Goal: Task Accomplishment & Management: Manage account settings

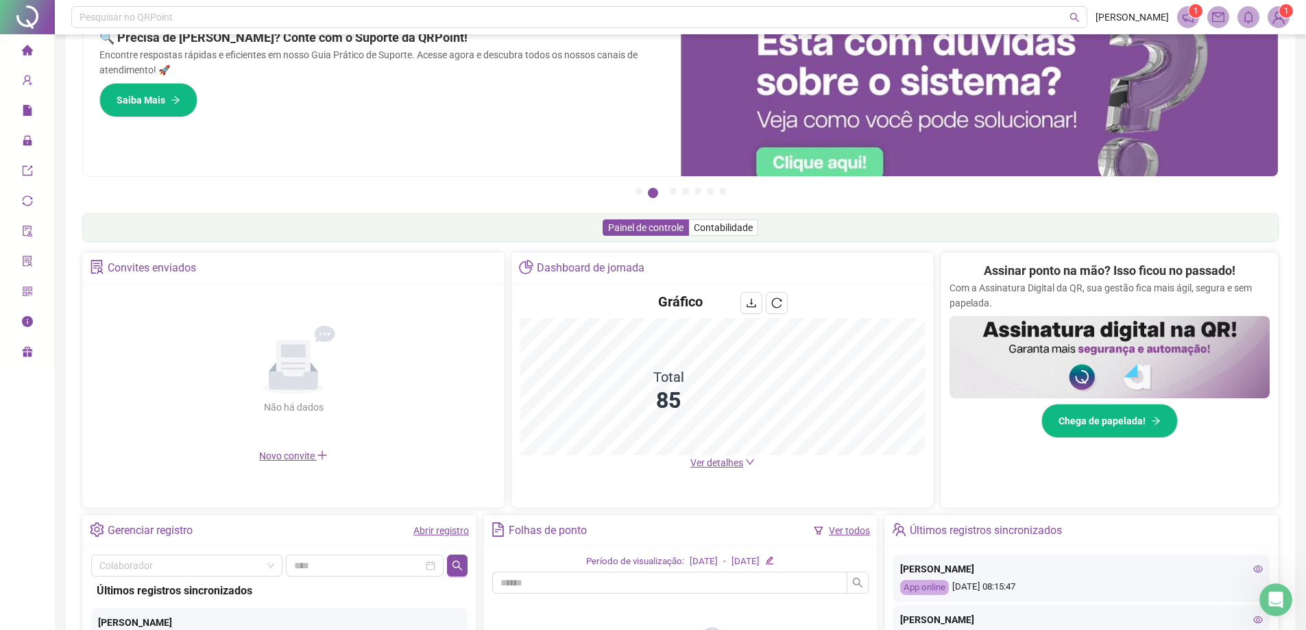
scroll to position [137, 0]
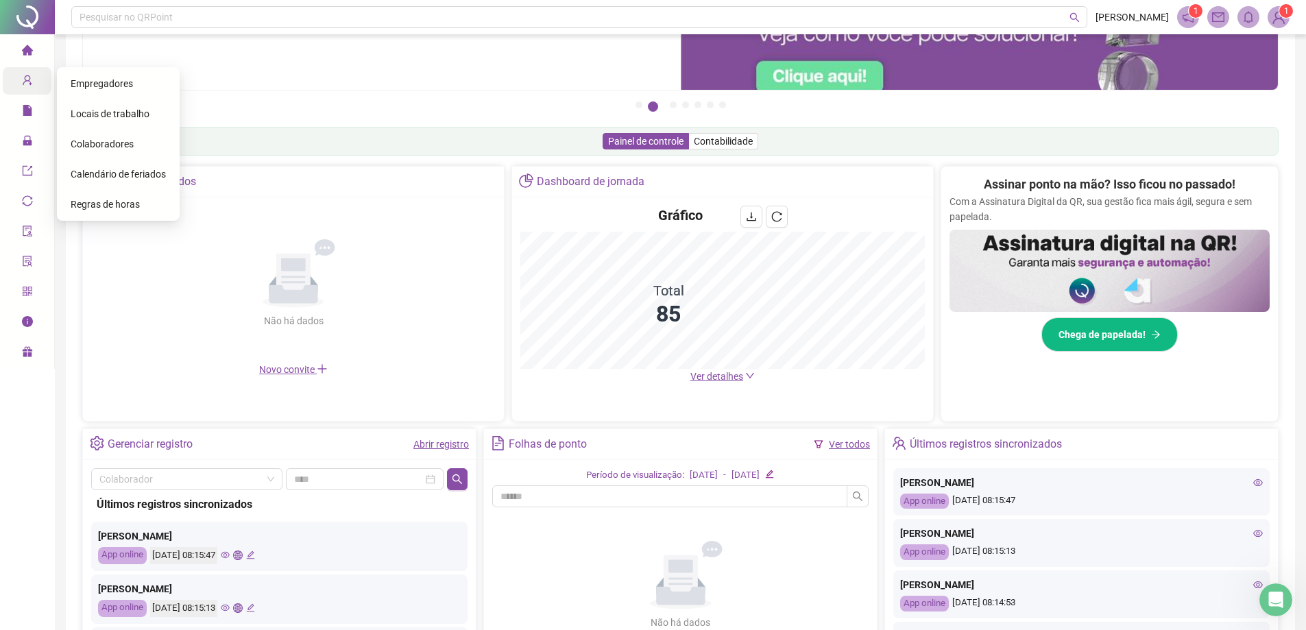
click at [29, 83] on icon "user-add" at bounding box center [27, 80] width 11 height 11
click at [117, 117] on span "Locais de trabalho" at bounding box center [110, 113] width 79 height 11
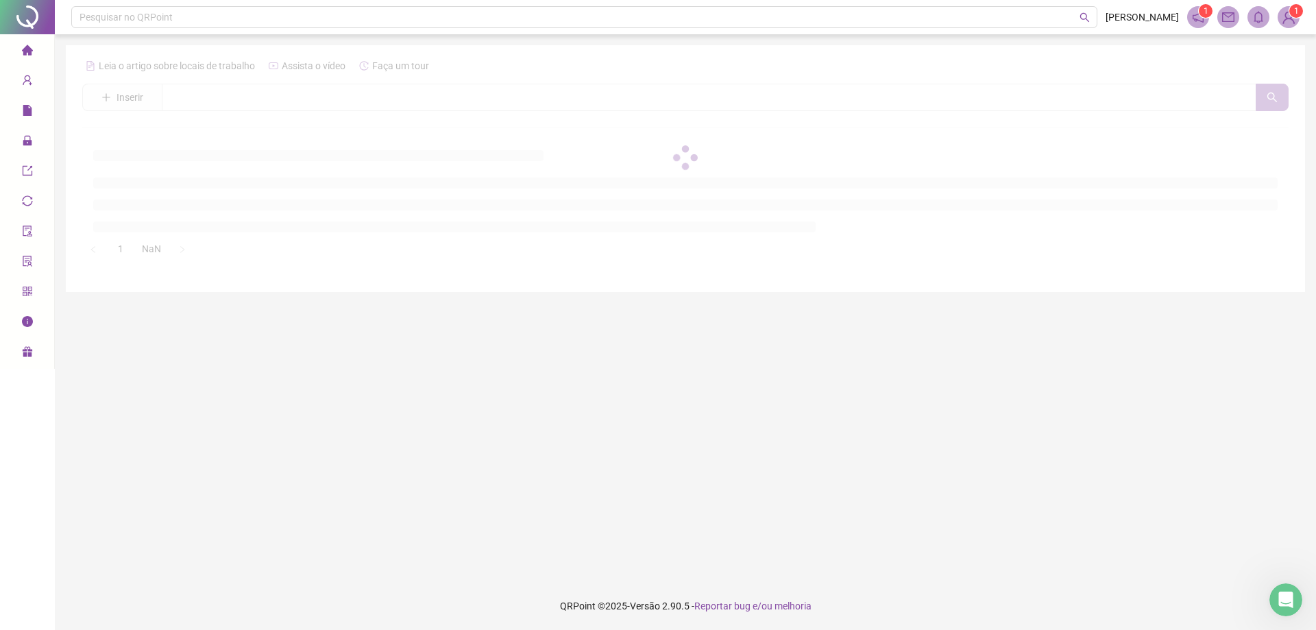
click at [27, 45] on icon "home" at bounding box center [26, 50] width 11 height 10
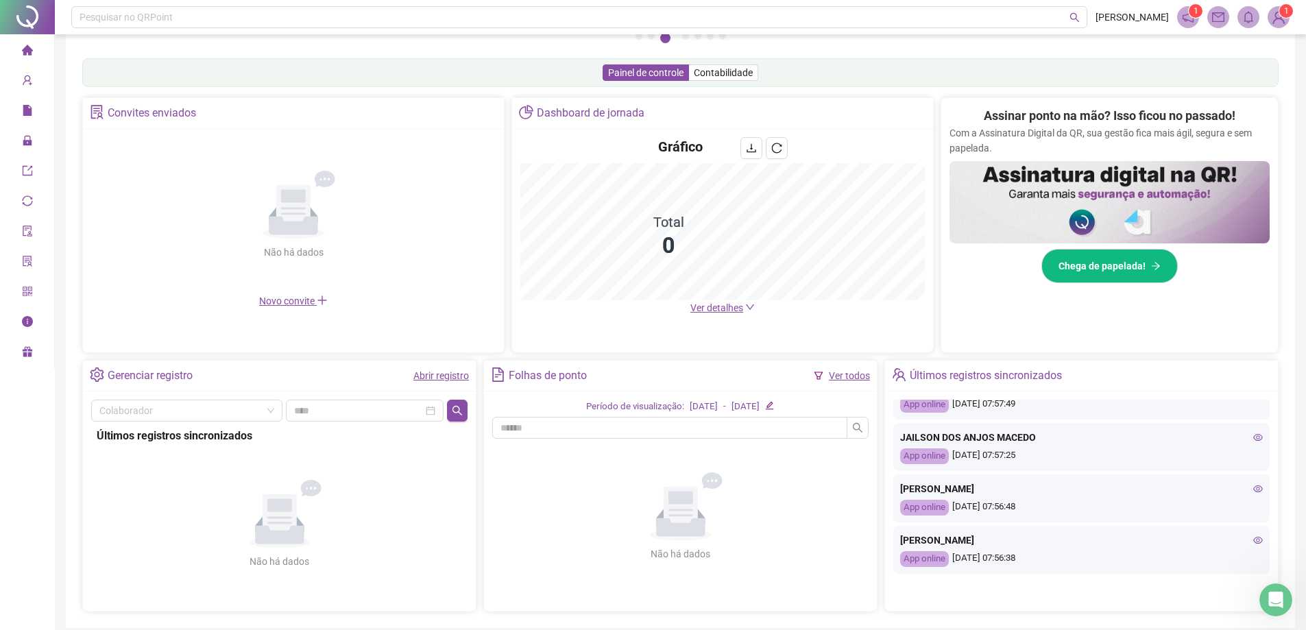
scroll to position [524, 0]
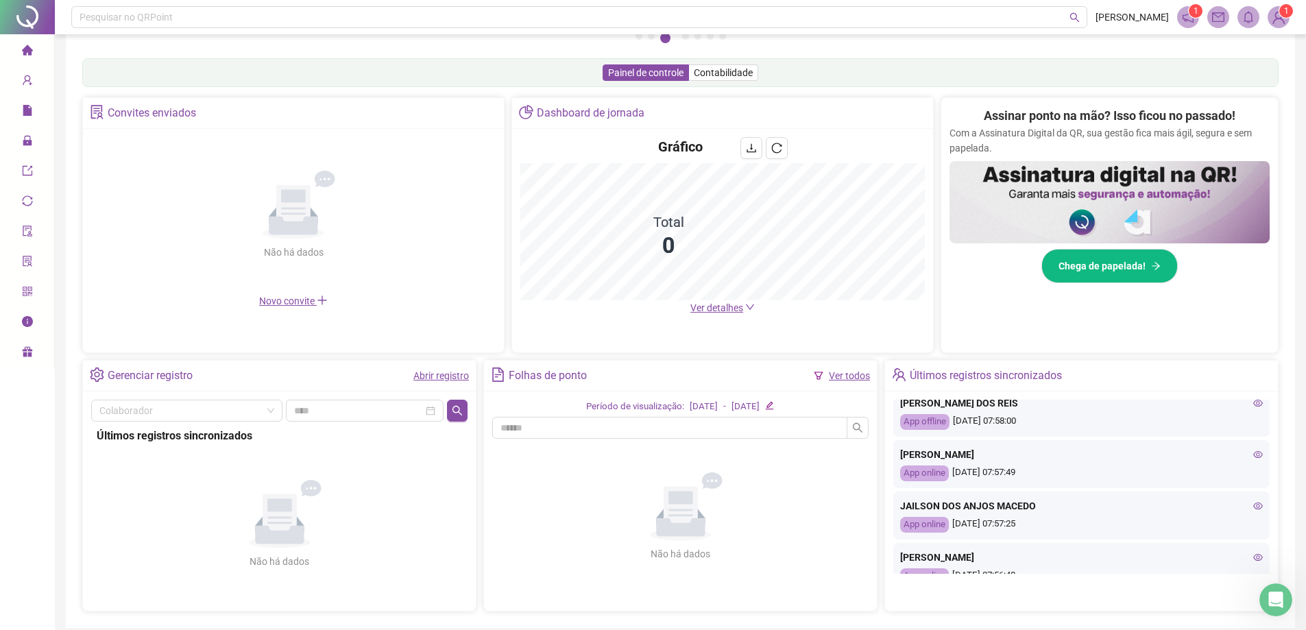
click at [642, 456] on icon "eye" at bounding box center [1258, 454] width 10 height 7
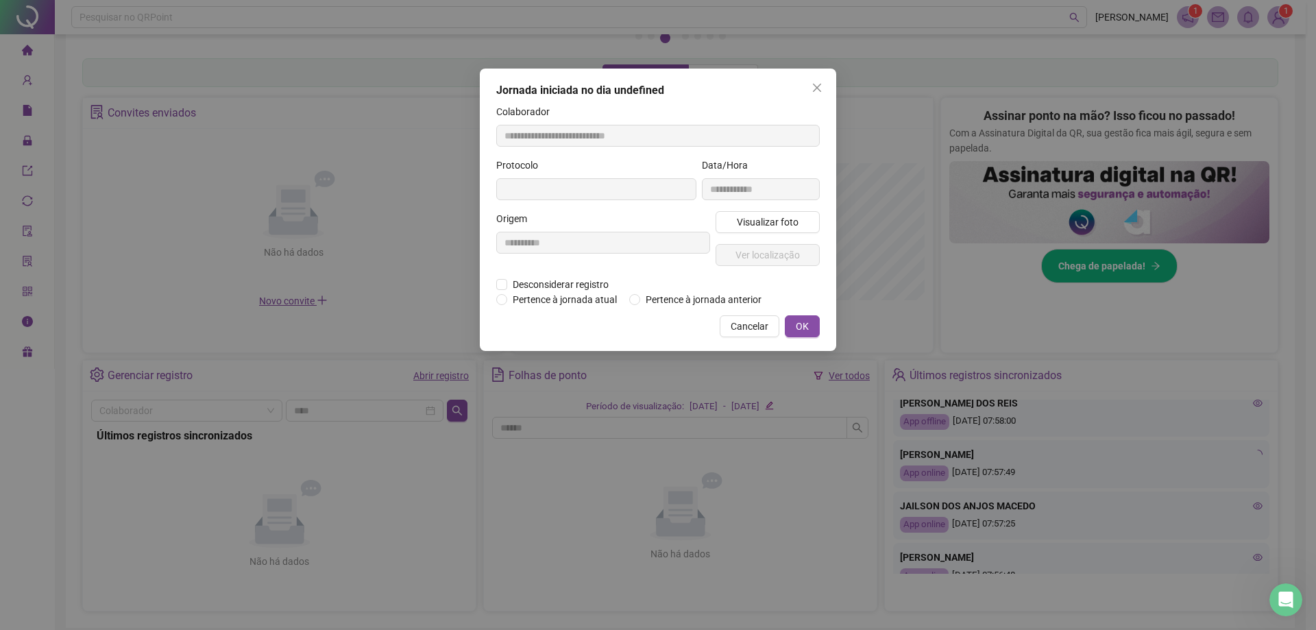
type input "**********"
click at [642, 220] on span "Visualizar foto" at bounding box center [768, 222] width 62 height 15
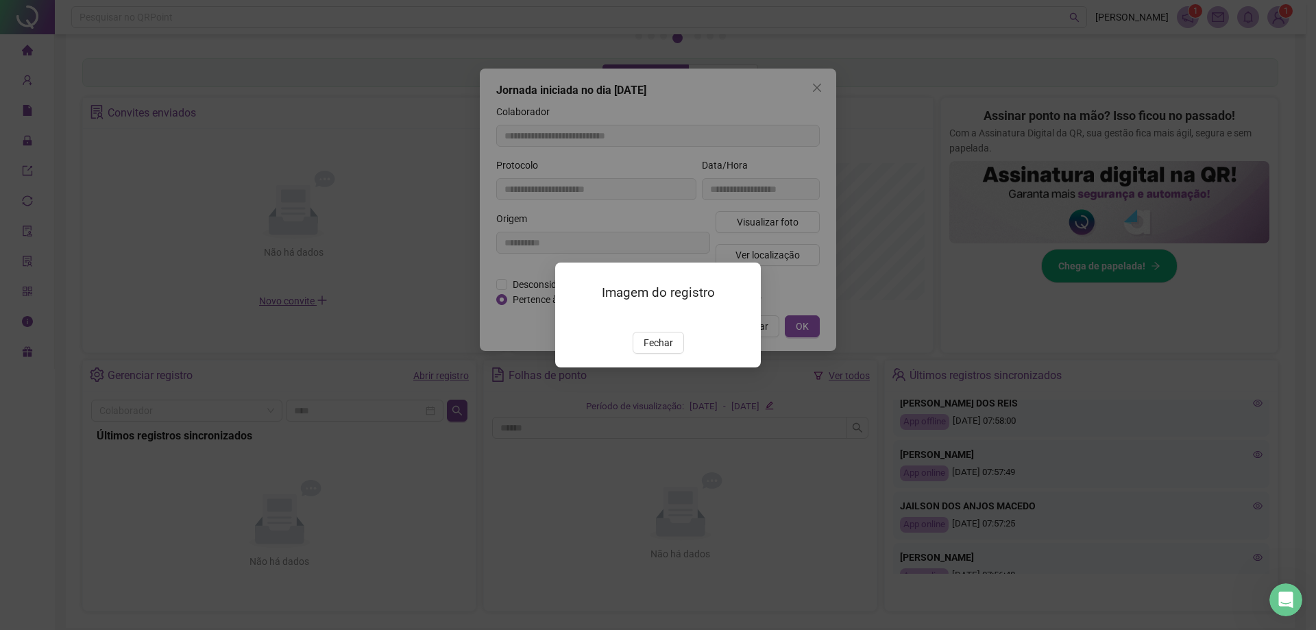
click at [572, 317] on img at bounding box center [572, 317] width 0 height 0
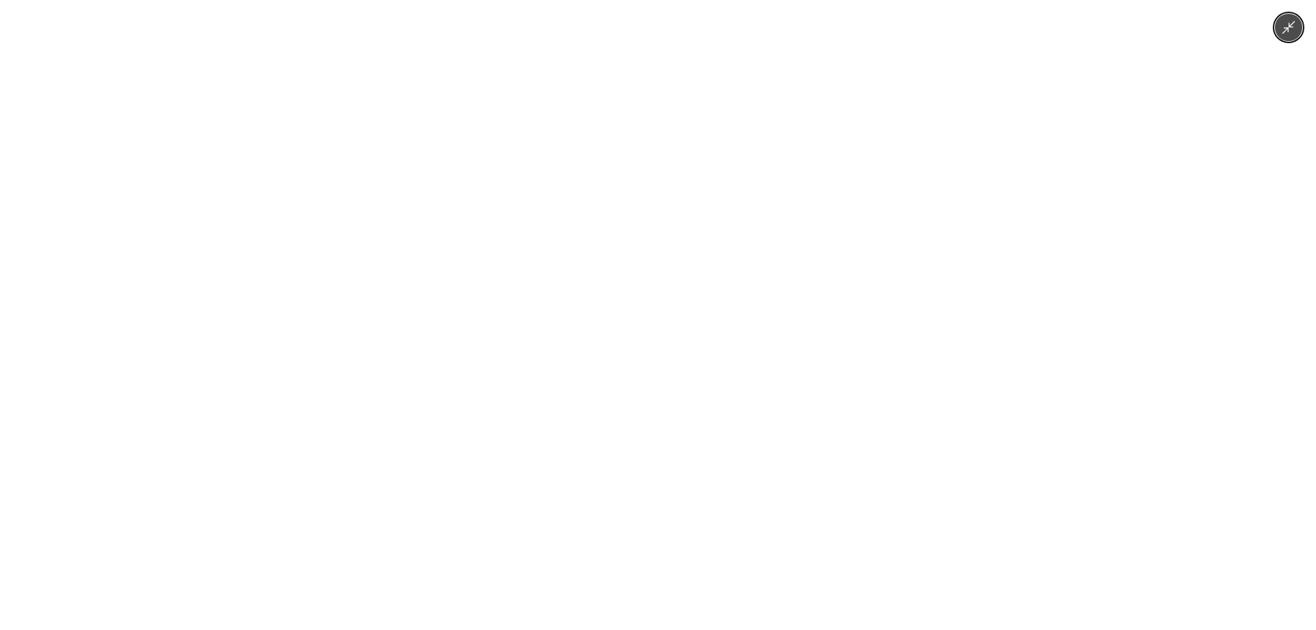
click at [642, 376] on div at bounding box center [658, 315] width 1316 height 630
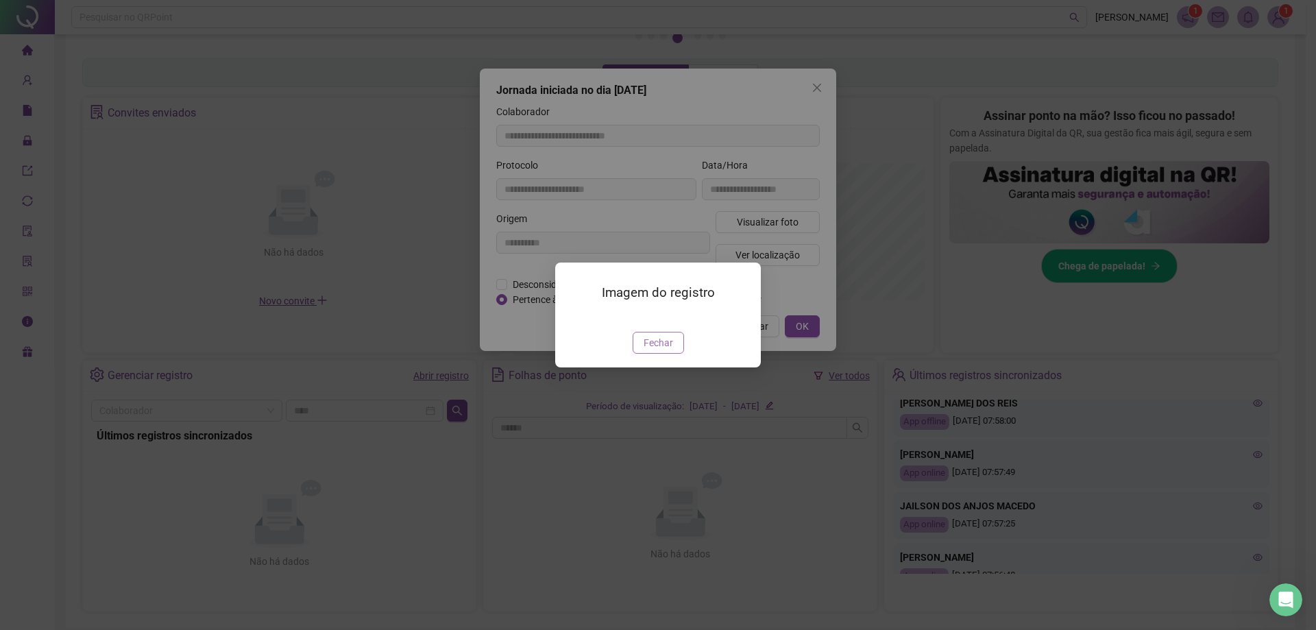
click at [642, 350] on span "Fechar" at bounding box center [658, 342] width 29 height 15
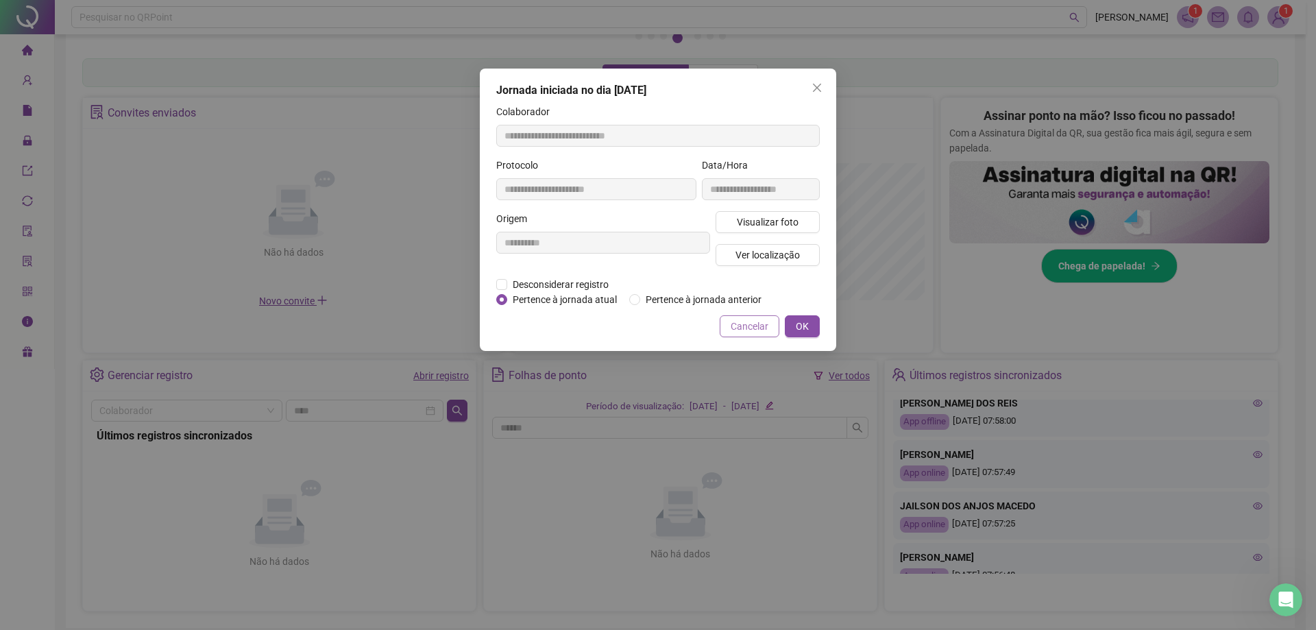
click at [642, 331] on span "Cancelar" at bounding box center [750, 326] width 38 height 15
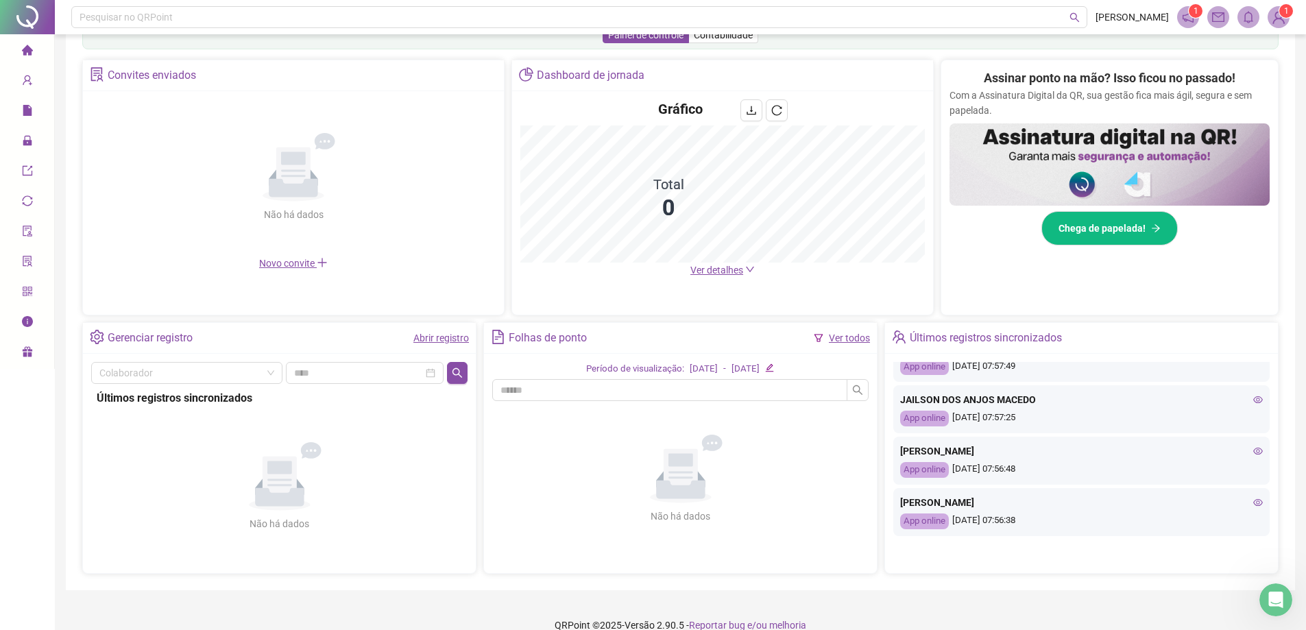
scroll to position [263, 0]
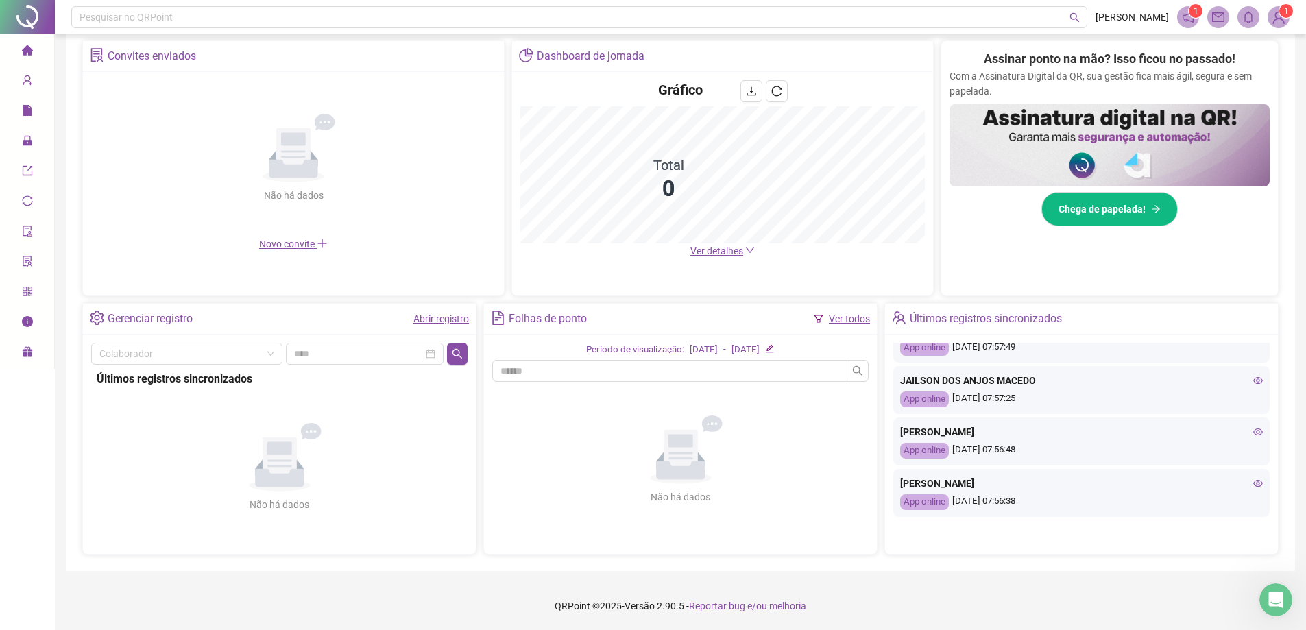
click at [642, 483] on icon "eye" at bounding box center [1258, 483] width 10 height 10
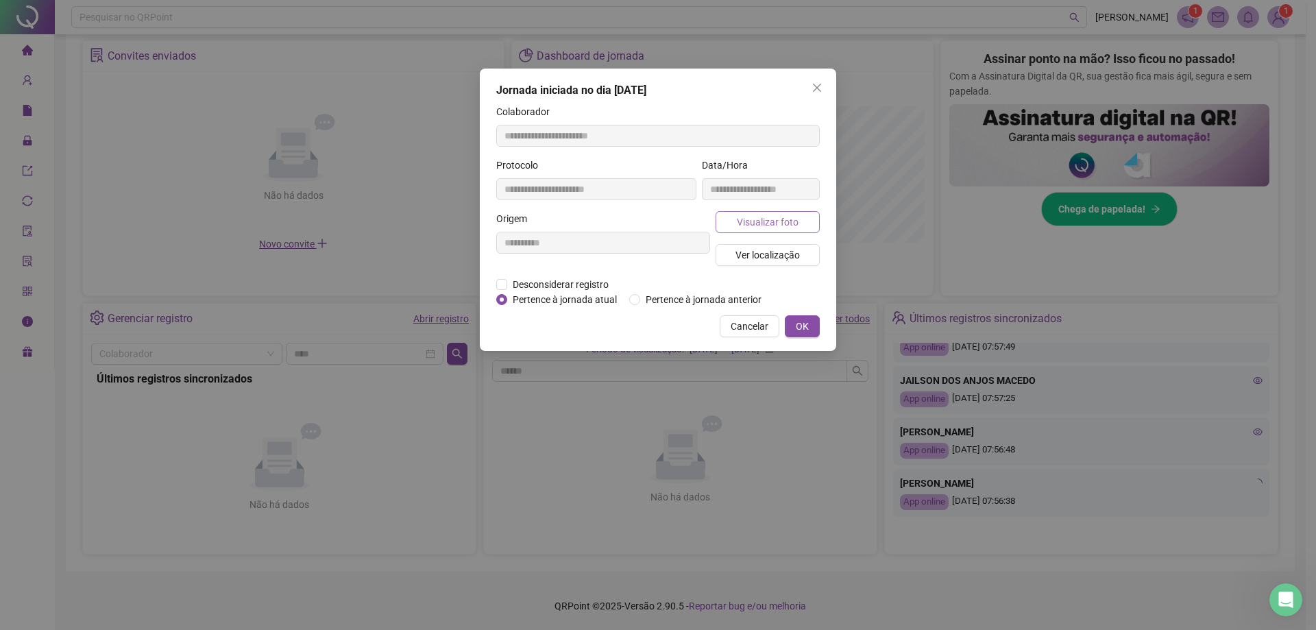
type input "**********"
click at [642, 219] on span "Visualizar foto" at bounding box center [768, 222] width 62 height 15
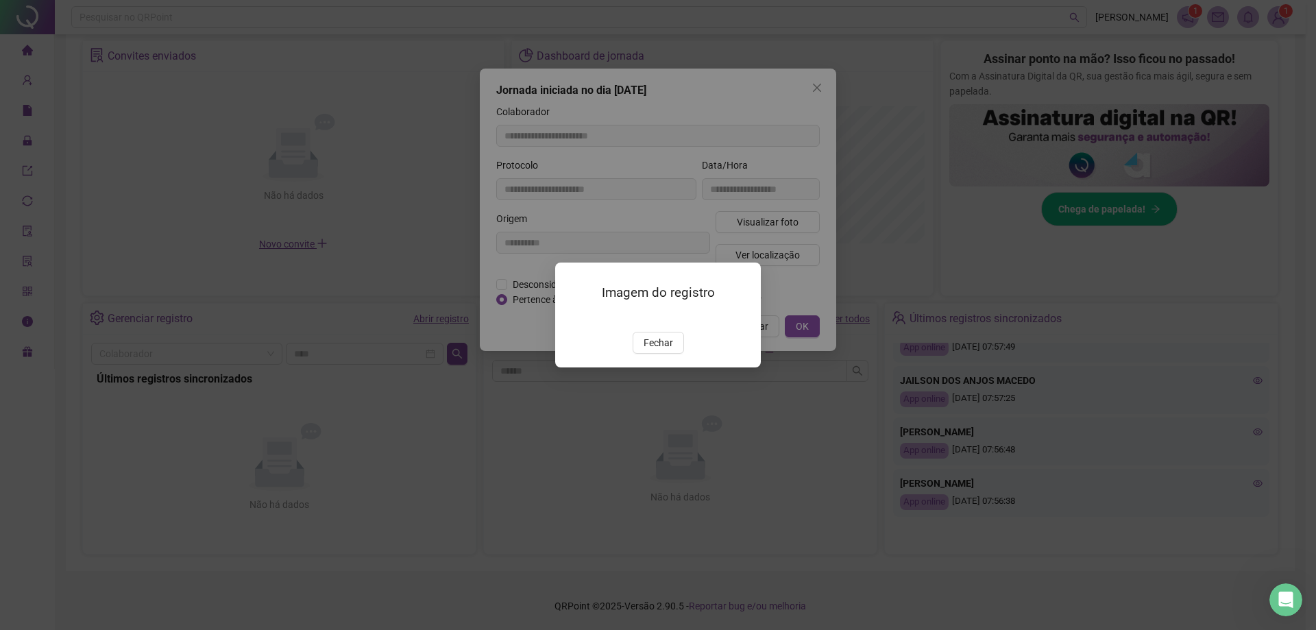
click at [642, 308] on div at bounding box center [658, 315] width 173 height 15
click at [572, 317] on img at bounding box center [572, 317] width 0 height 0
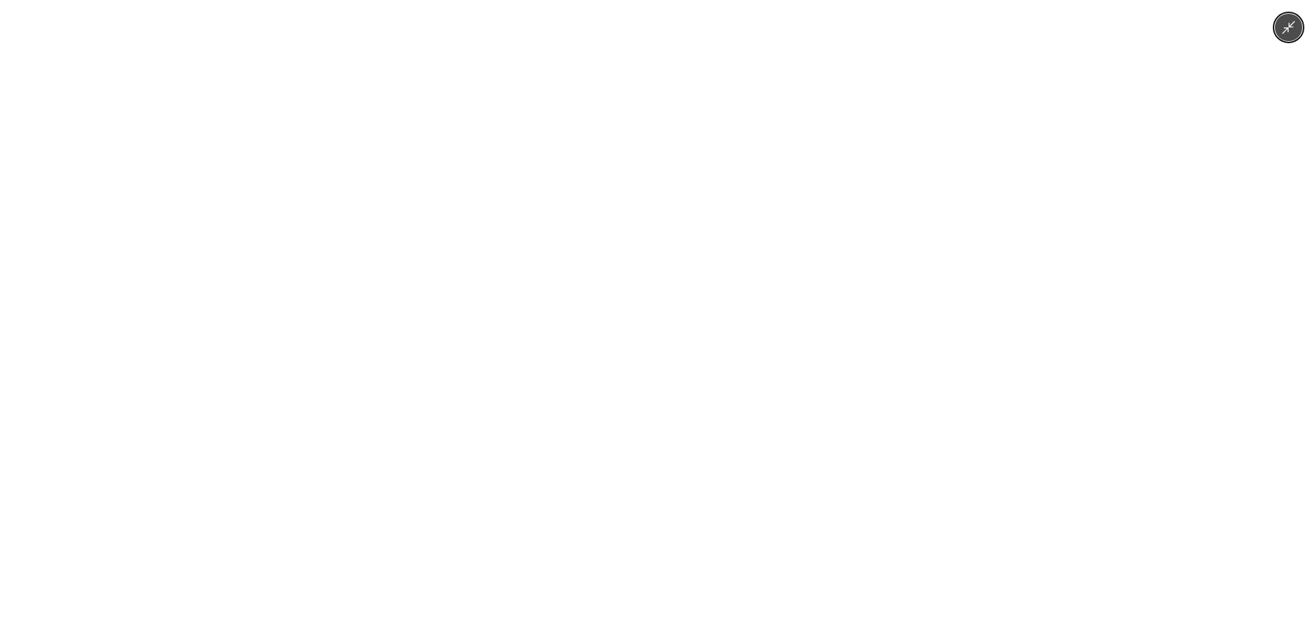
click at [594, 303] on img at bounding box center [658, 315] width 472 height 630
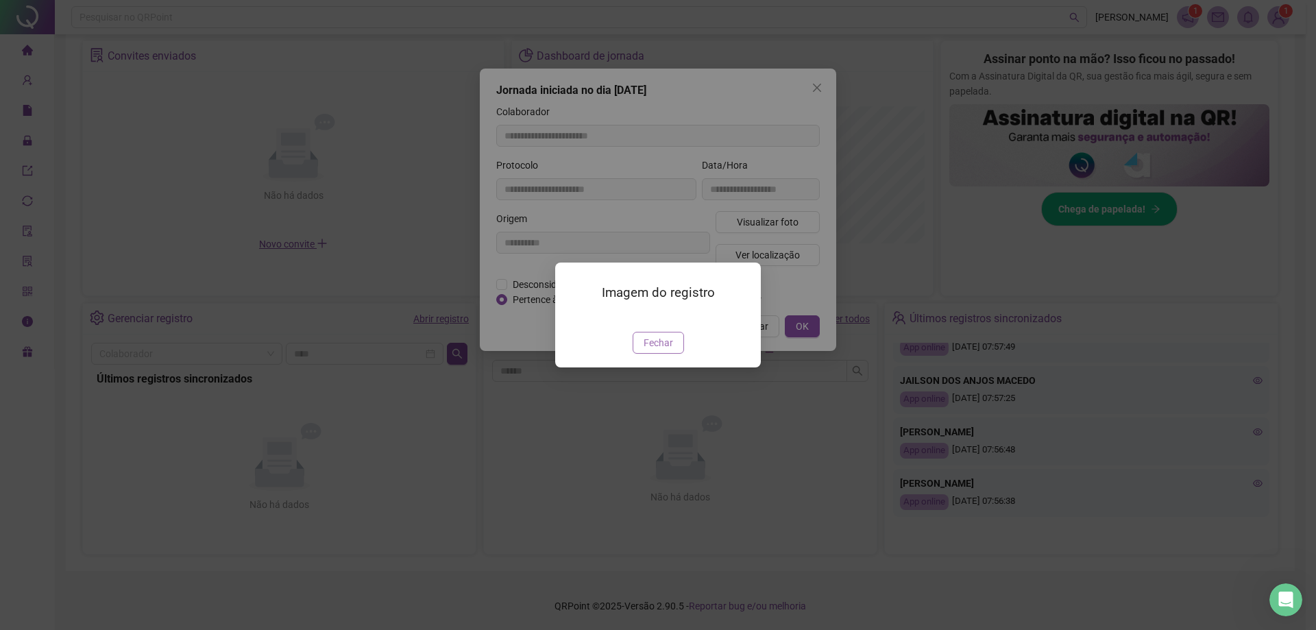
click at [642, 350] on span "Fechar" at bounding box center [658, 342] width 29 height 15
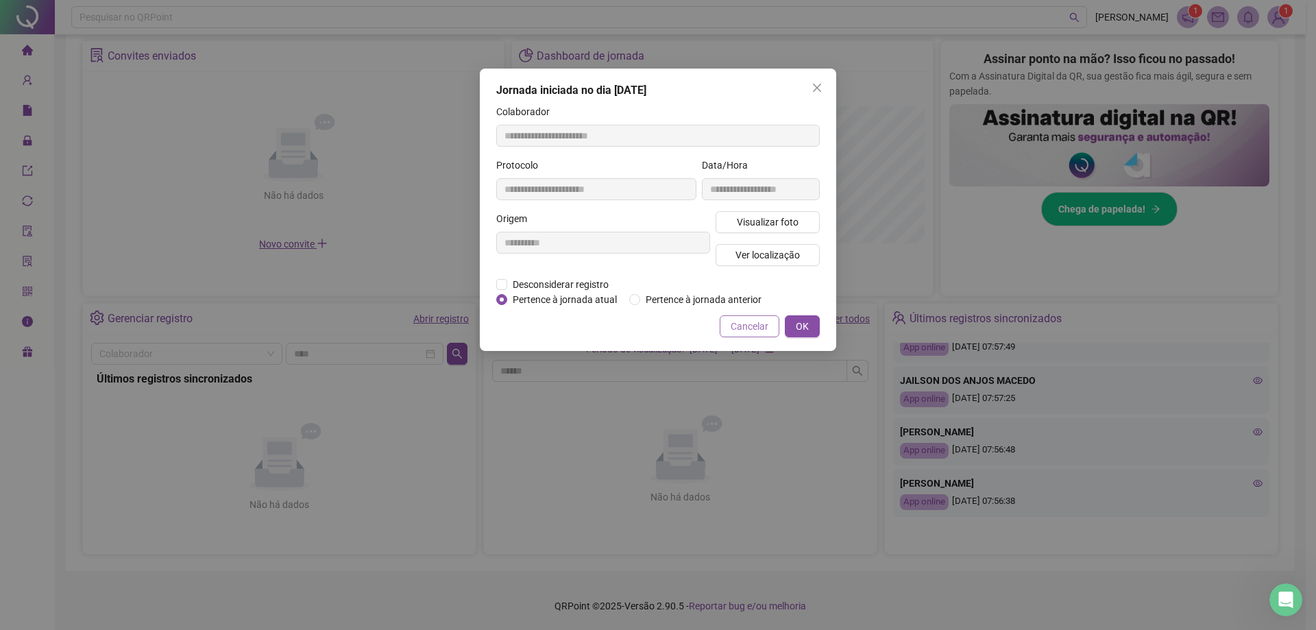
click at [642, 324] on span "Cancelar" at bounding box center [750, 326] width 38 height 15
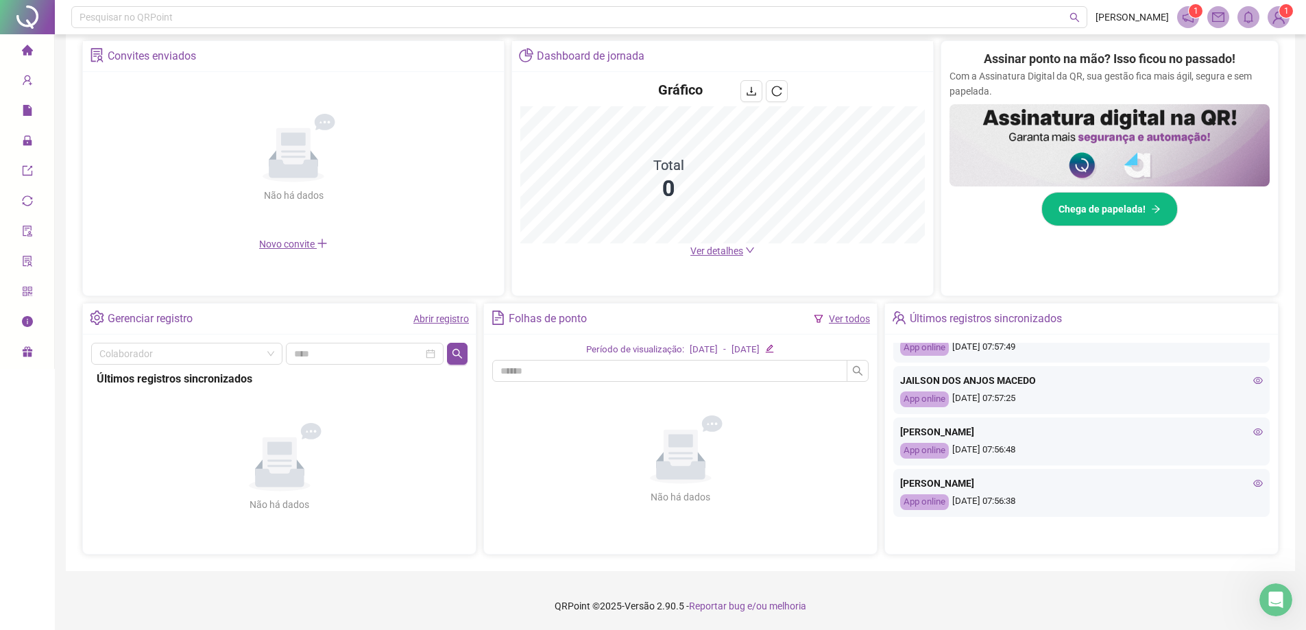
click at [642, 428] on icon "eye" at bounding box center [1258, 432] width 10 height 10
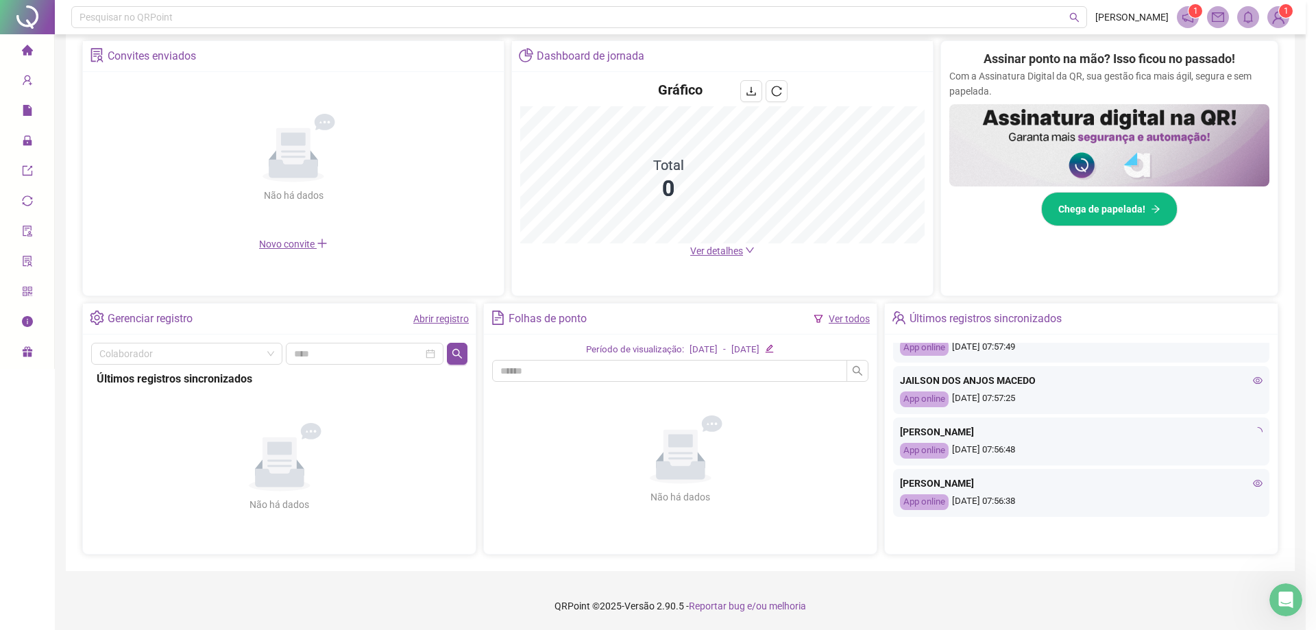
type input "**********"
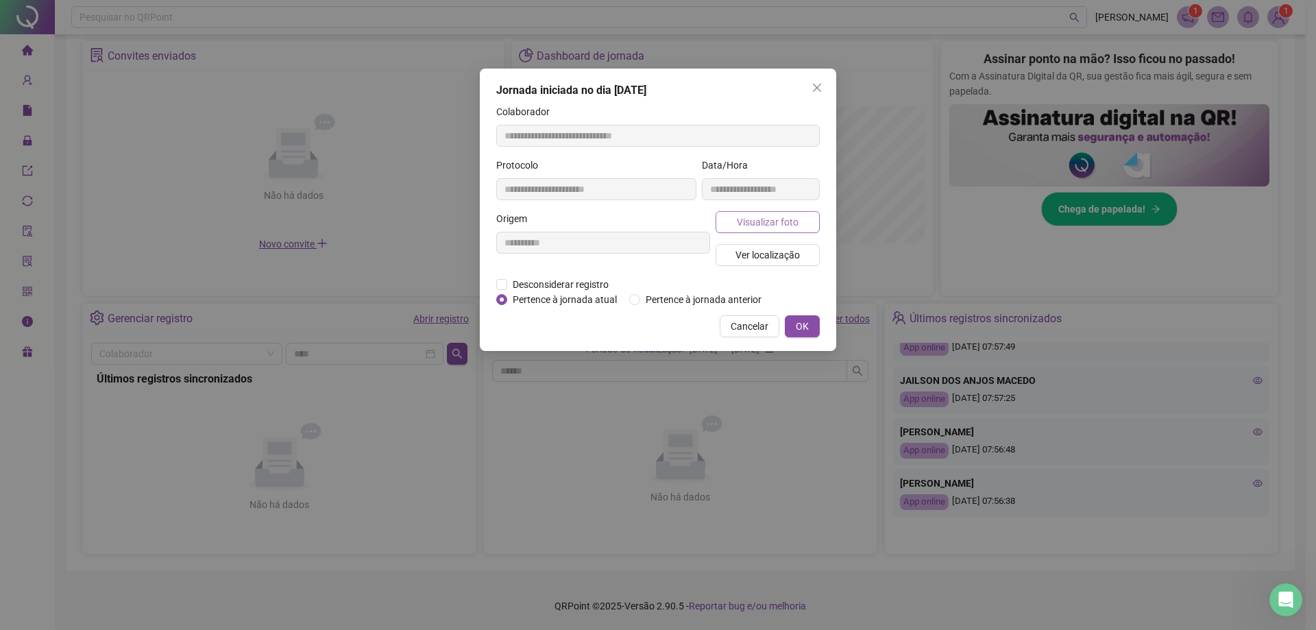
click at [642, 222] on span "Visualizar foto" at bounding box center [768, 222] width 62 height 15
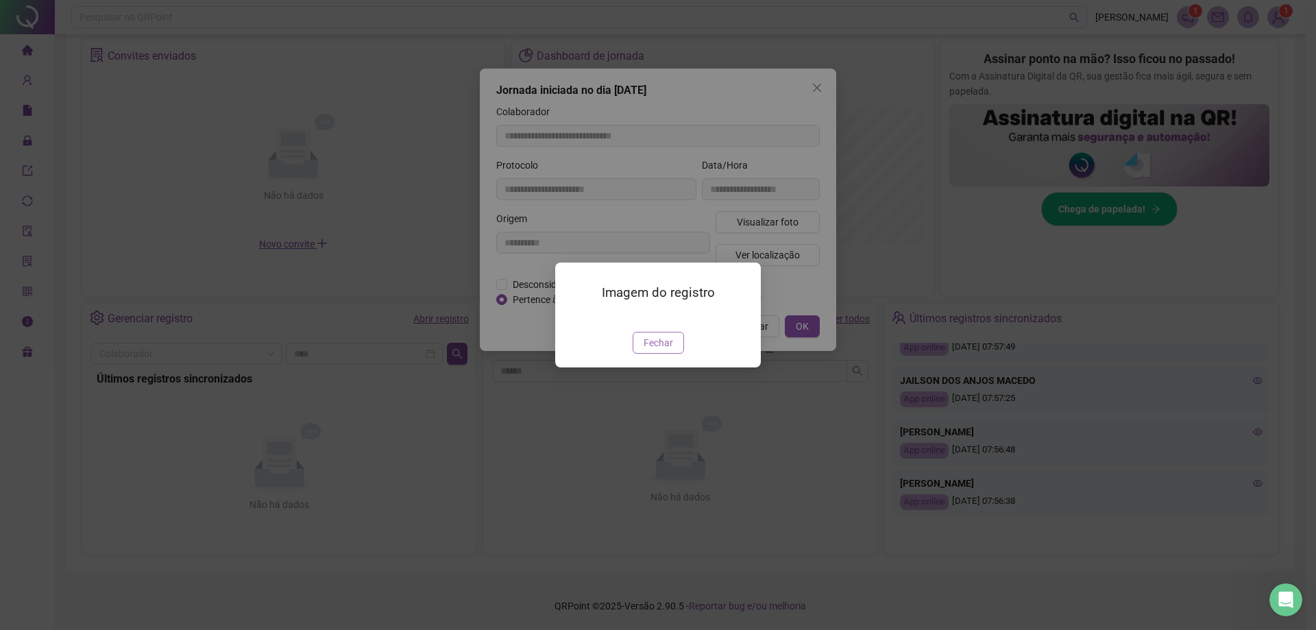
click at [642, 350] on span "Fechar" at bounding box center [658, 342] width 29 height 15
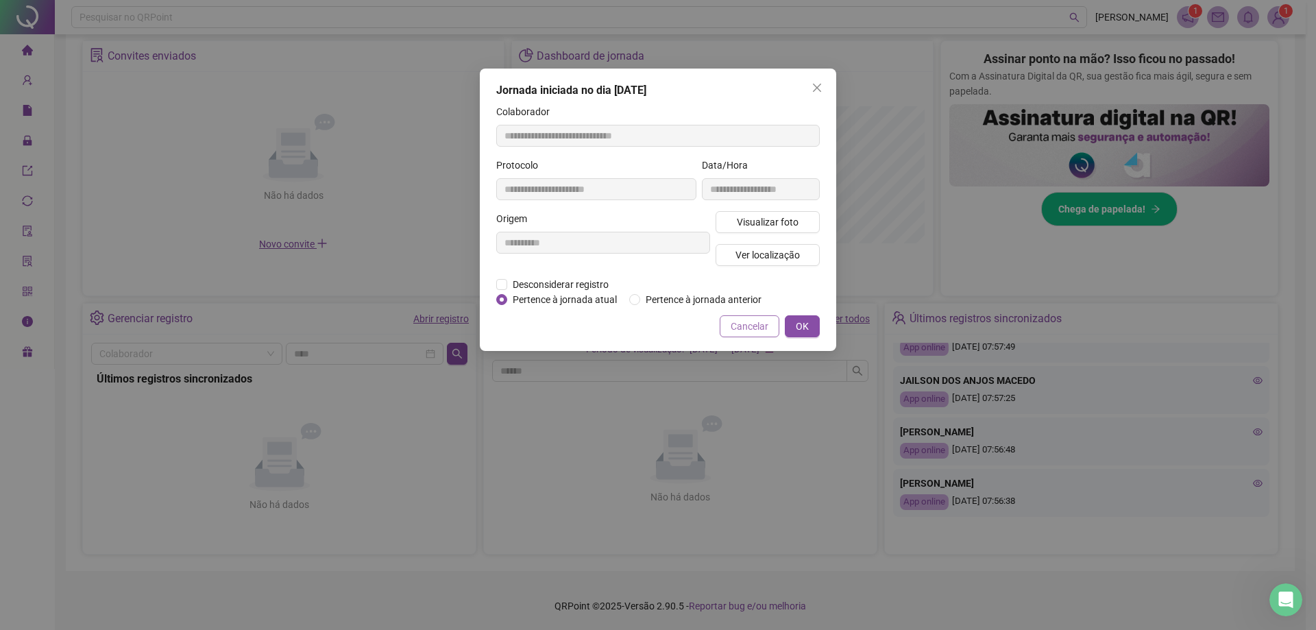
click at [642, 323] on span "Cancelar" at bounding box center [750, 326] width 38 height 15
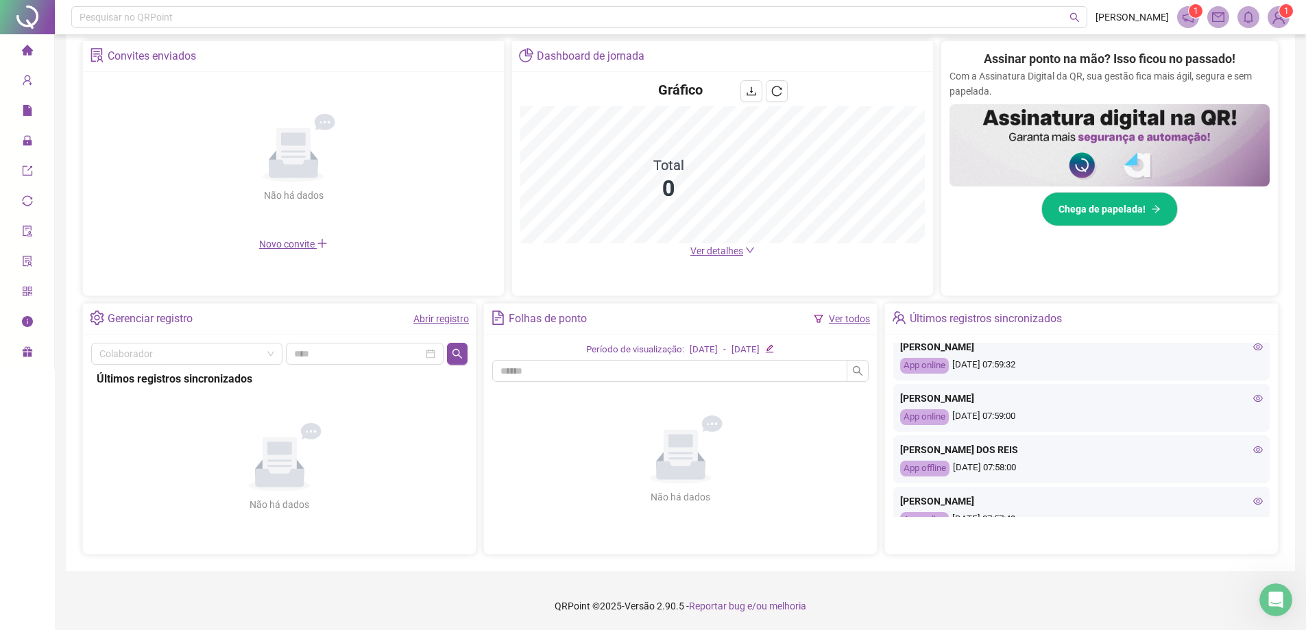
scroll to position [387, 0]
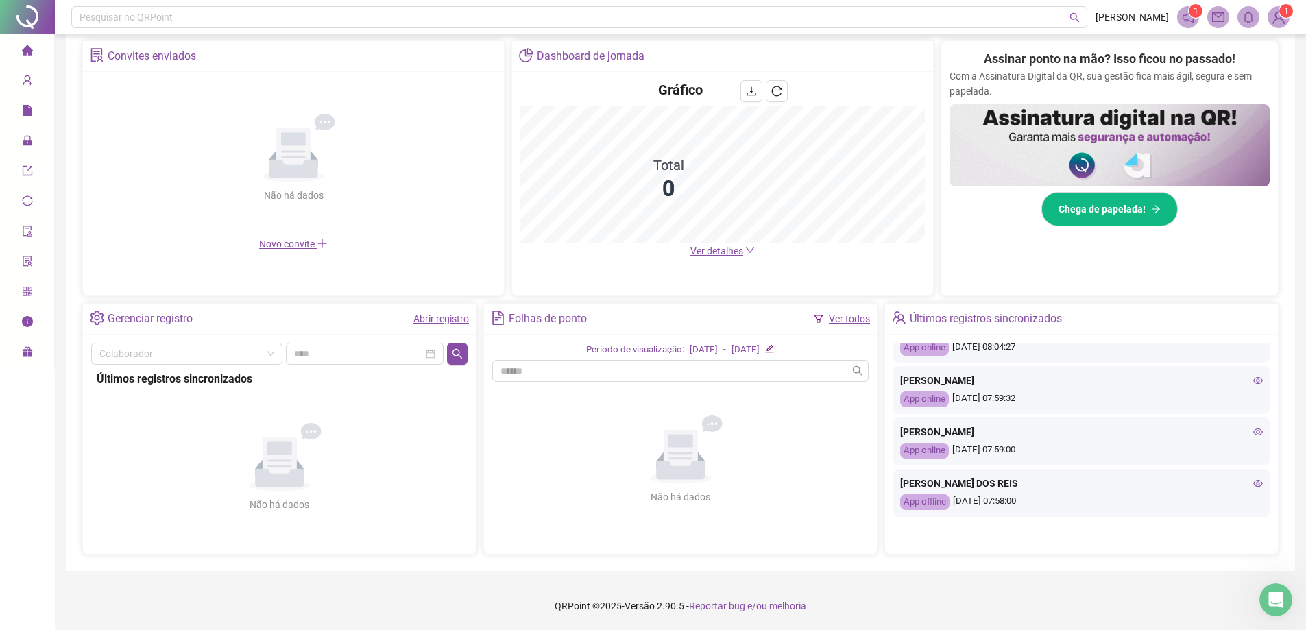
click at [642, 480] on icon "eye" at bounding box center [1258, 483] width 10 height 10
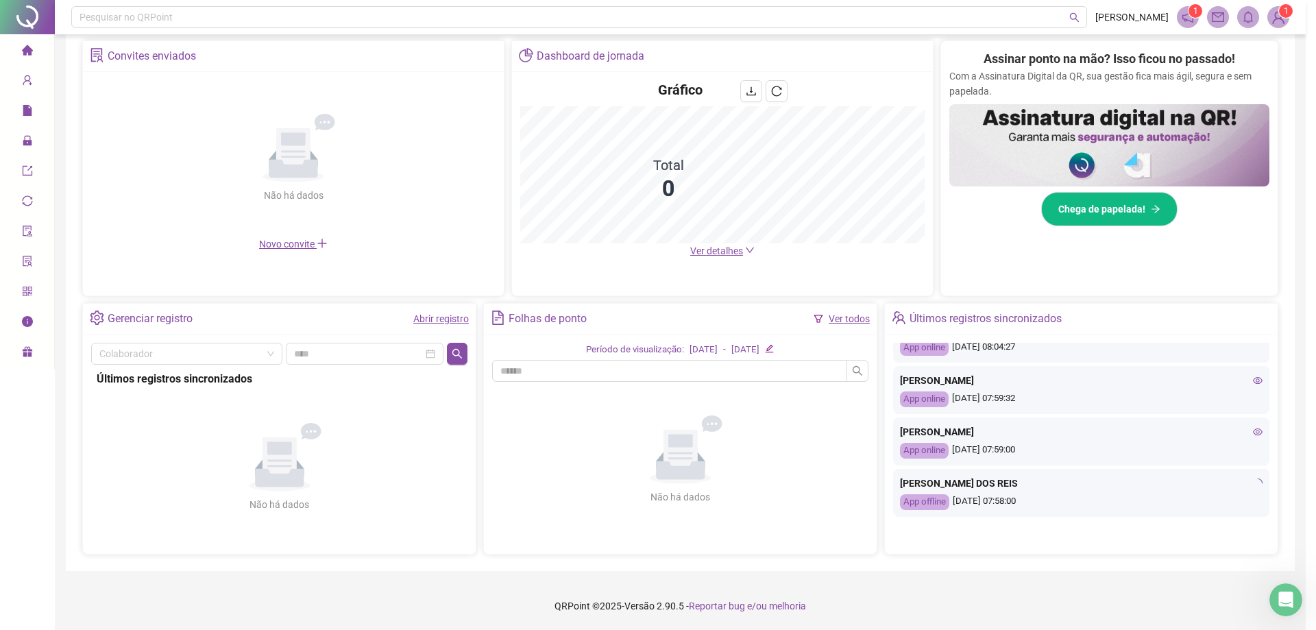
type input "**********"
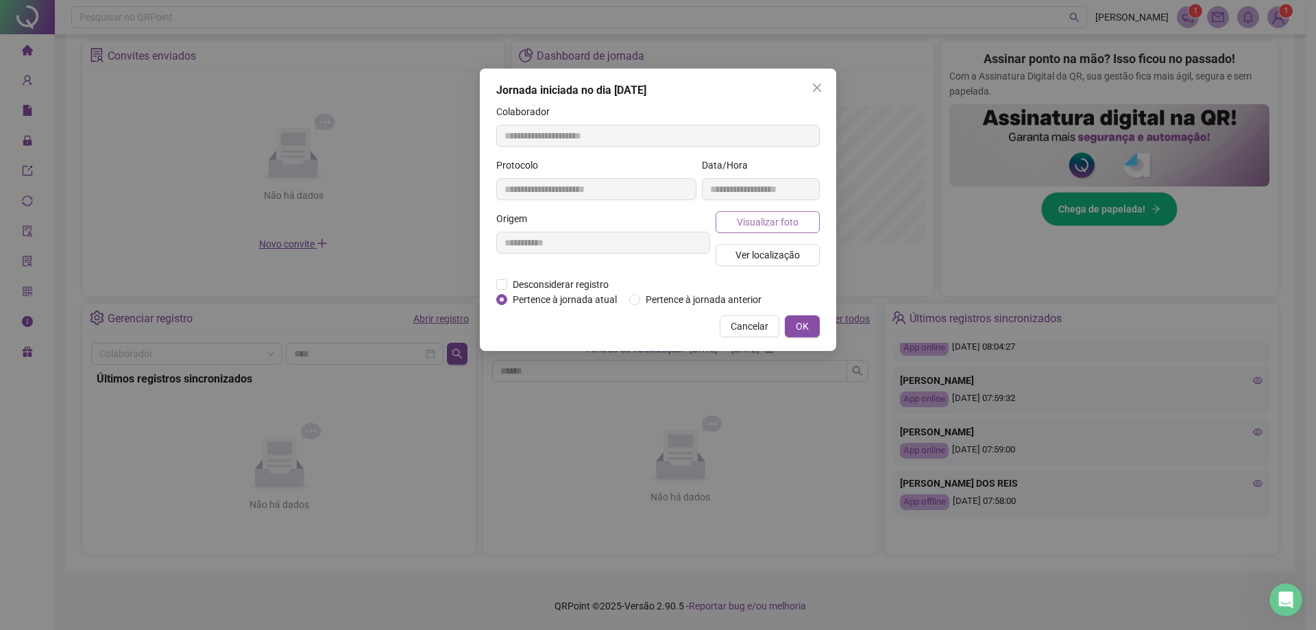
click at [642, 229] on span "Visualizar foto" at bounding box center [768, 222] width 62 height 15
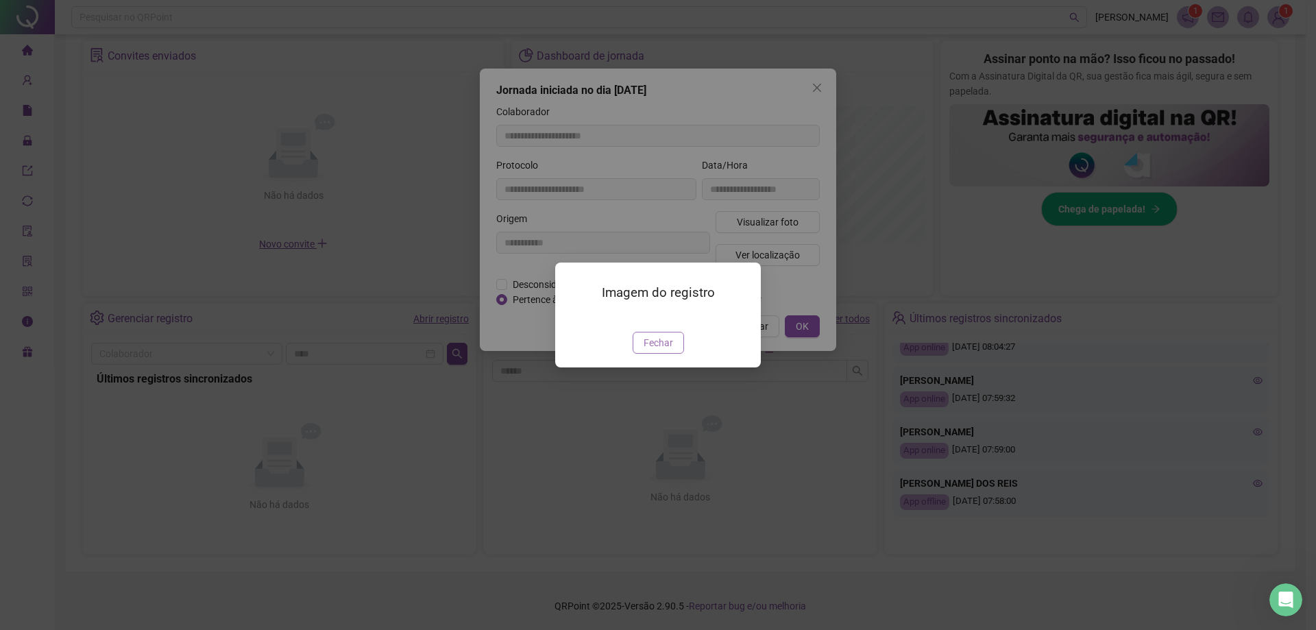
click at [642, 354] on button "Fechar" at bounding box center [658, 343] width 51 height 22
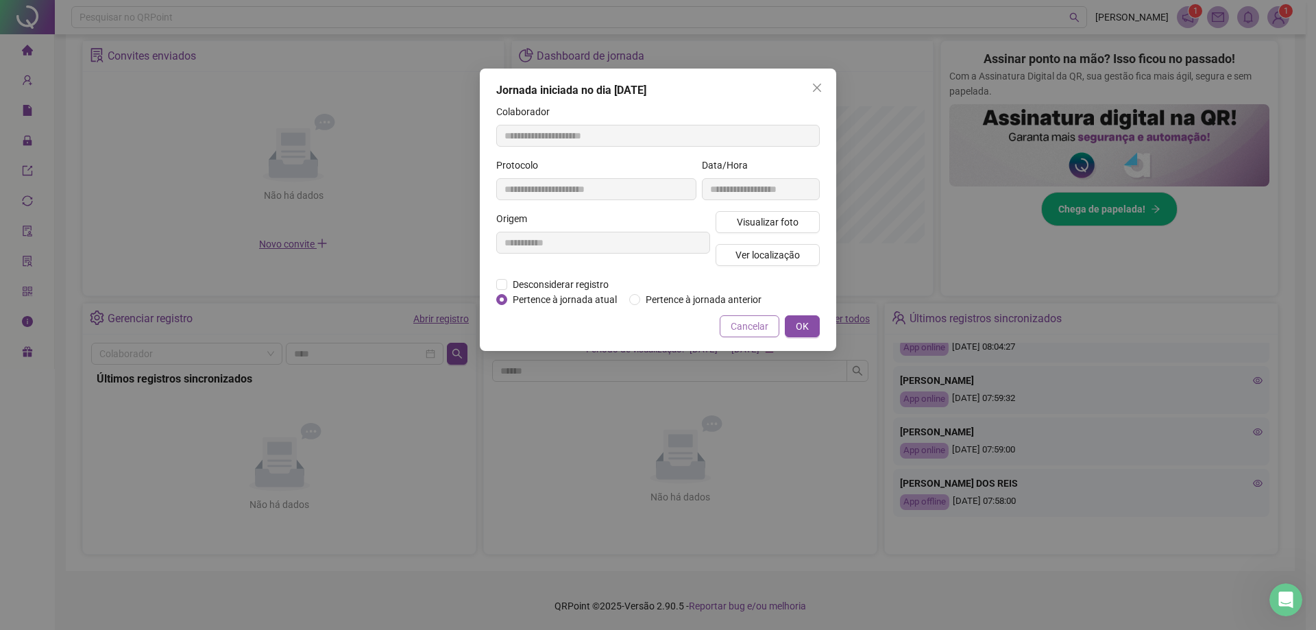
click at [642, 322] on span "Cancelar" at bounding box center [750, 326] width 38 height 15
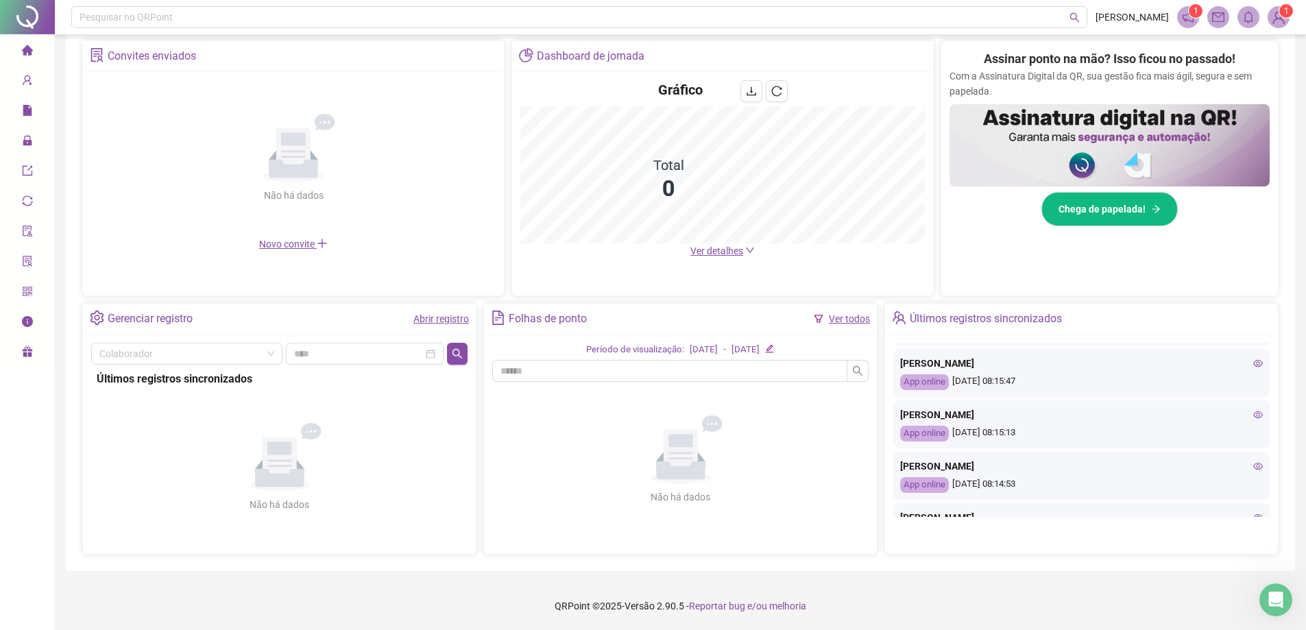
scroll to position [0, 0]
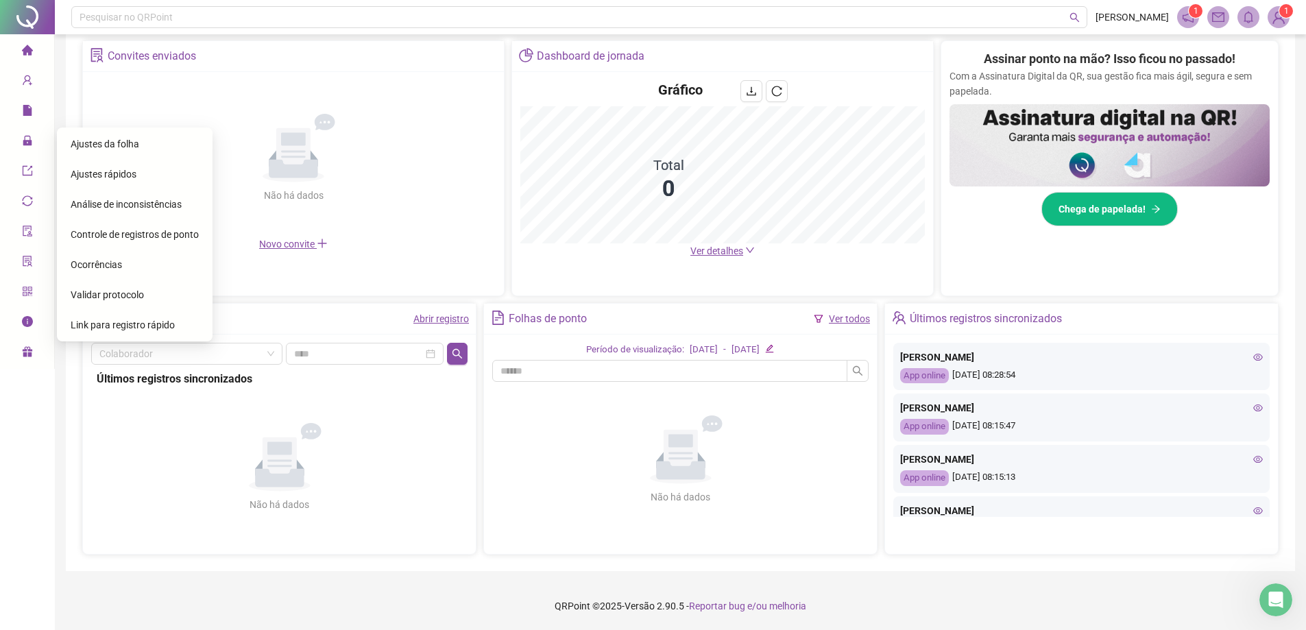
click at [156, 143] on div "Ajustes da folha" at bounding box center [135, 143] width 128 height 27
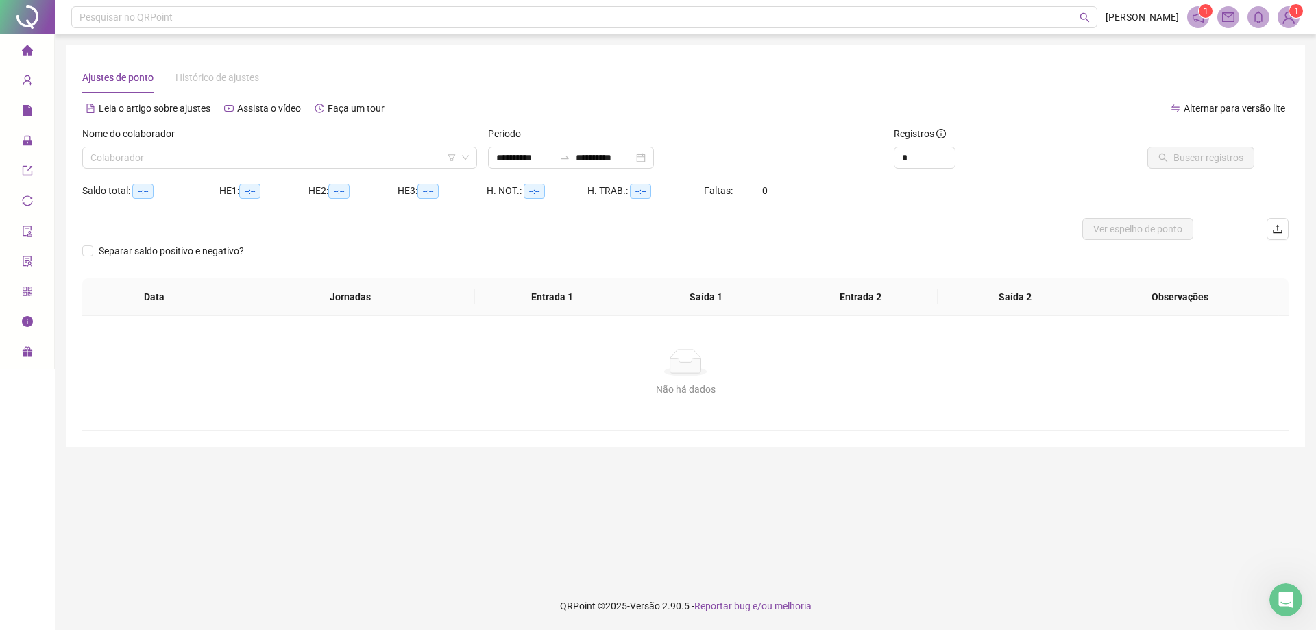
type input "**********"
click at [340, 155] on input "search" at bounding box center [273, 157] width 366 height 21
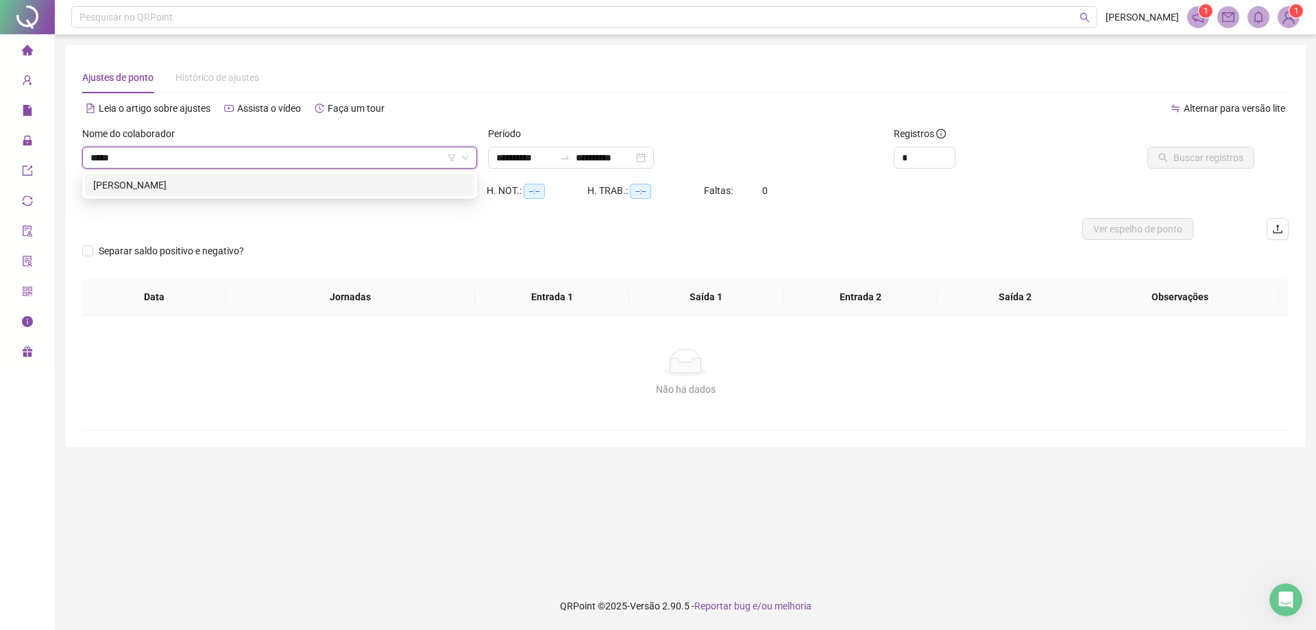
type input "******"
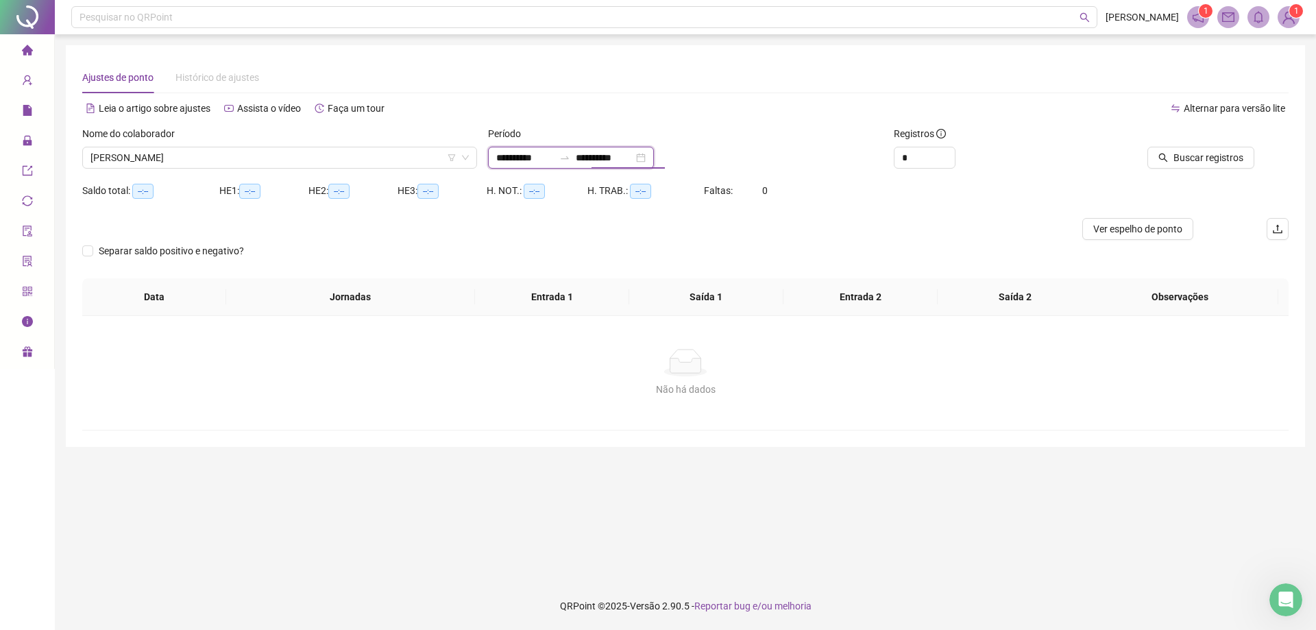
click at [633, 161] on input "**********" at bounding box center [605, 157] width 58 height 15
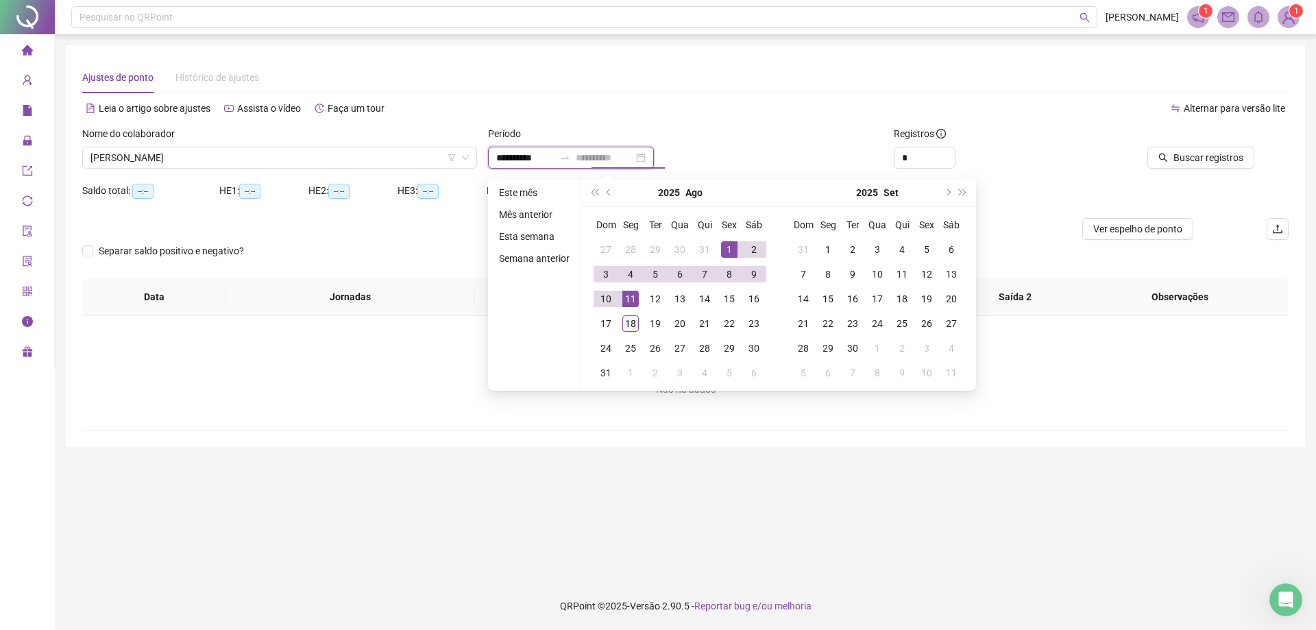
type input "**********"
click at [626, 317] on div "18" at bounding box center [630, 323] width 16 height 16
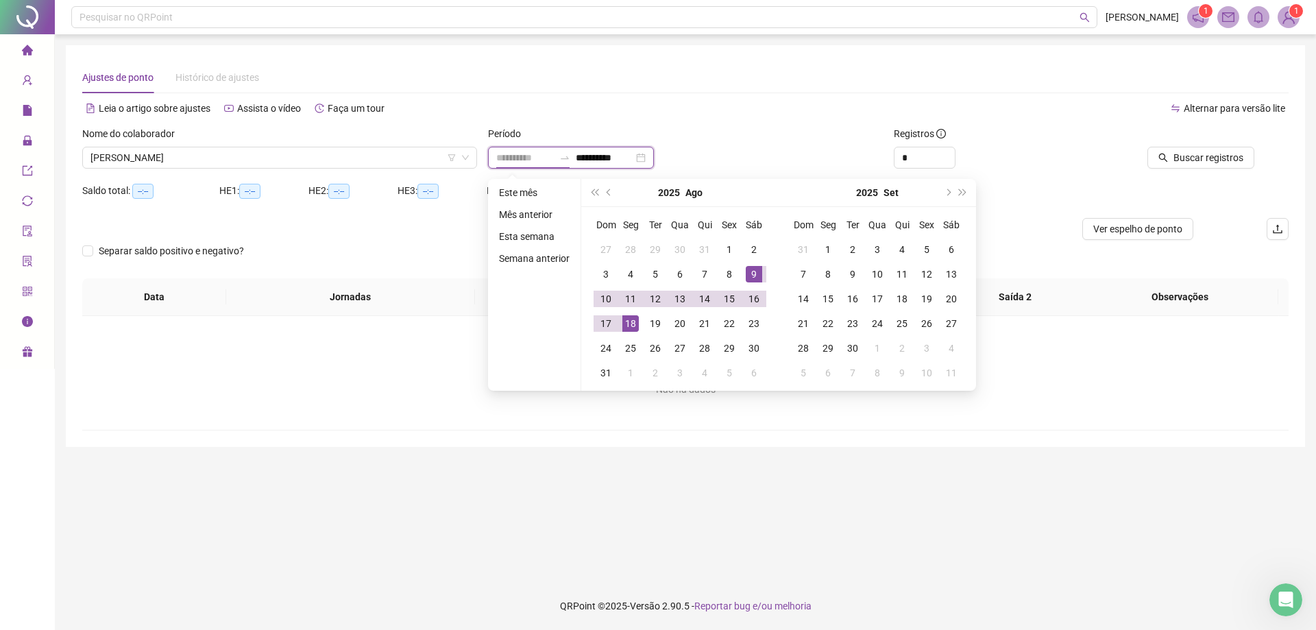
type input "**********"
click at [642, 155] on span "Buscar registros" at bounding box center [1208, 157] width 70 height 15
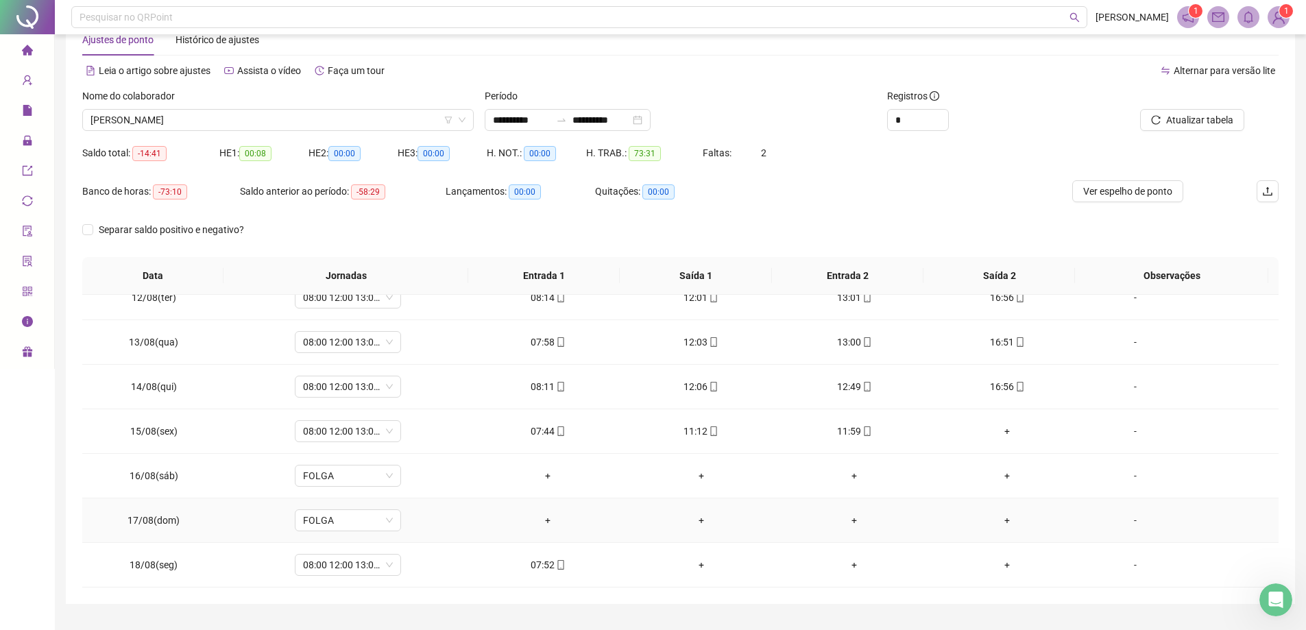
scroll to position [71, 0]
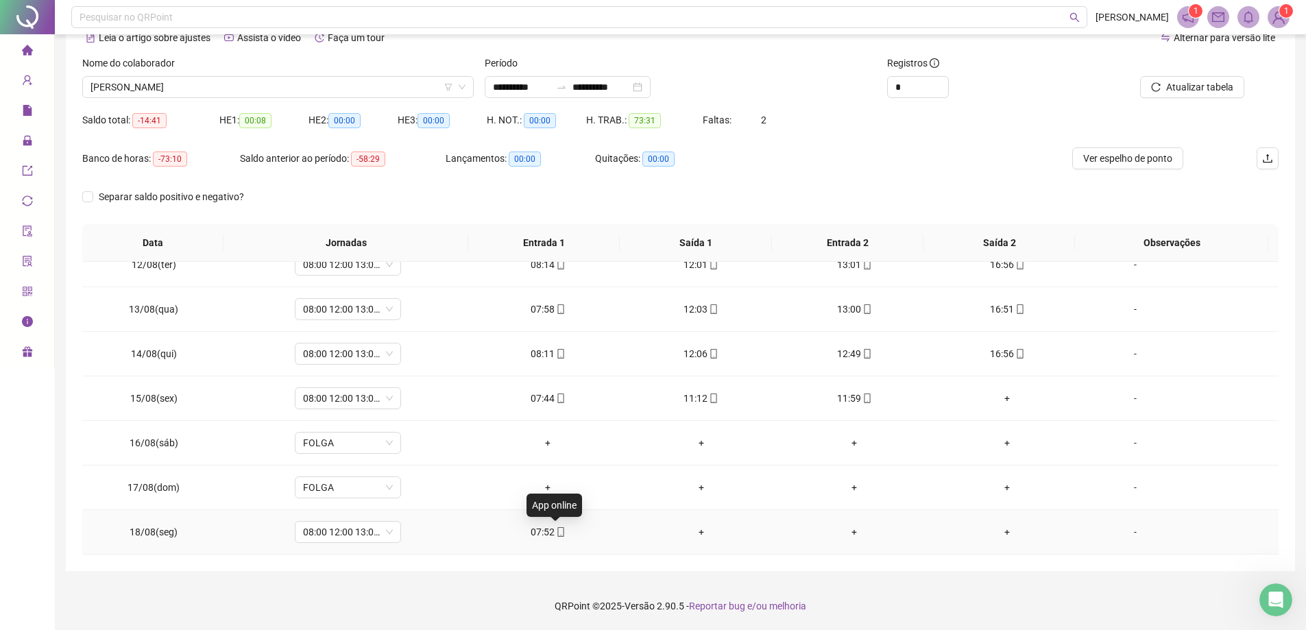
click at [557, 529] on icon "mobile" at bounding box center [560, 532] width 6 height 10
type input "**********"
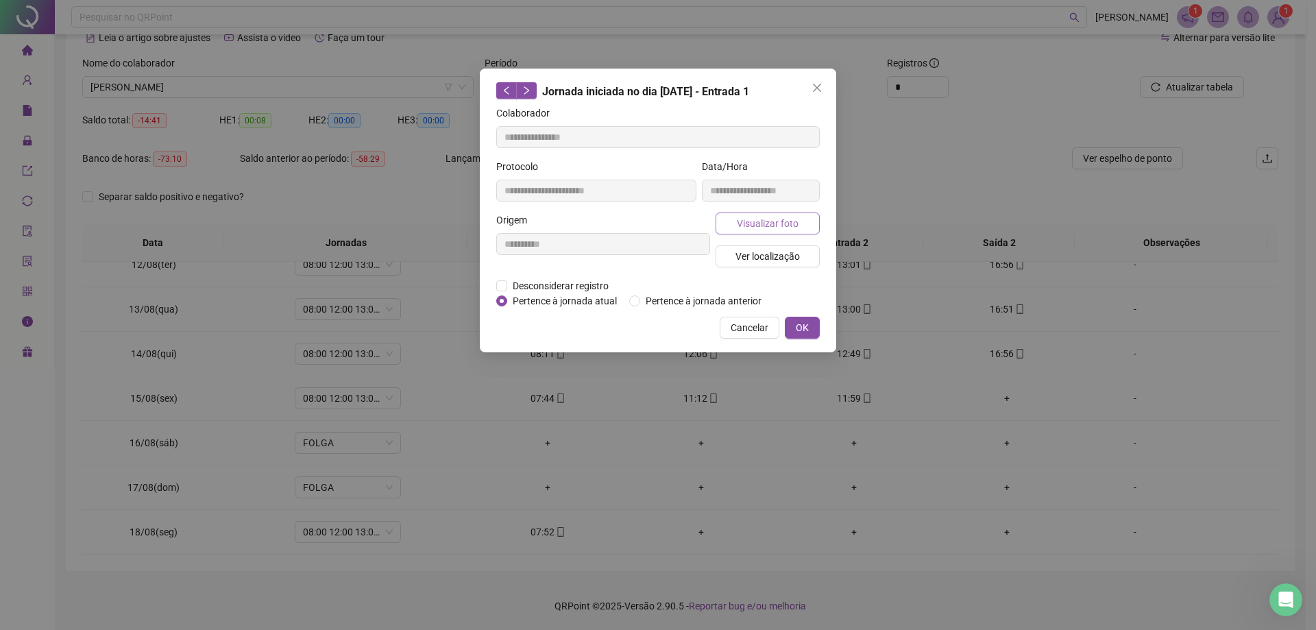
click at [642, 218] on span "Visualizar foto" at bounding box center [768, 223] width 62 height 15
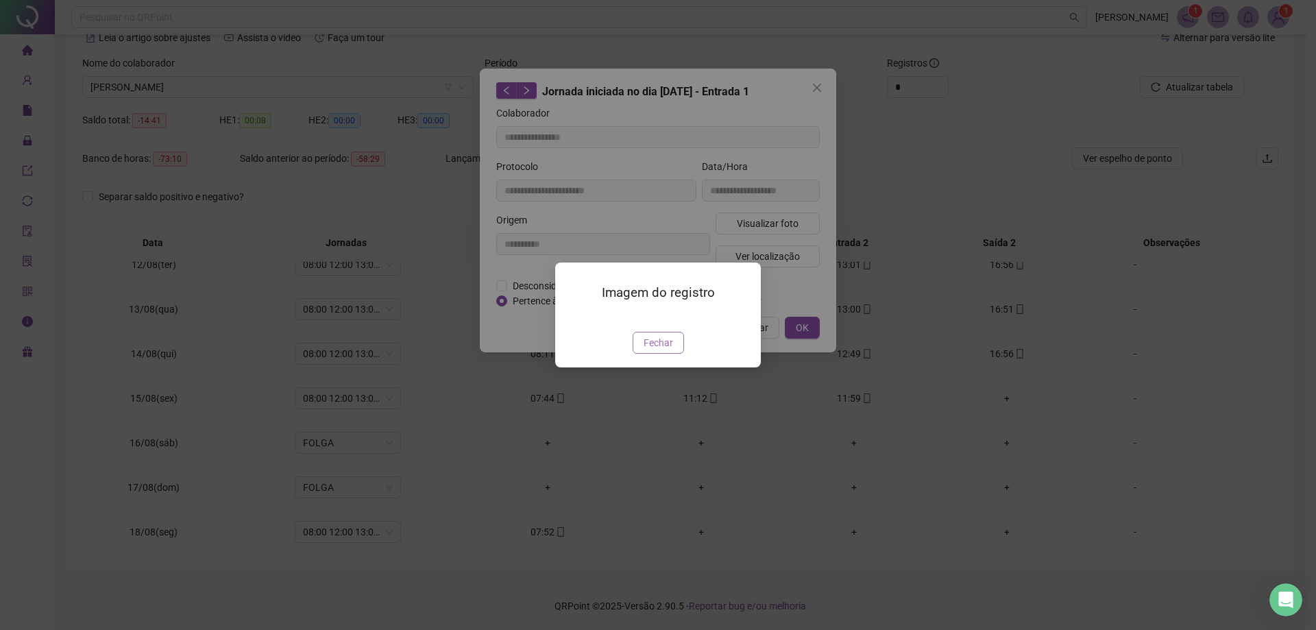
click at [642, 350] on span "Fechar" at bounding box center [658, 342] width 29 height 15
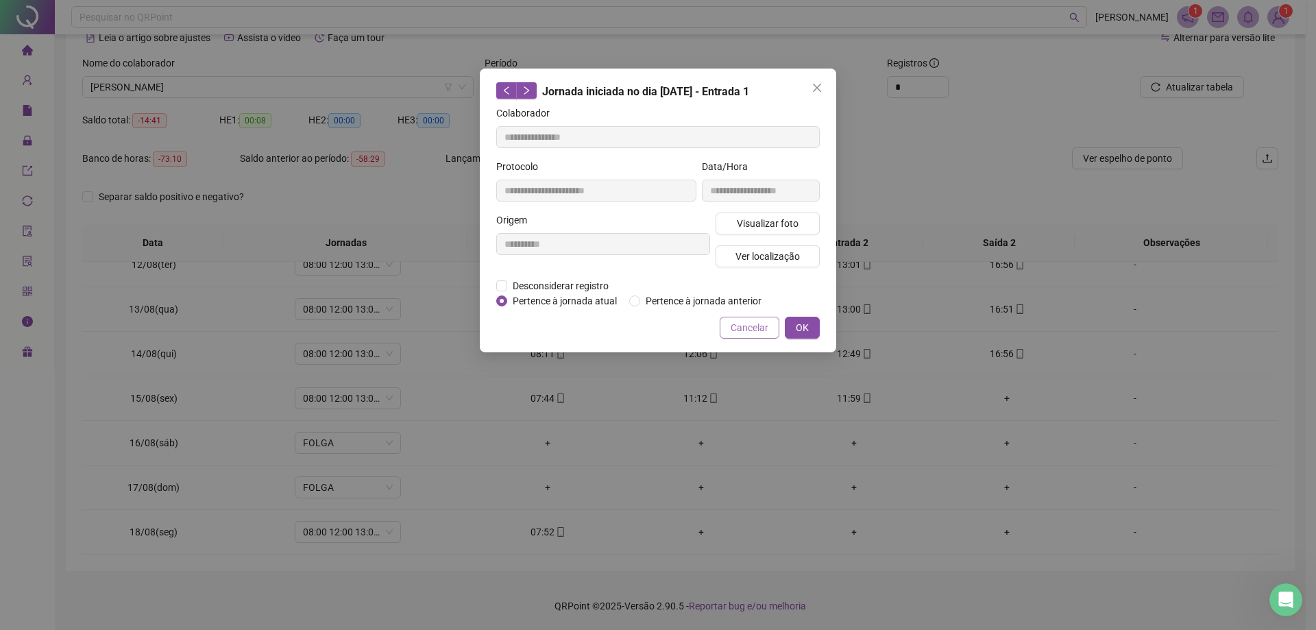
click at [642, 320] on span "Cancelar" at bounding box center [750, 327] width 38 height 15
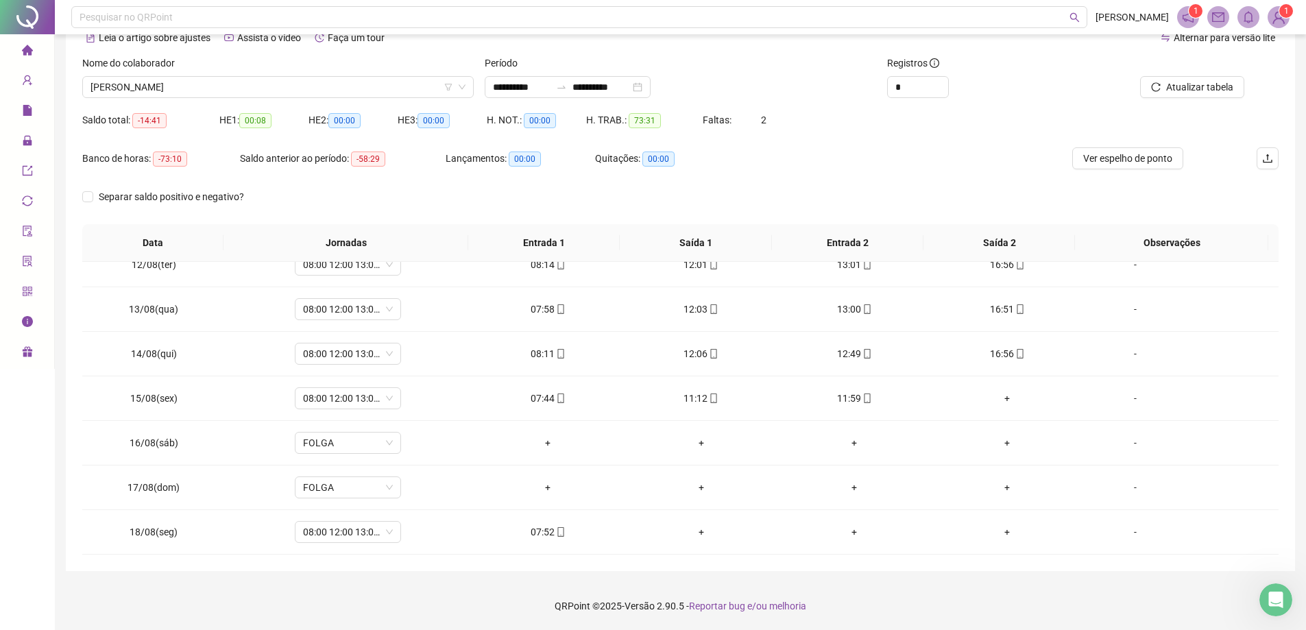
click at [22, 53] on icon "home" at bounding box center [27, 50] width 11 height 11
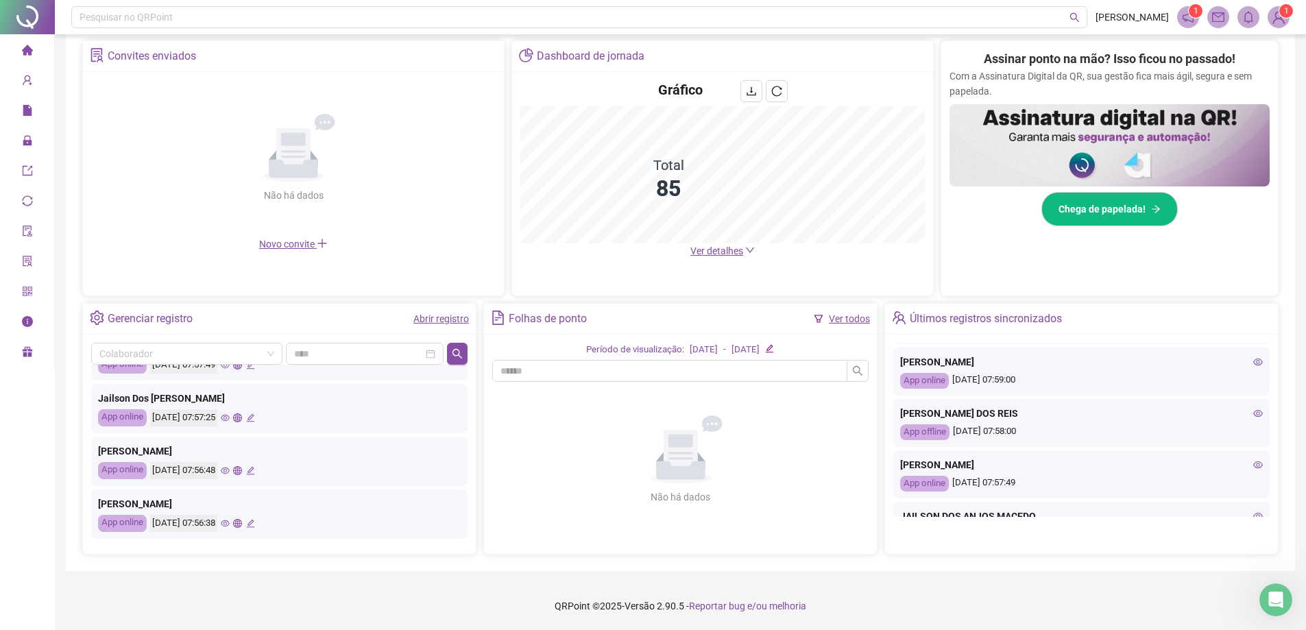
scroll to position [456, 0]
click at [642, 361] on icon "eye" at bounding box center [1258, 363] width 10 height 10
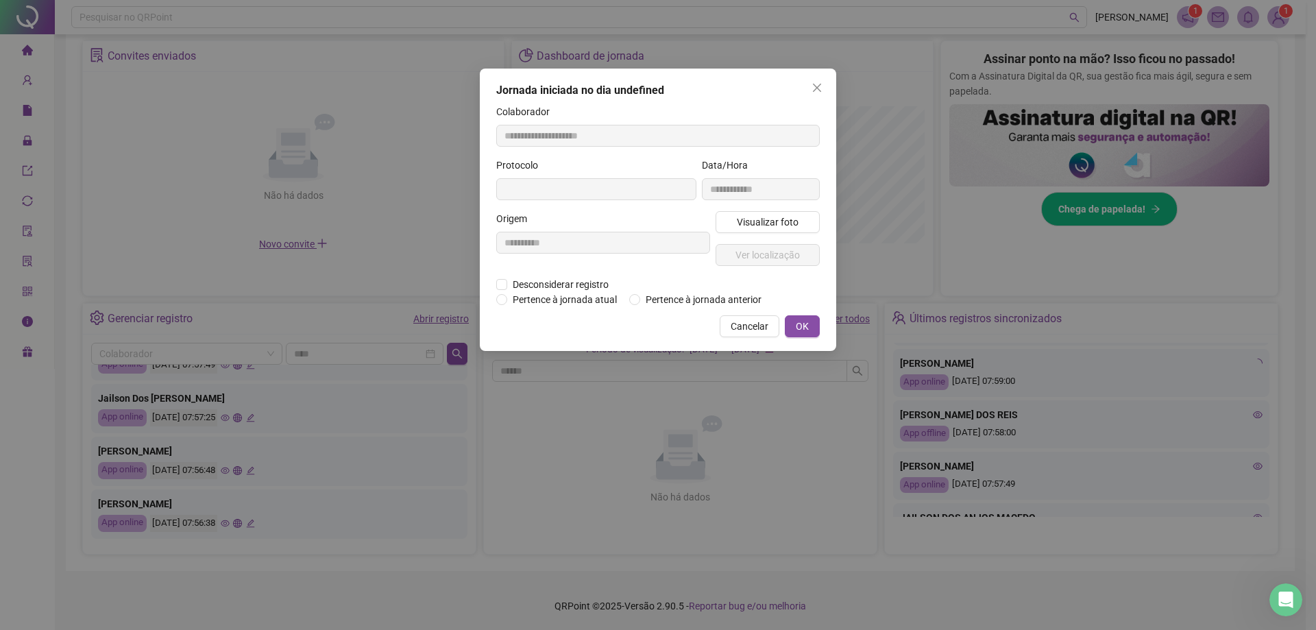
type input "**********"
click at [642, 221] on button "Visualizar foto" at bounding box center [768, 222] width 104 height 22
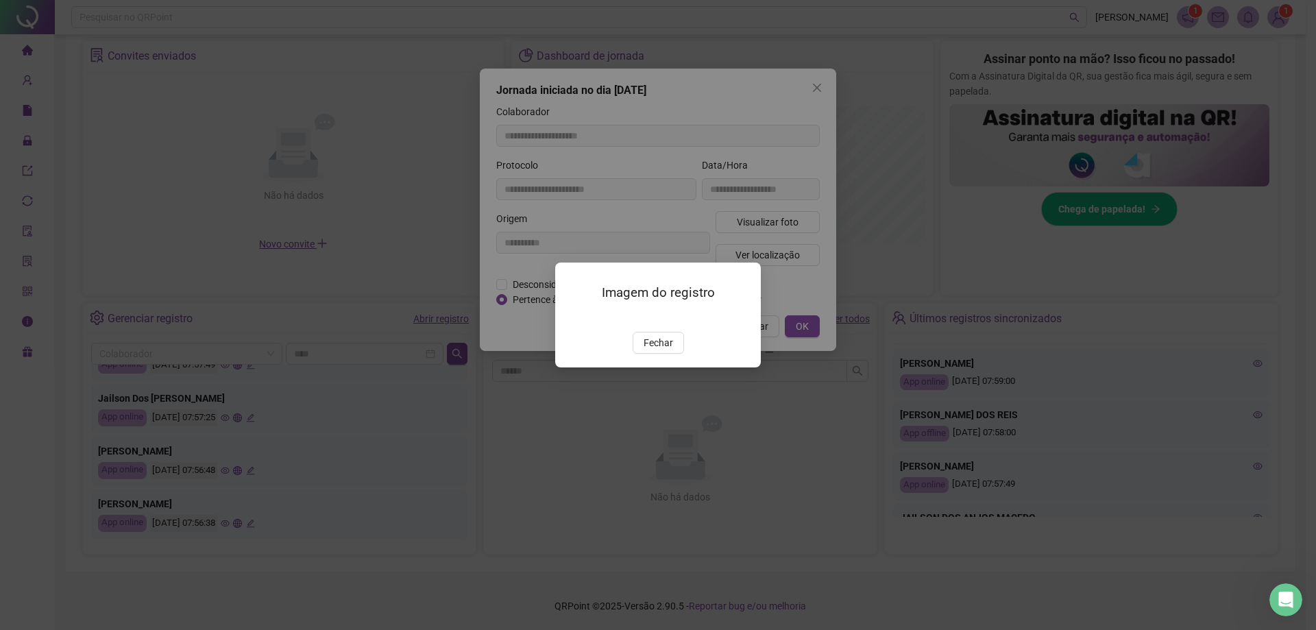
click at [572, 317] on img at bounding box center [572, 317] width 0 height 0
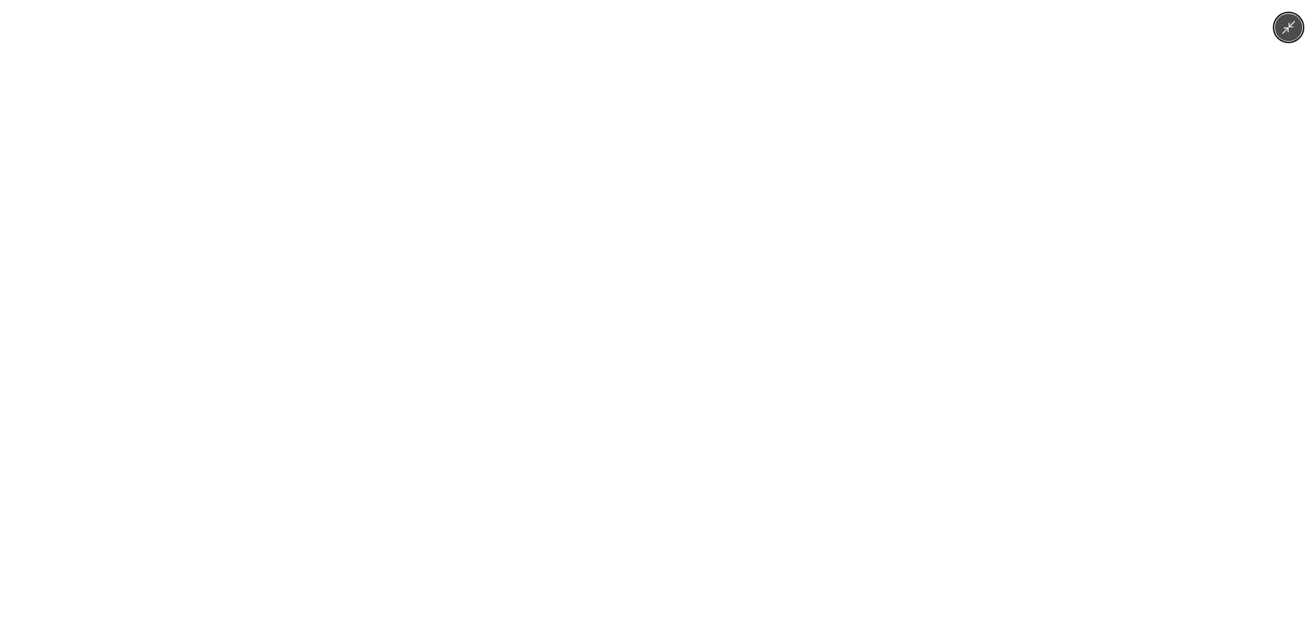
click at [642, 402] on div at bounding box center [658, 315] width 1316 height 630
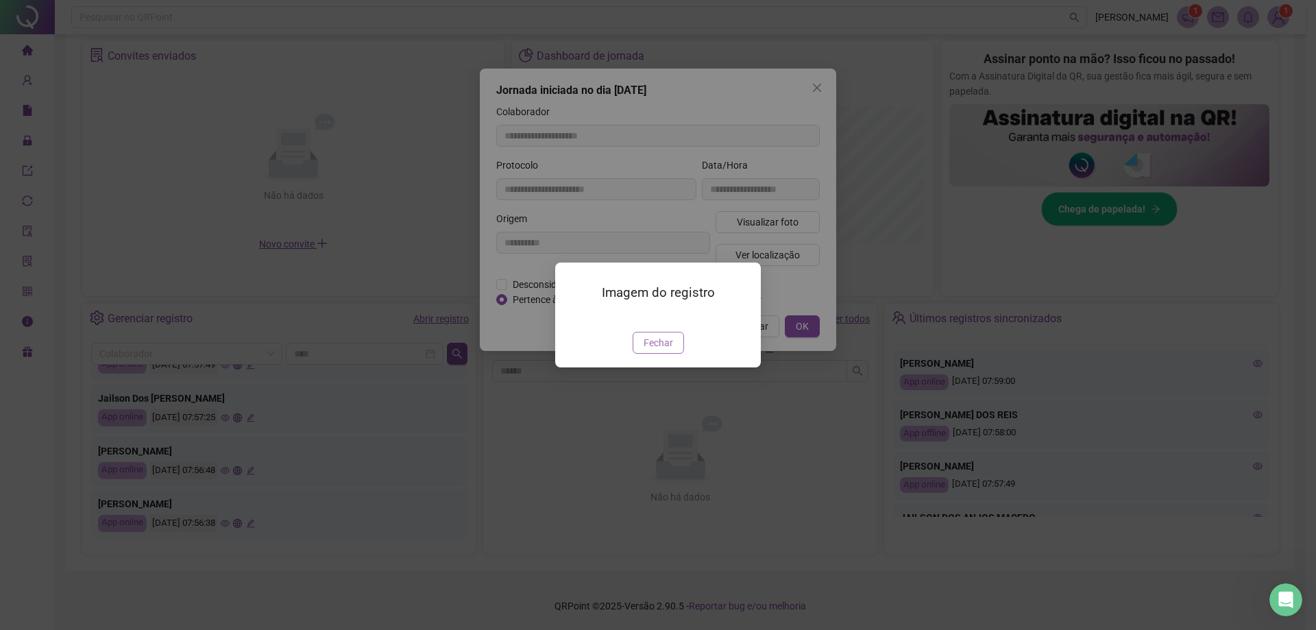
click at [642, 350] on span "Fechar" at bounding box center [658, 342] width 29 height 15
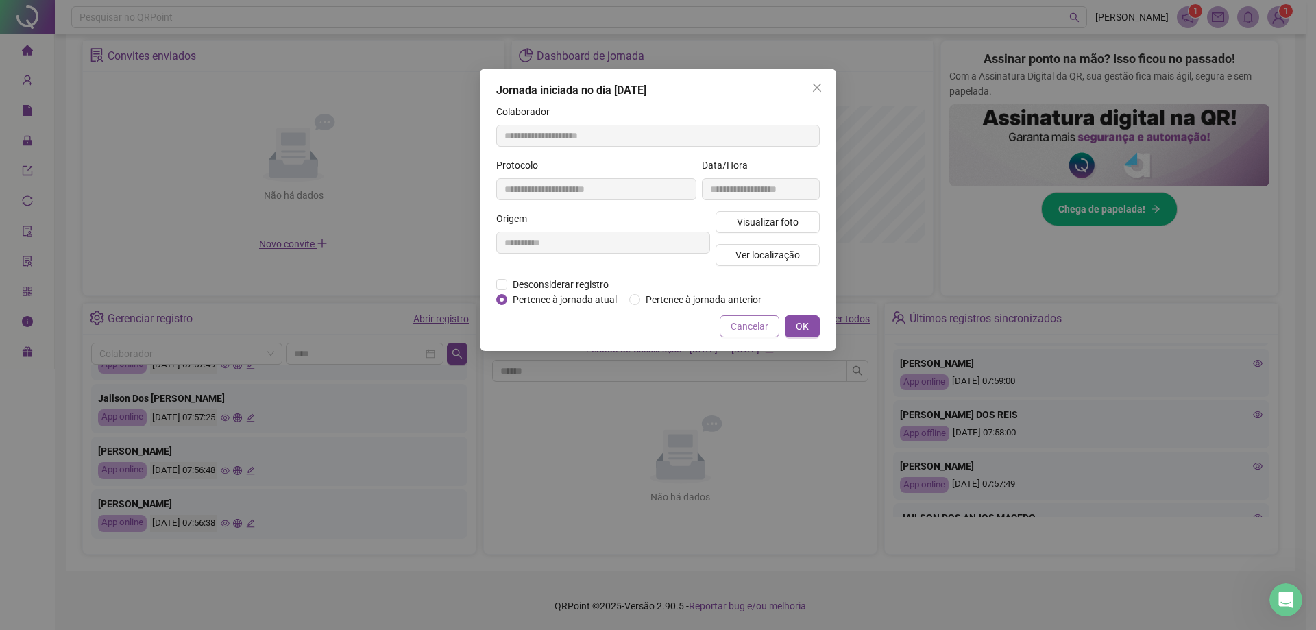
click at [642, 324] on span "Cancelar" at bounding box center [750, 326] width 38 height 15
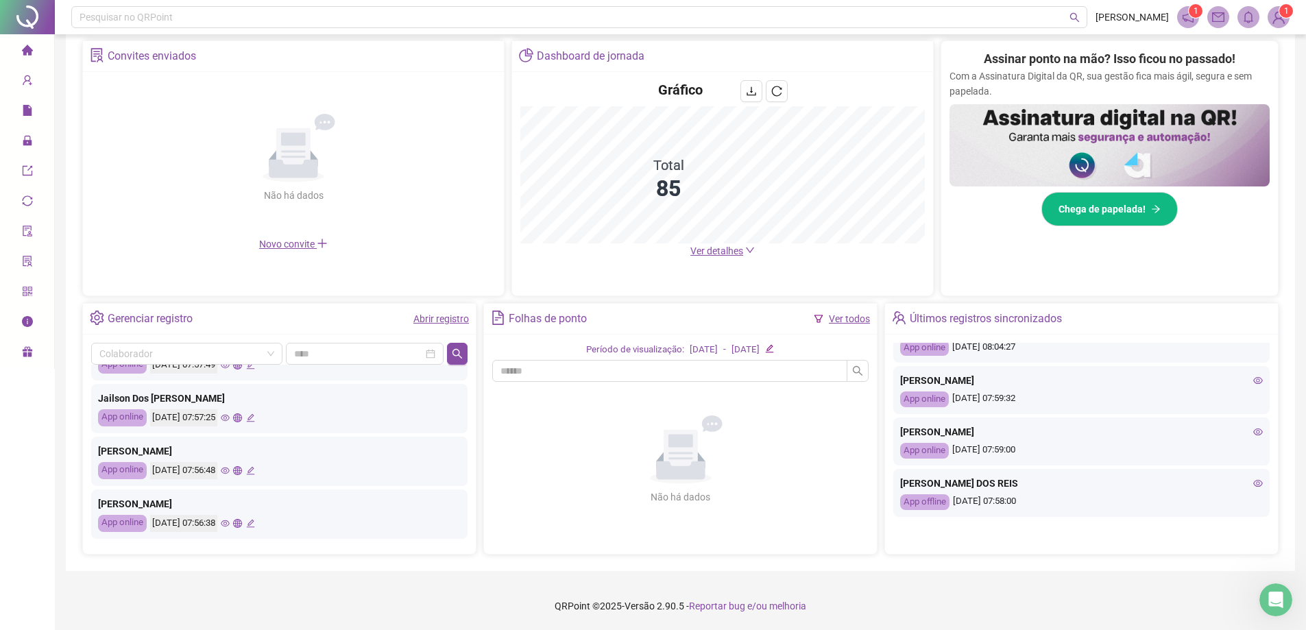
scroll to position [319, 0]
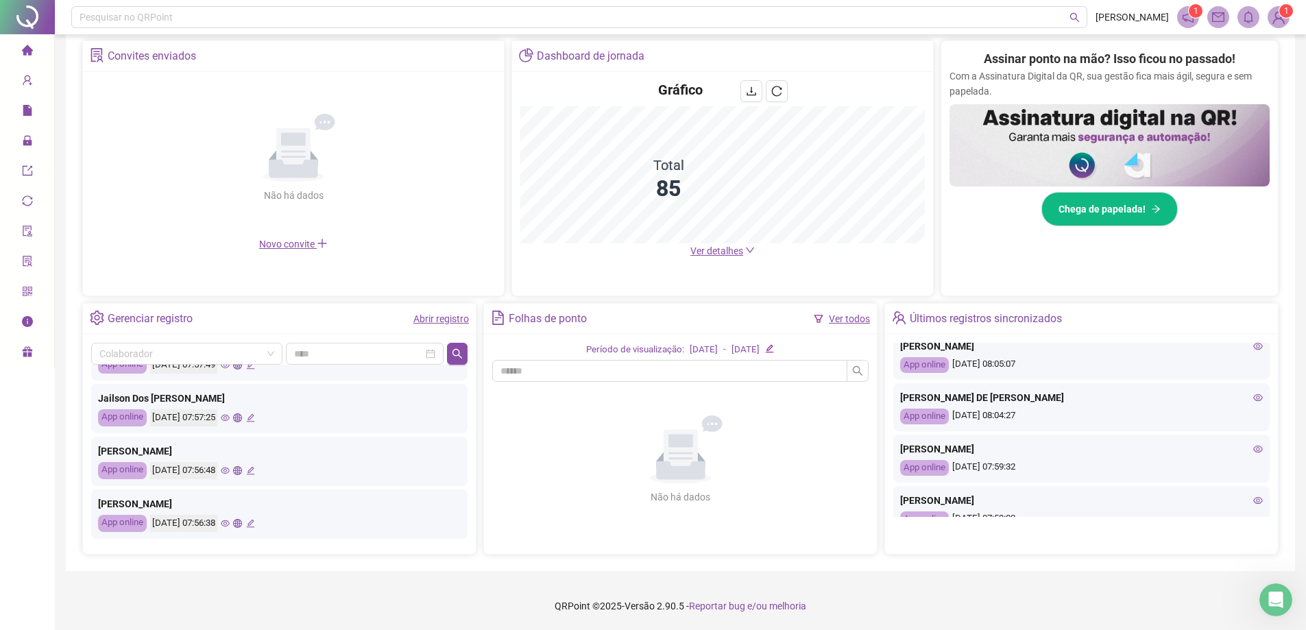
click at [642, 449] on icon "eye" at bounding box center [1258, 449] width 10 height 10
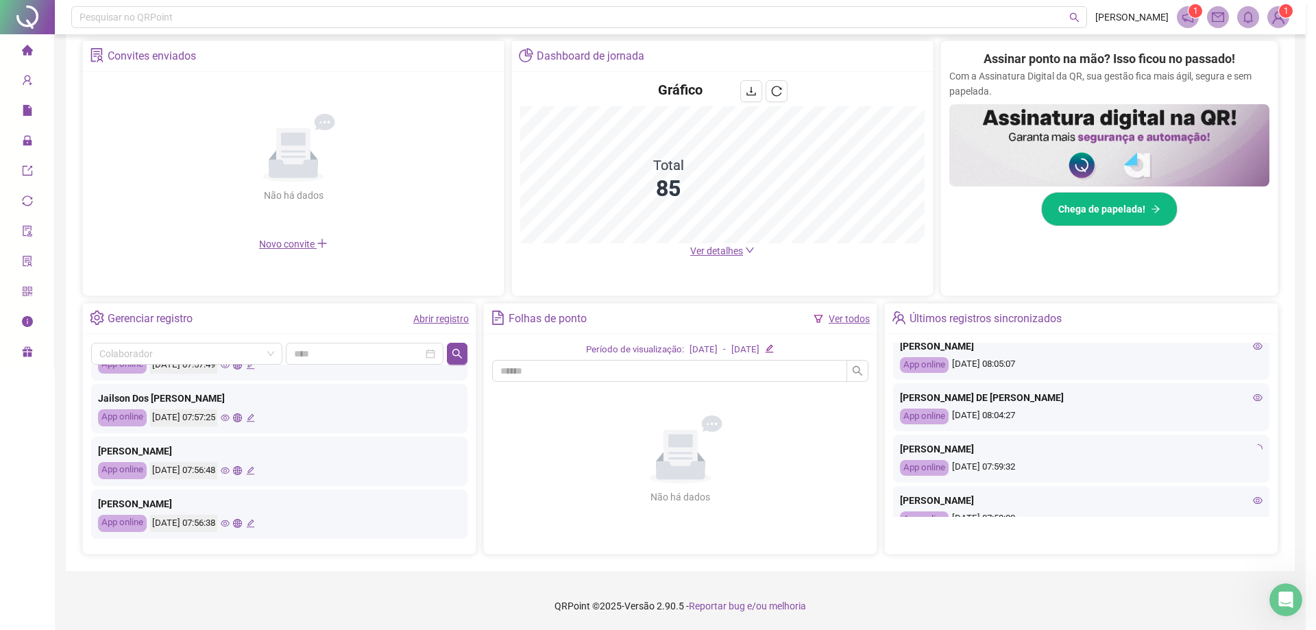
type input "**********"
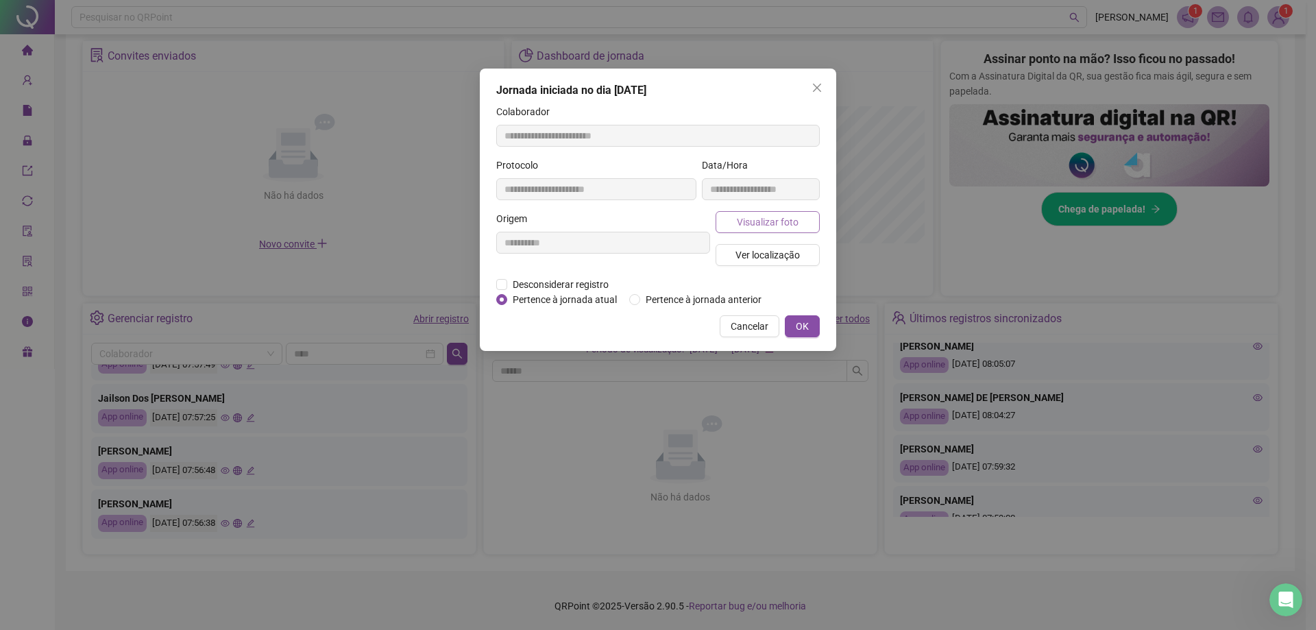
click at [642, 232] on button "Visualizar foto" at bounding box center [768, 222] width 104 height 22
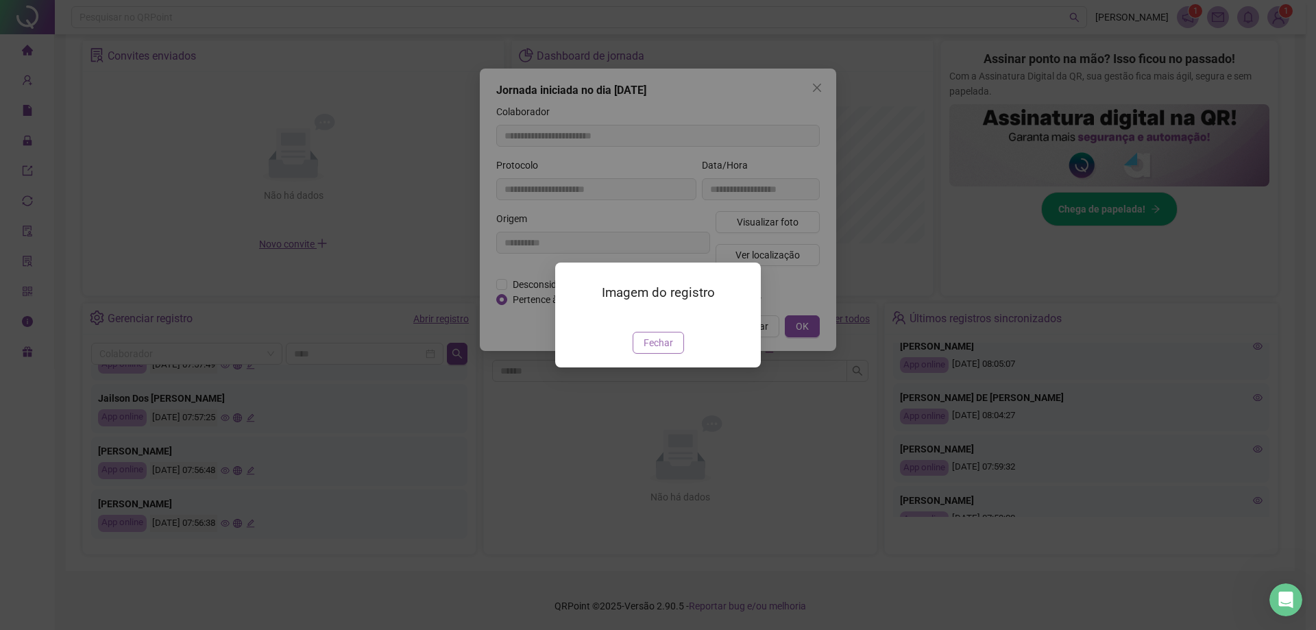
click at [642, 350] on span "Fechar" at bounding box center [658, 342] width 29 height 15
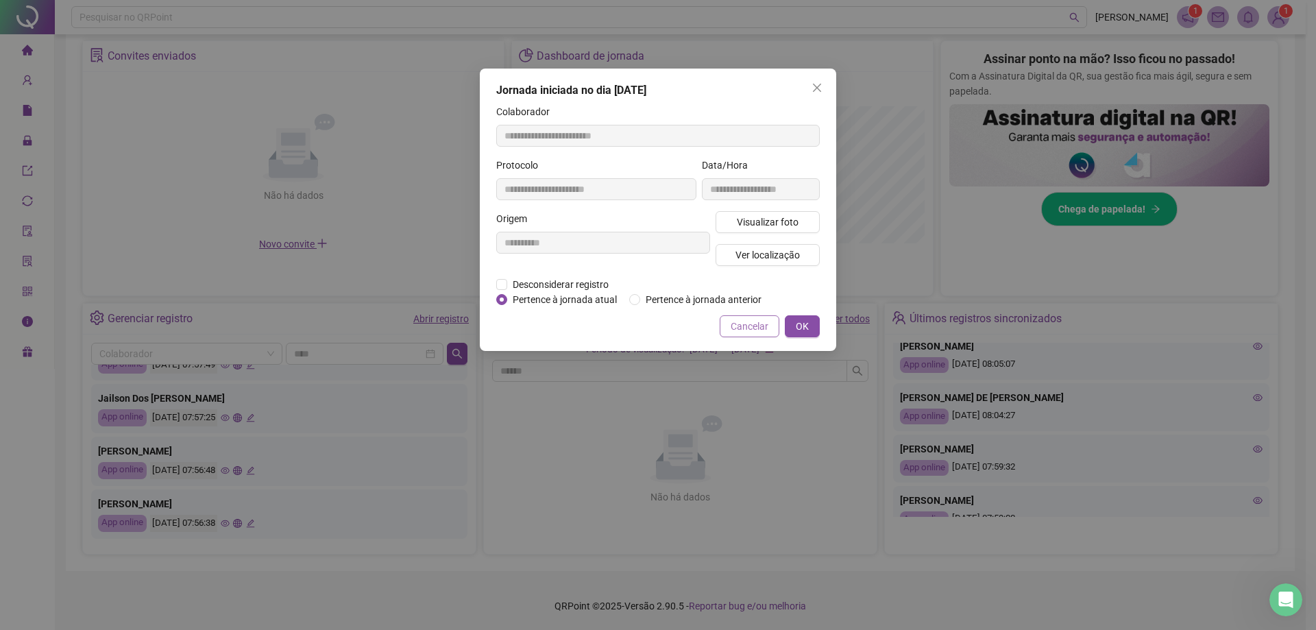
click at [642, 326] on span "Cancelar" at bounding box center [750, 326] width 38 height 15
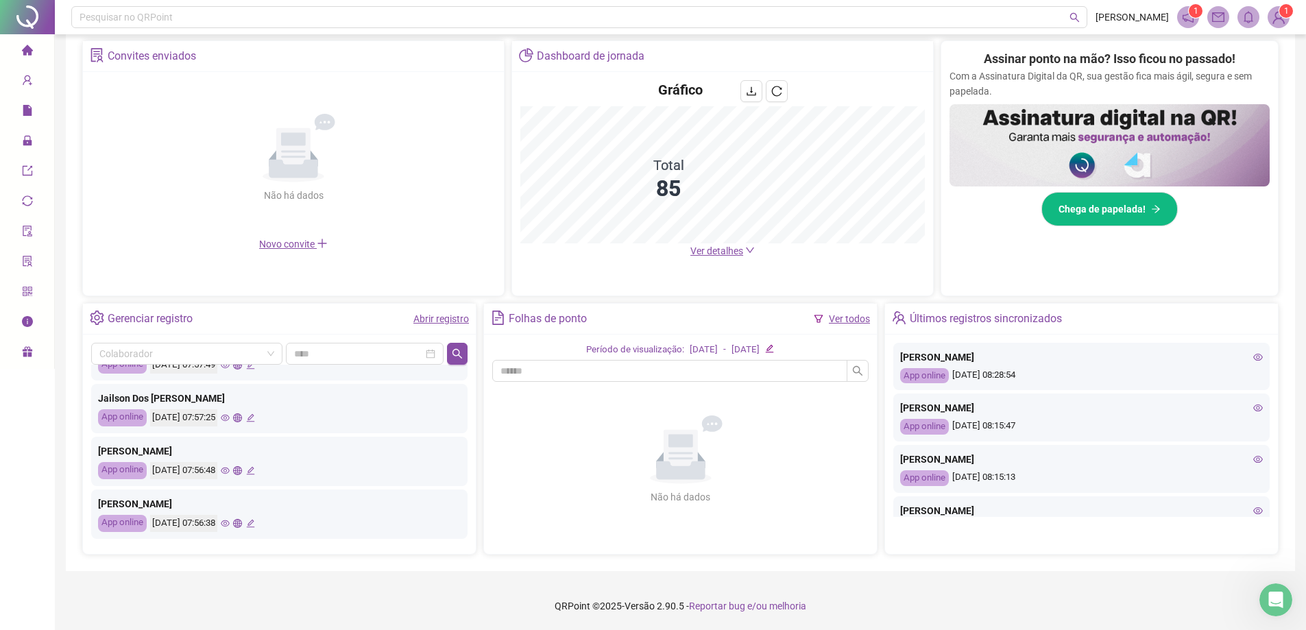
scroll to position [194, 0]
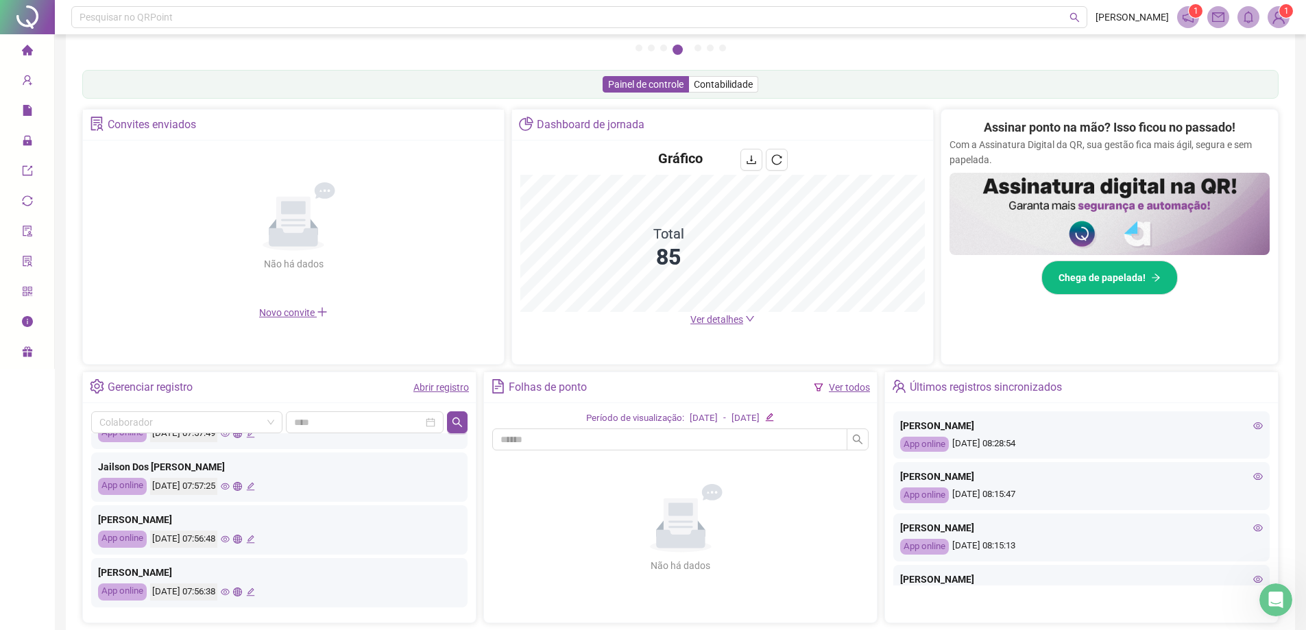
click at [642, 422] on icon "eye" at bounding box center [1258, 425] width 10 height 7
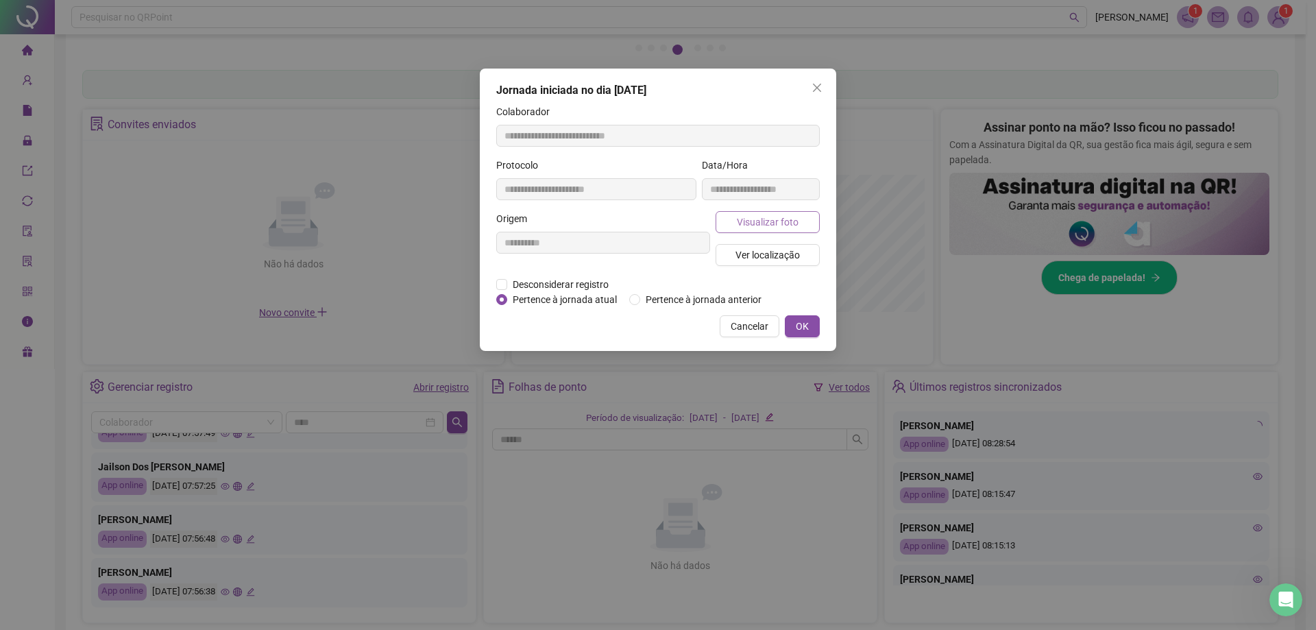
click at [642, 221] on span "Visualizar foto" at bounding box center [768, 222] width 62 height 15
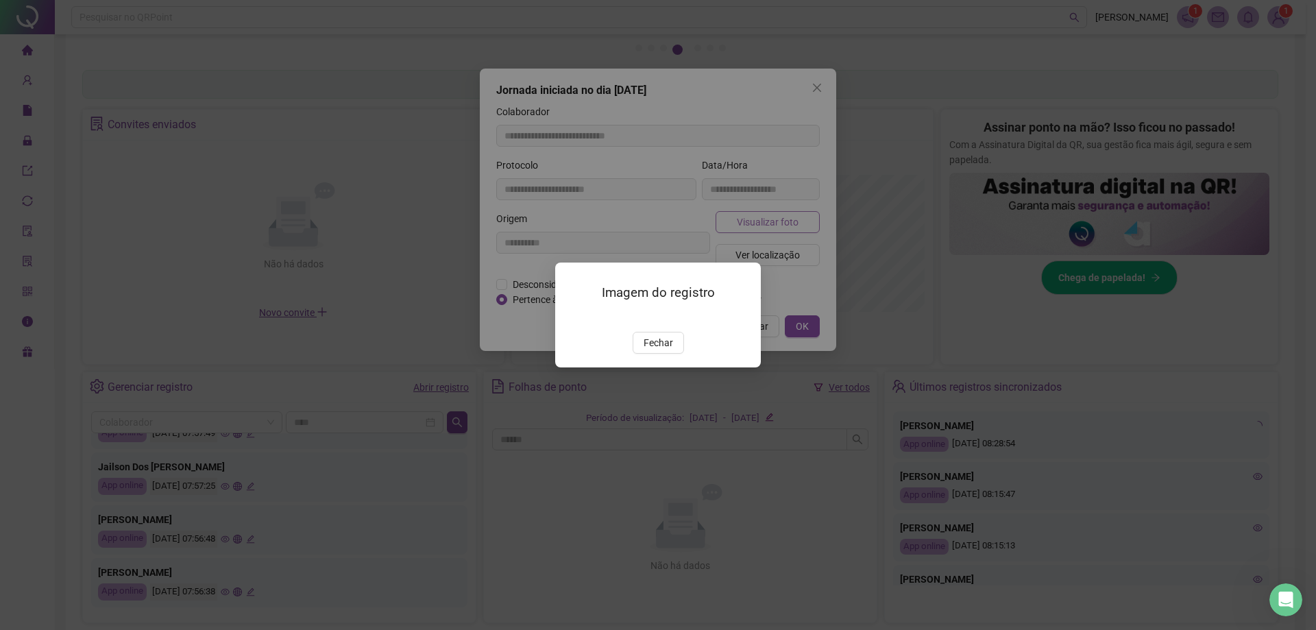
type input "**********"
click at [572, 317] on img at bounding box center [572, 317] width 0 height 0
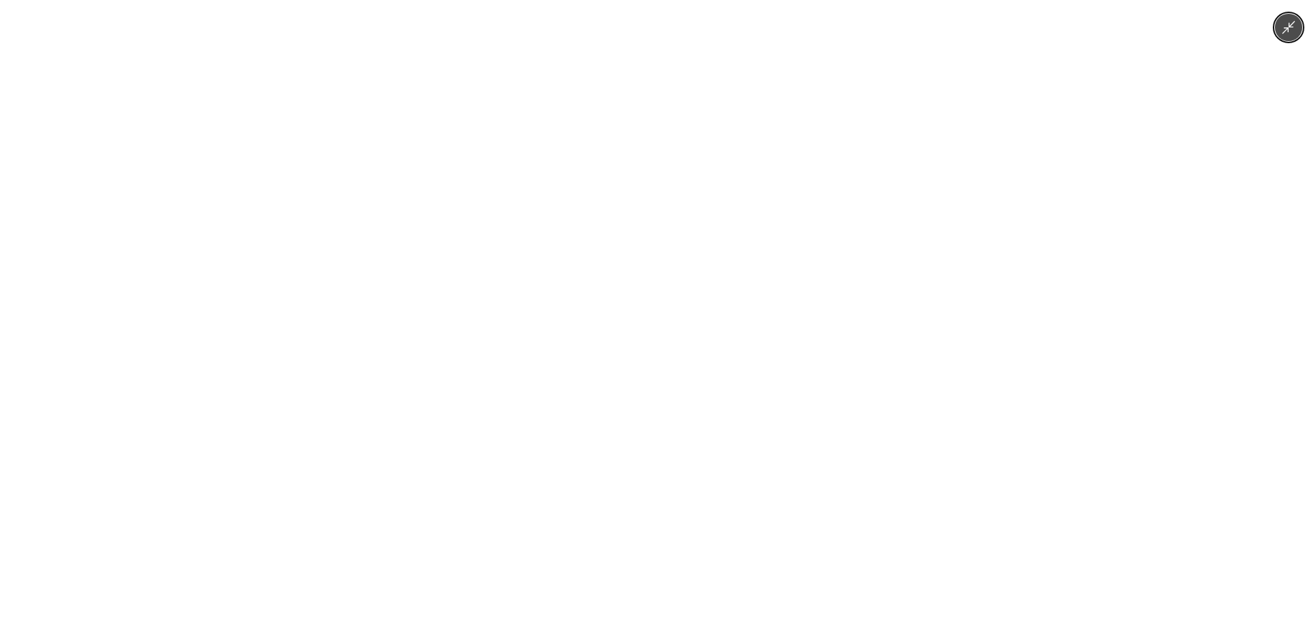
click at [642, 414] on div at bounding box center [658, 315] width 1316 height 630
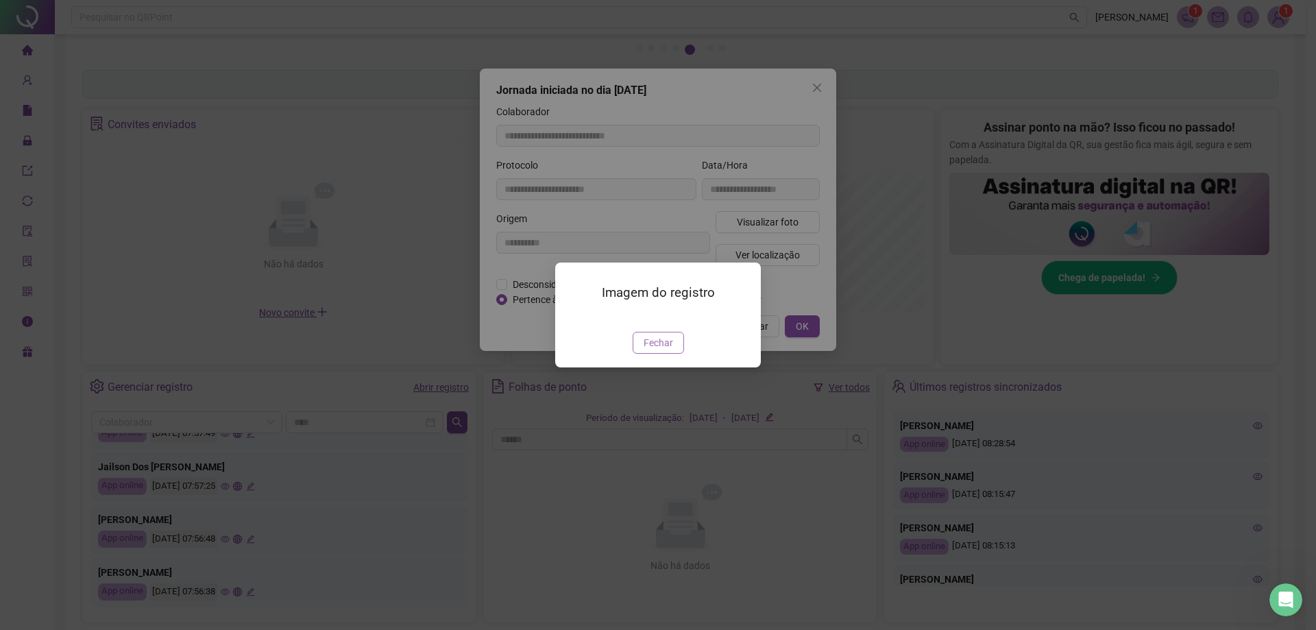
click at [640, 354] on button "Fechar" at bounding box center [658, 343] width 51 height 22
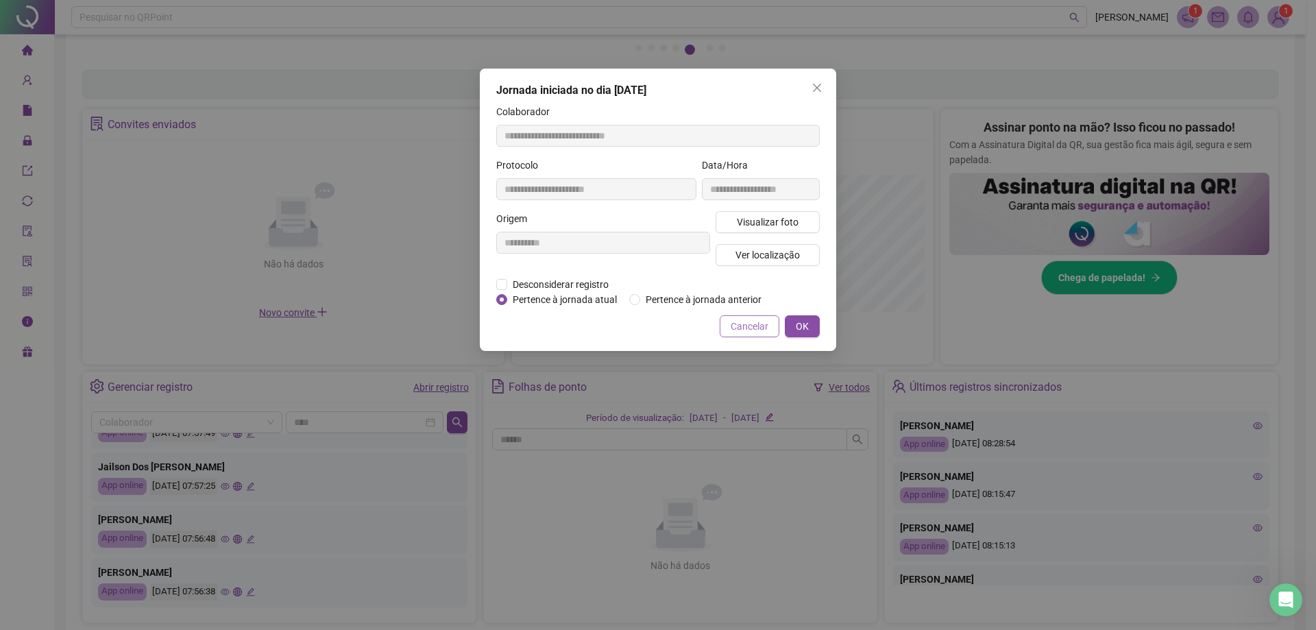
click at [642, 322] on span "Cancelar" at bounding box center [750, 326] width 38 height 15
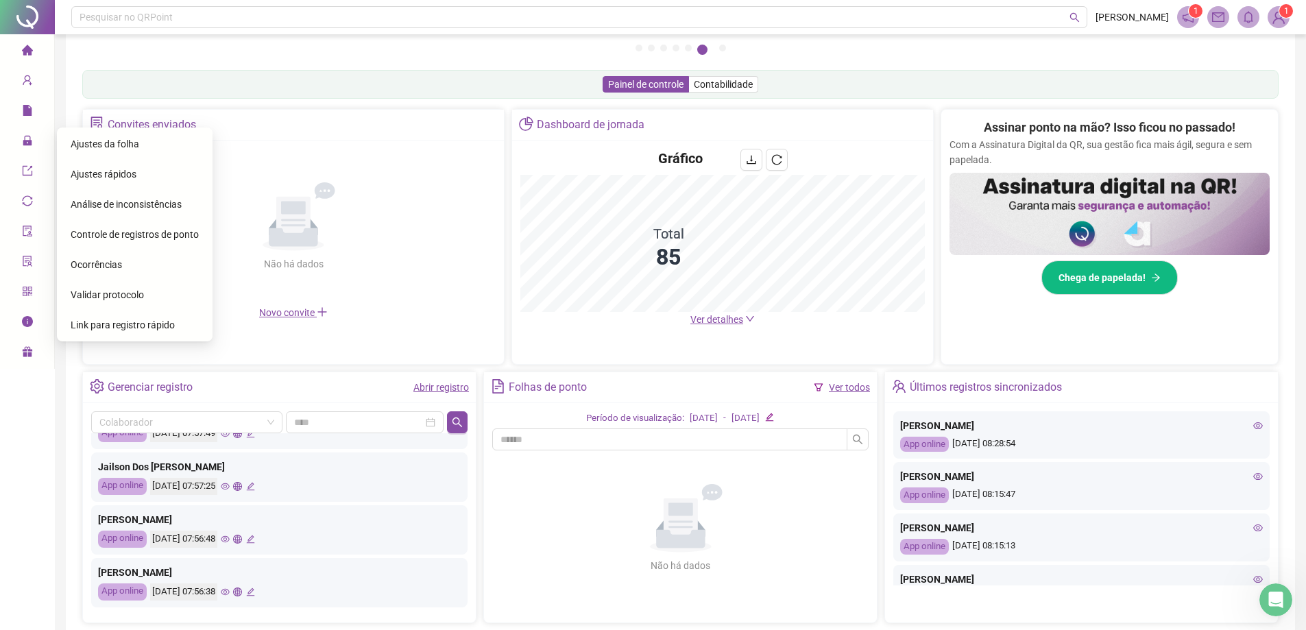
click at [110, 138] on span "Ajustes da folha" at bounding box center [105, 143] width 69 height 11
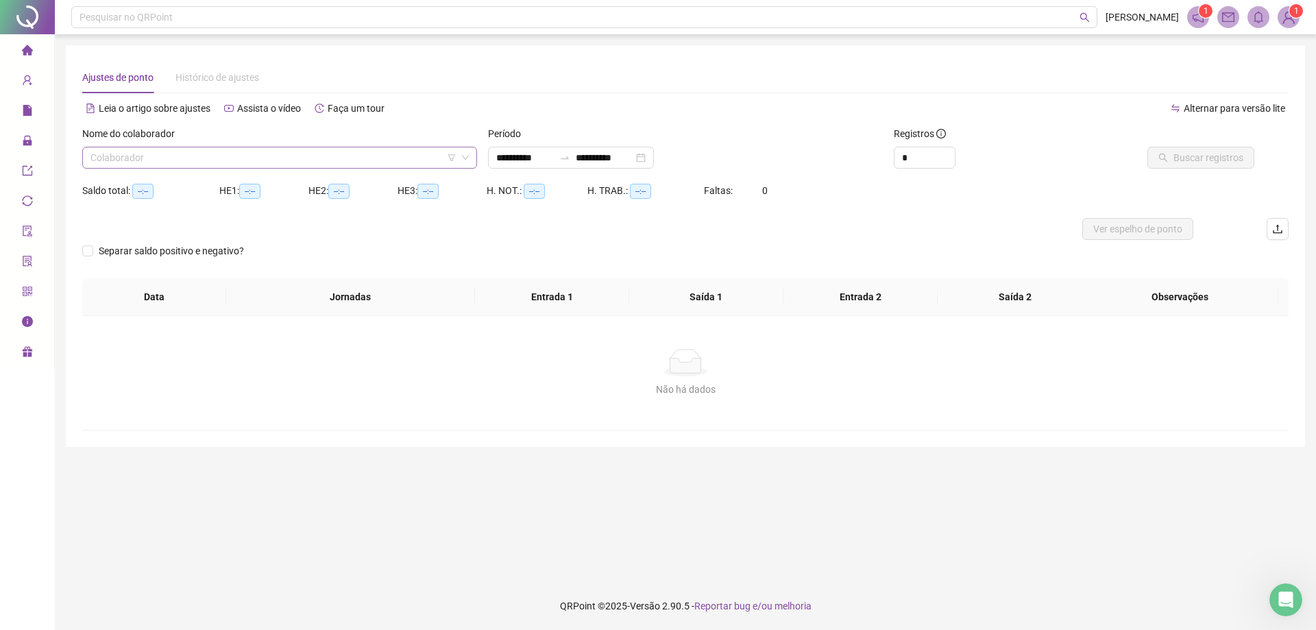
click at [219, 151] on input "search" at bounding box center [273, 157] width 366 height 21
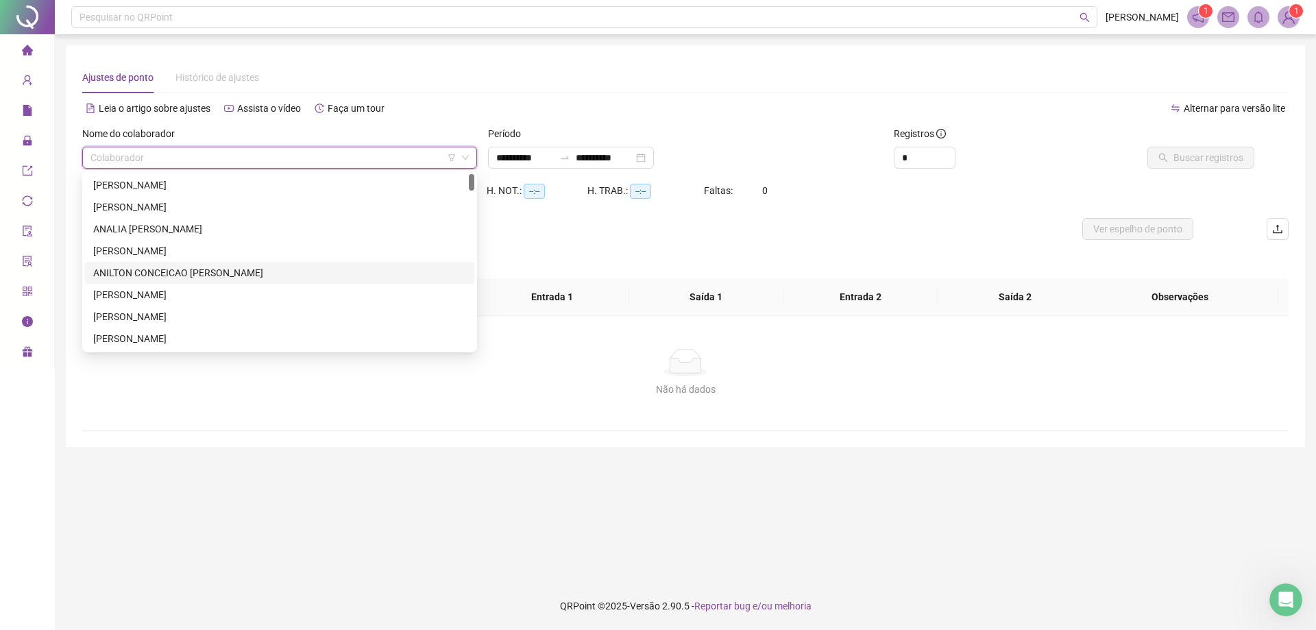
click at [339, 271] on div "ANILTON CONCEICAO [PERSON_NAME]" at bounding box center [279, 272] width 373 height 15
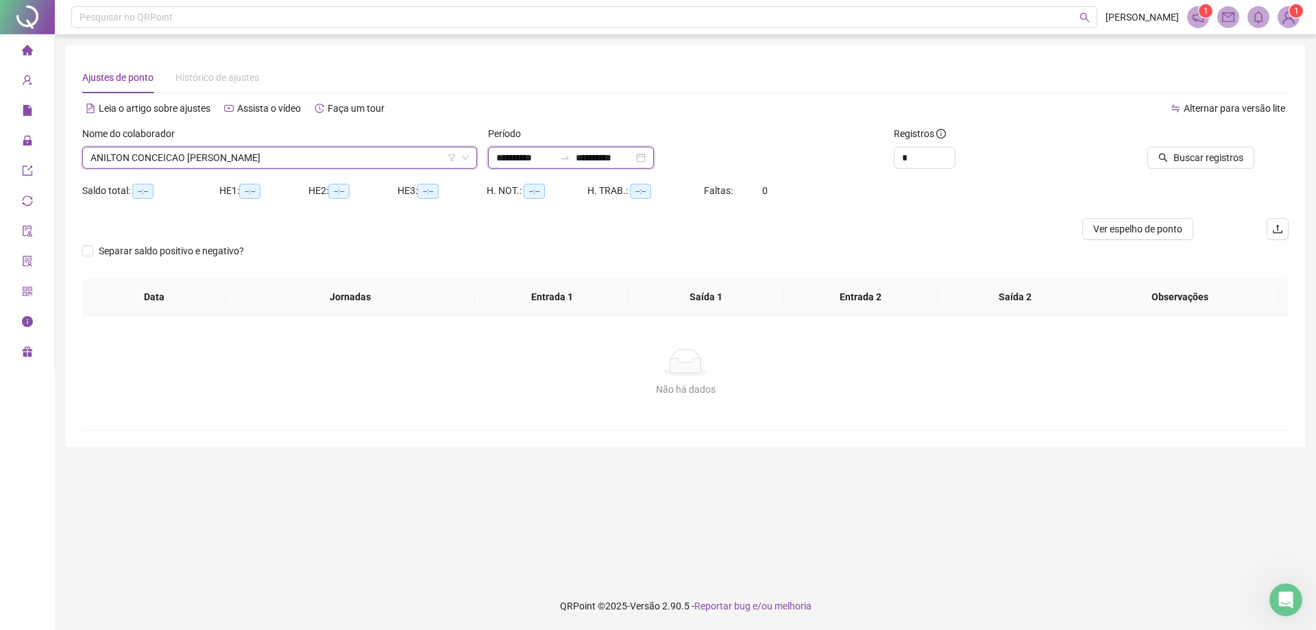
click at [630, 160] on input "**********" at bounding box center [605, 157] width 58 height 15
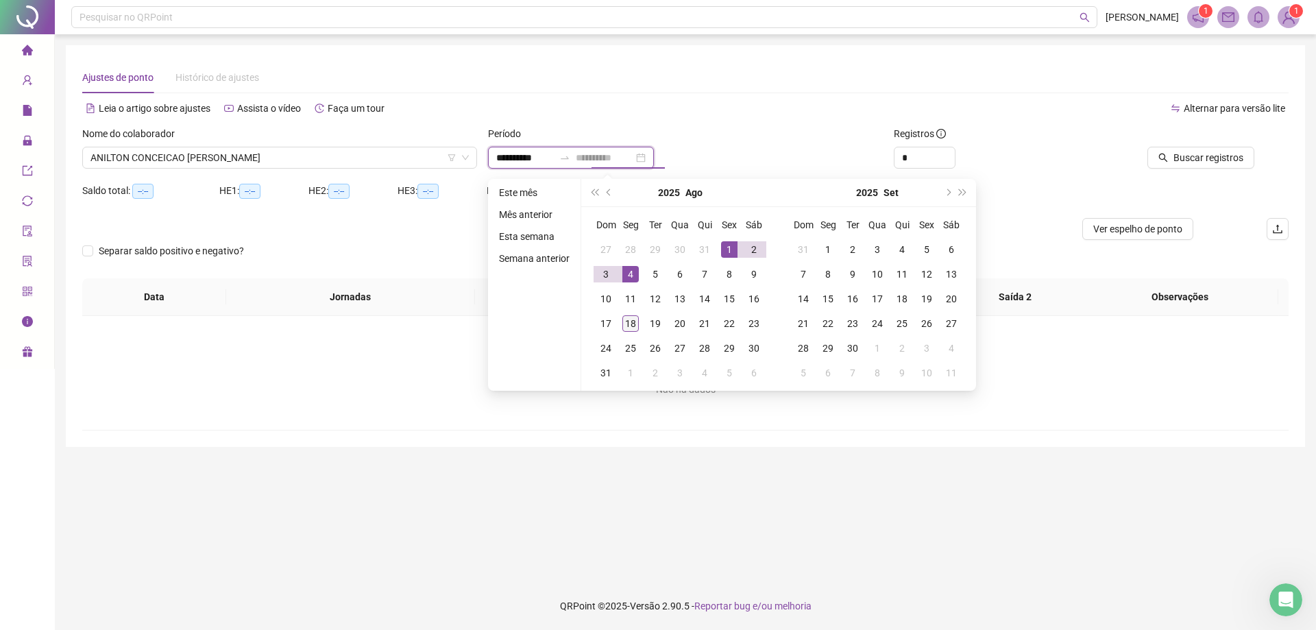
type input "**********"
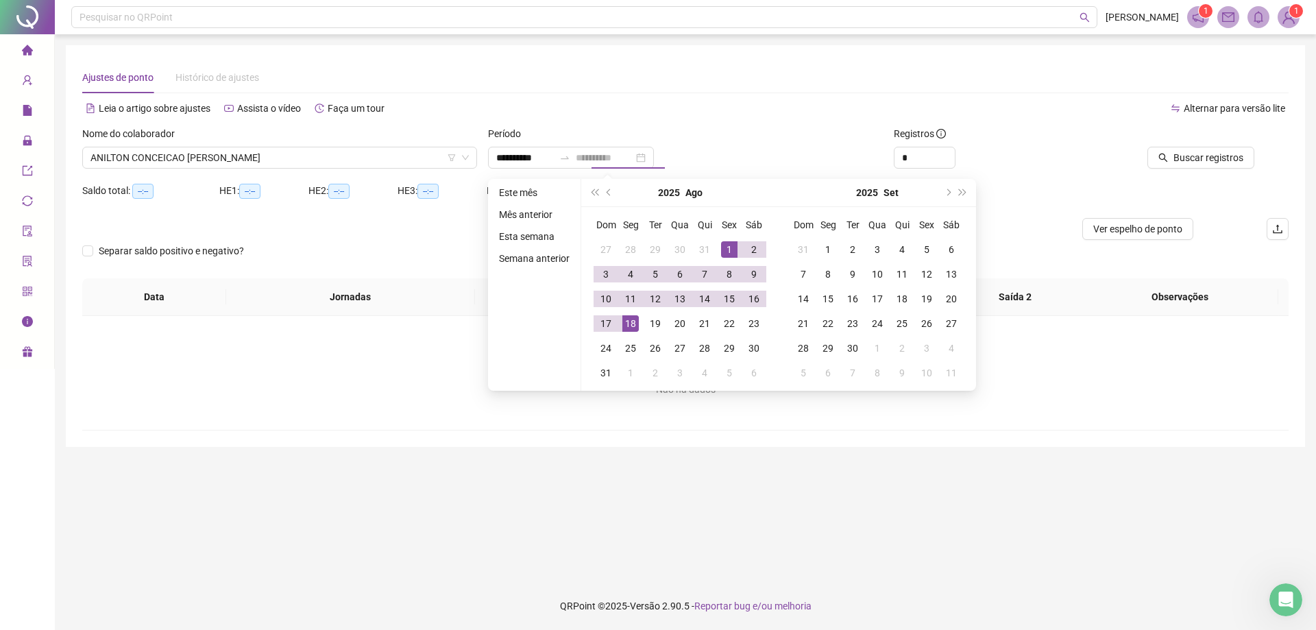
click at [626, 319] on div "18" at bounding box center [630, 323] width 16 height 16
type input "**********"
click at [642, 150] on button "Buscar registros" at bounding box center [1200, 158] width 107 height 22
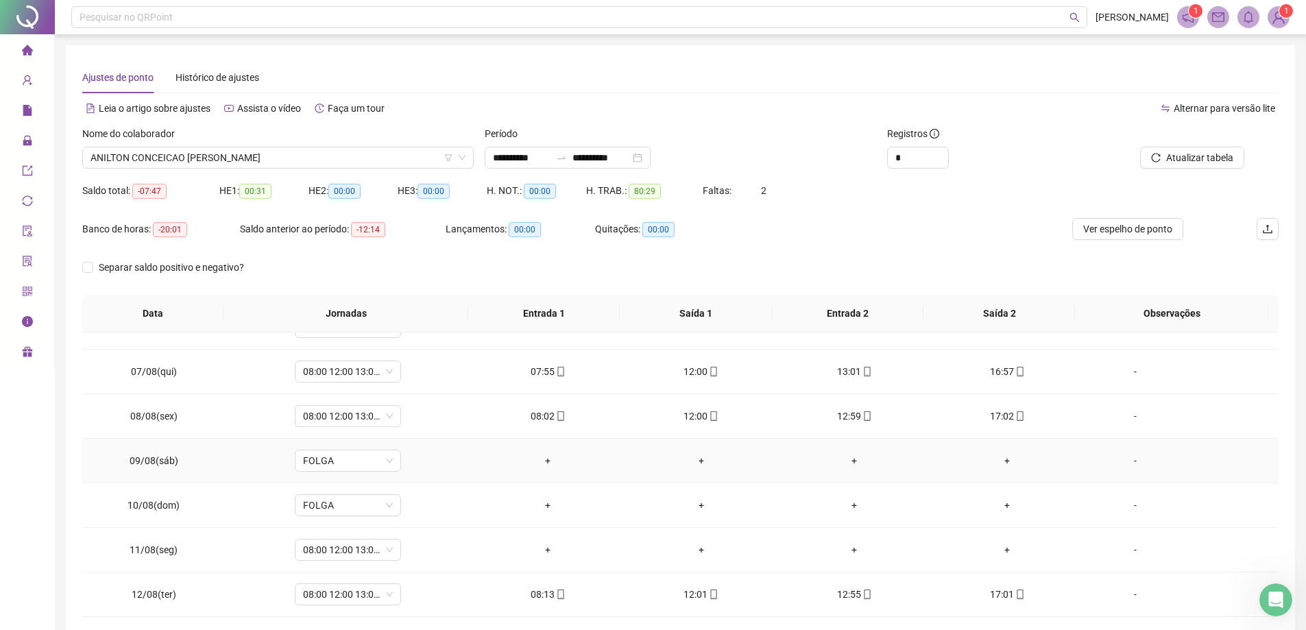
scroll to position [274, 0]
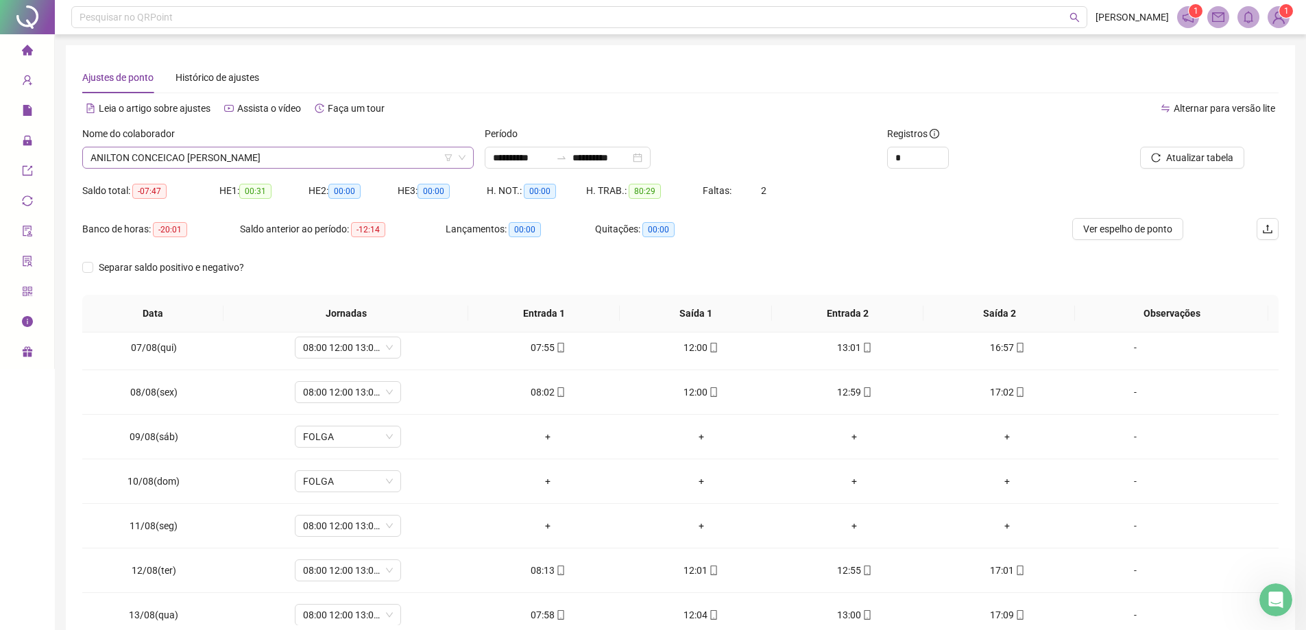
click at [278, 156] on span "ANILTON CONCEICAO [PERSON_NAME]" at bounding box center [277, 157] width 375 height 21
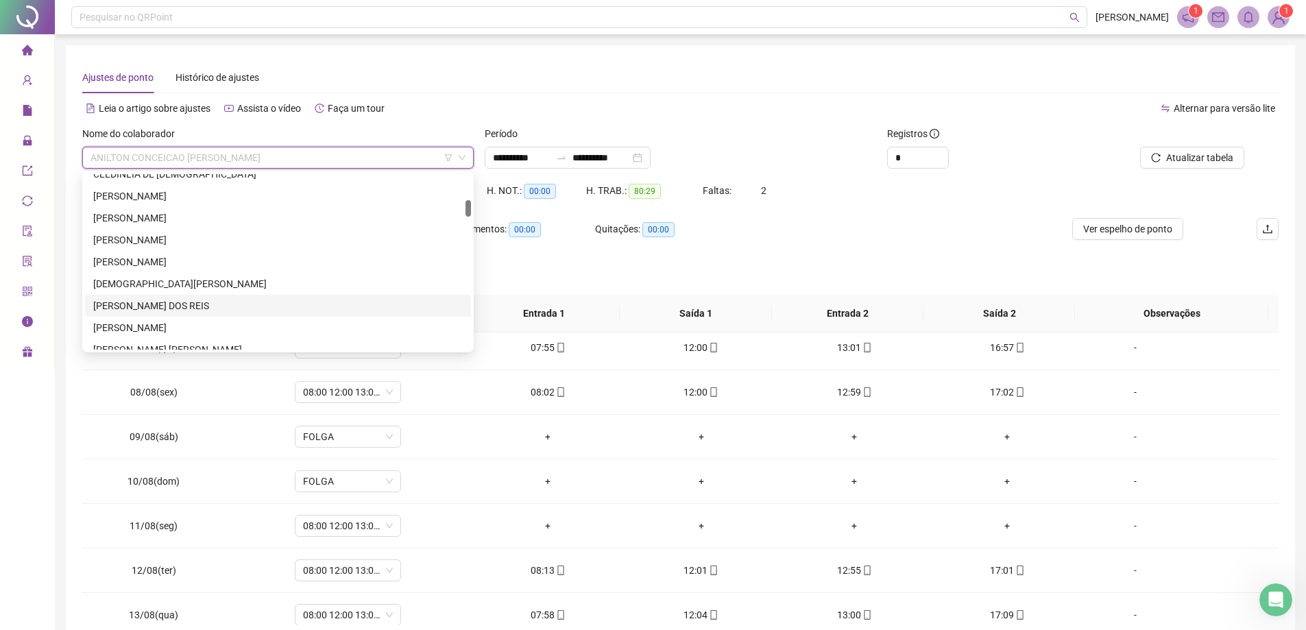
scroll to position [480, 0]
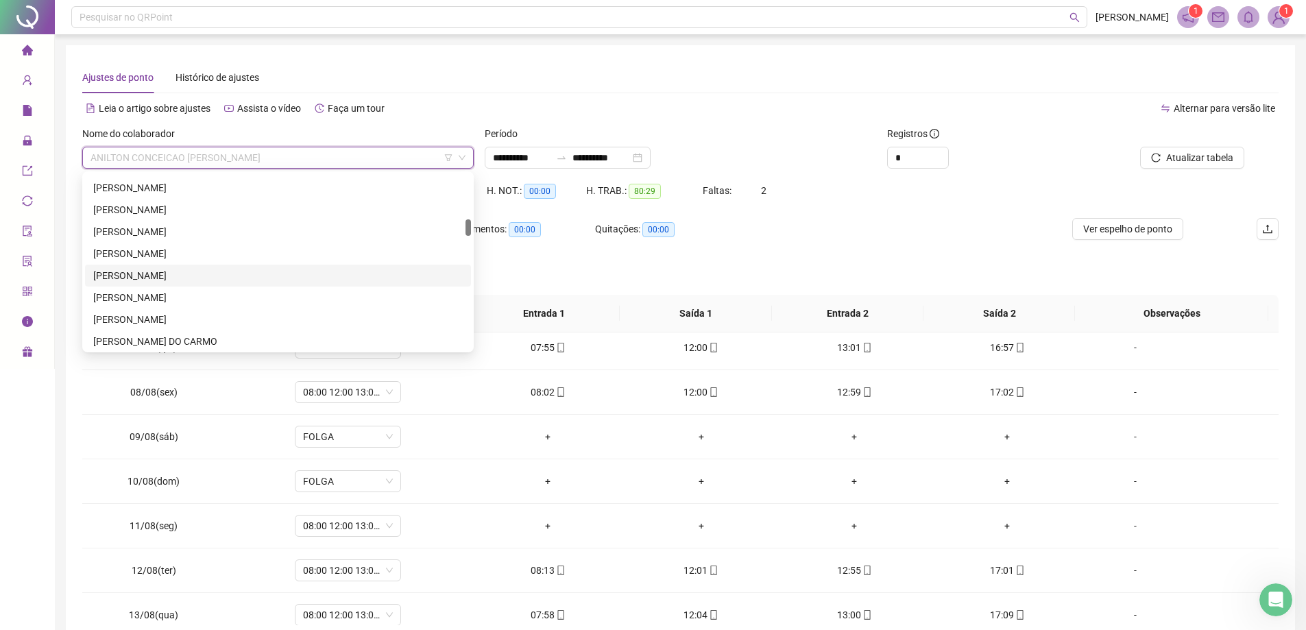
click at [309, 280] on div "[PERSON_NAME]" at bounding box center [277, 275] width 369 height 15
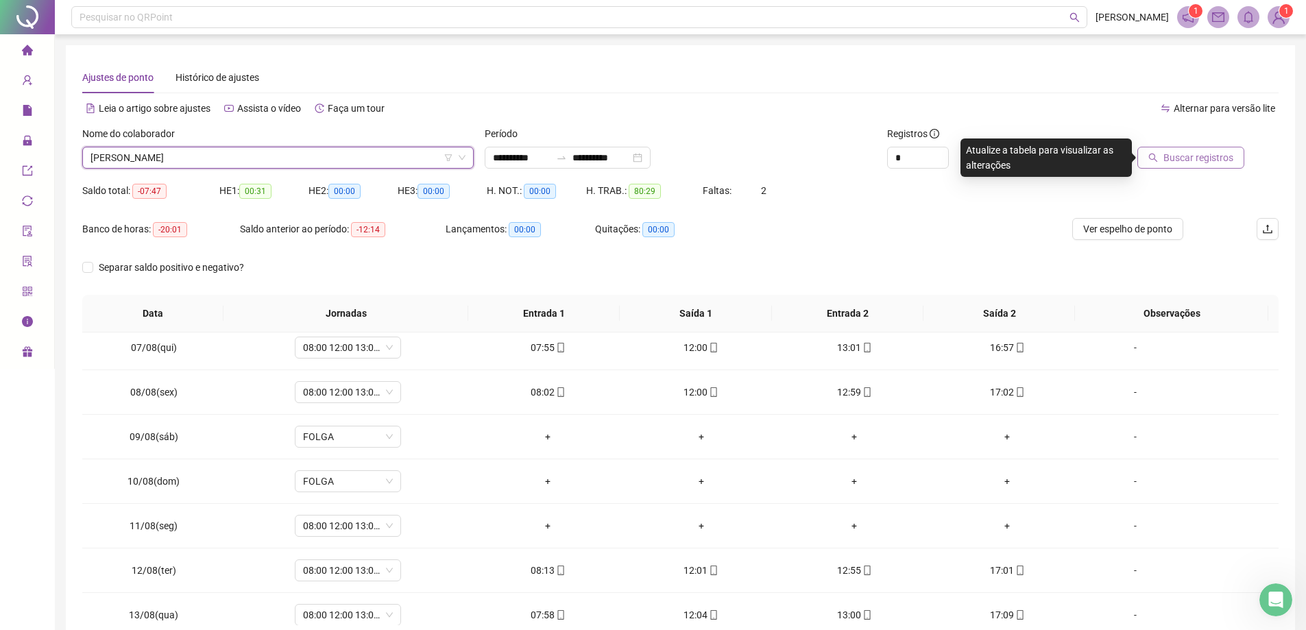
click at [642, 156] on span "Buscar registros" at bounding box center [1198, 157] width 70 height 15
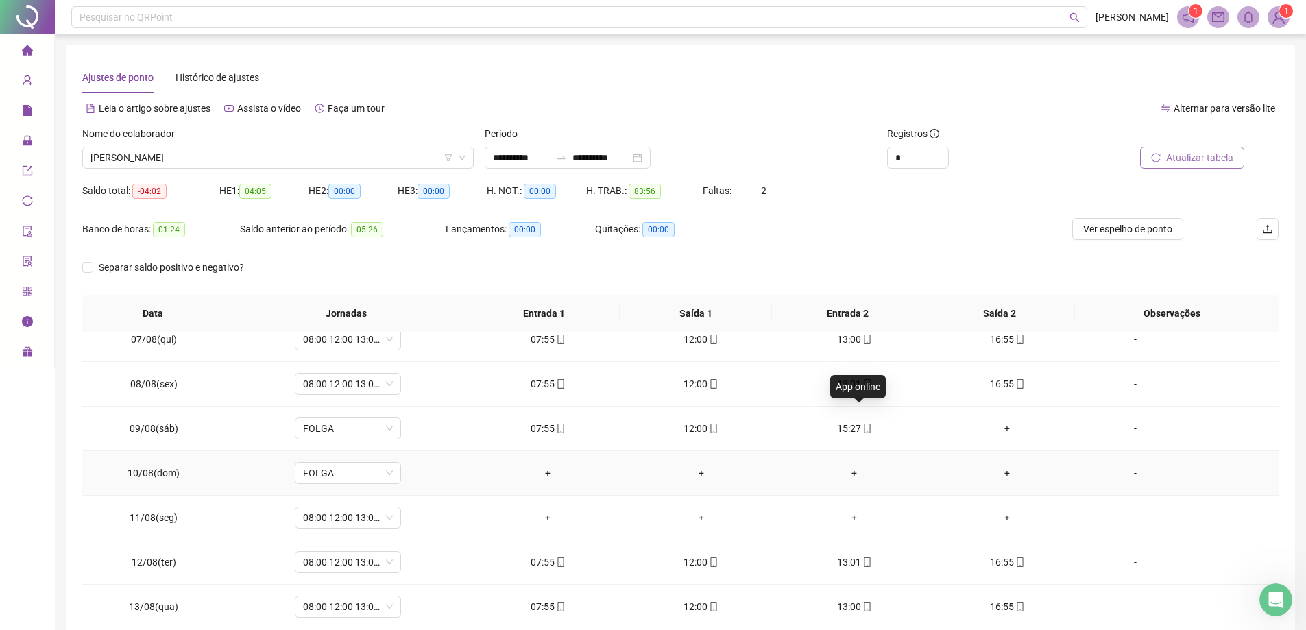
scroll to position [304, 0]
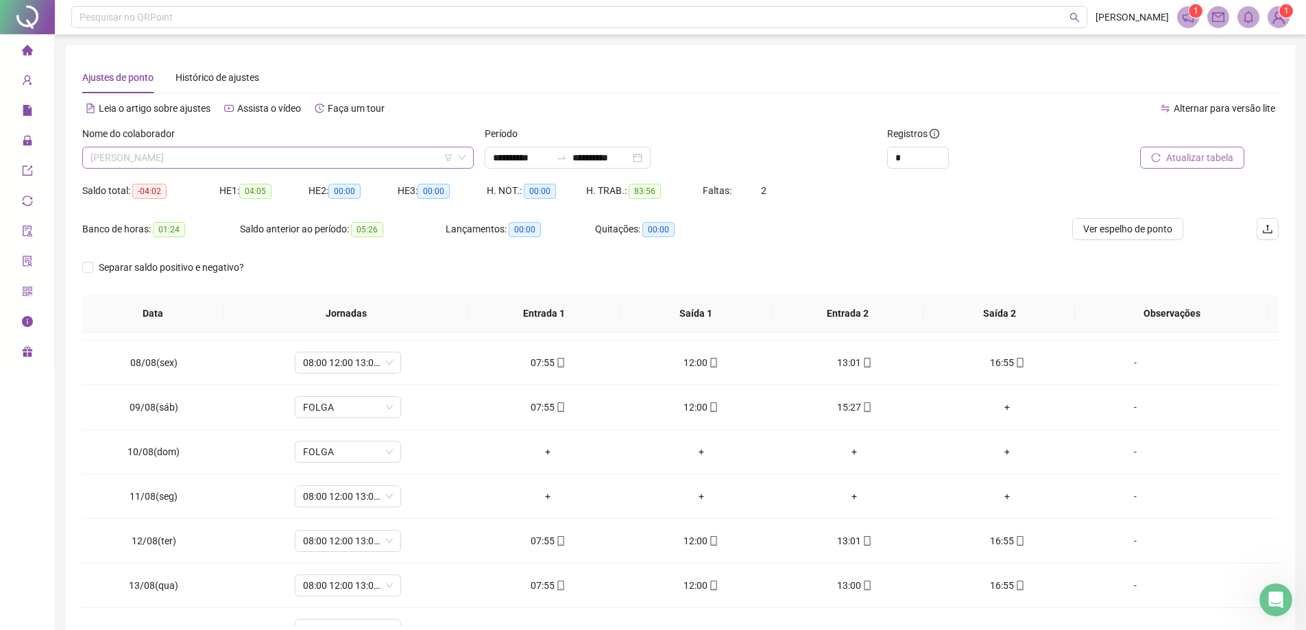
click at [397, 156] on span "[PERSON_NAME]" at bounding box center [277, 157] width 375 height 21
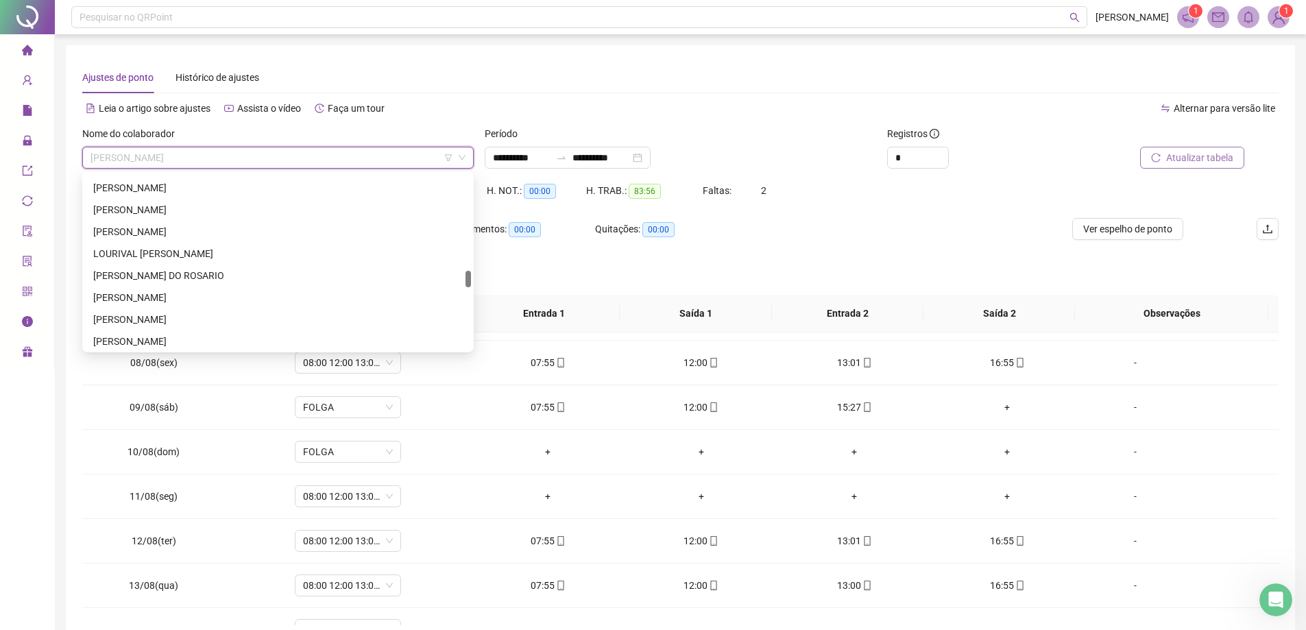
scroll to position [1097, 0]
click at [328, 339] on div "MANOEL DO [PERSON_NAME]" at bounding box center [277, 338] width 369 height 15
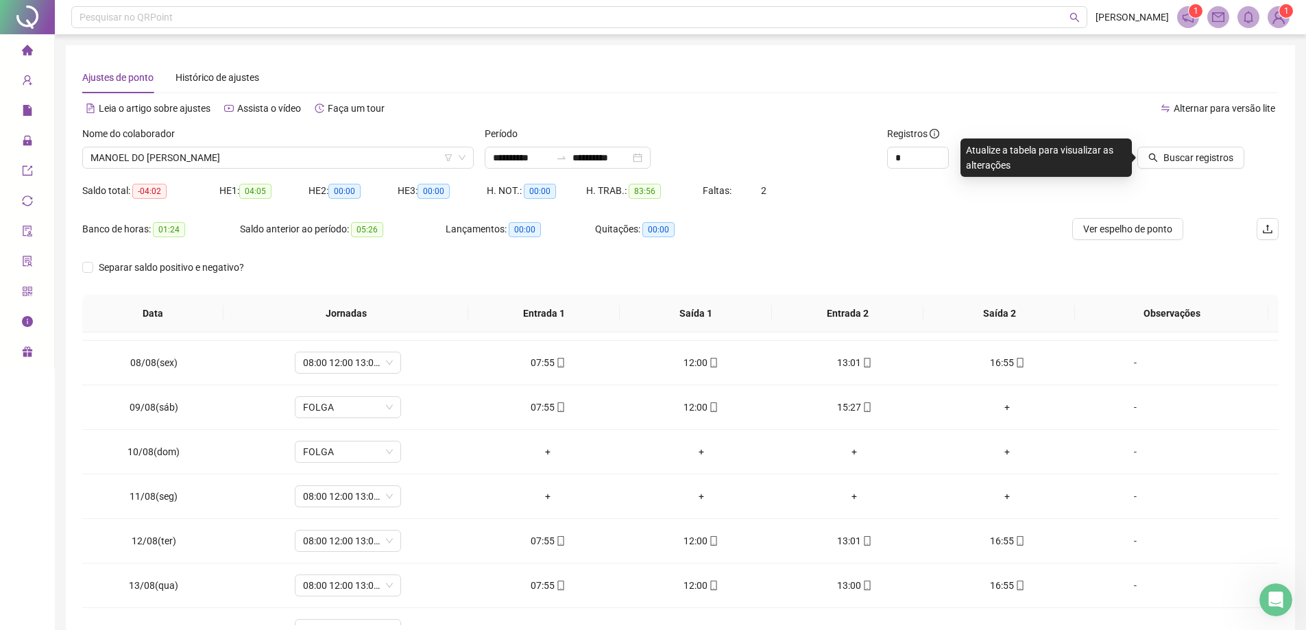
click at [642, 169] on div "Buscar registros" at bounding box center [1183, 152] width 202 height 53
click at [642, 151] on span "Buscar registros" at bounding box center [1198, 157] width 70 height 15
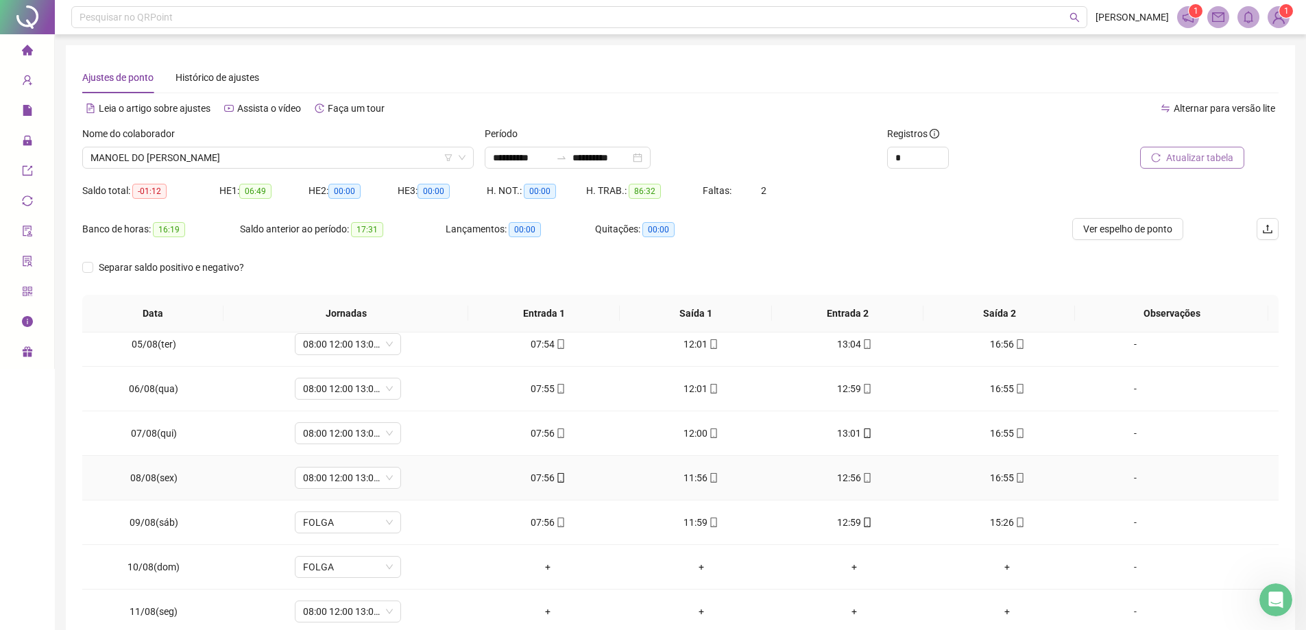
scroll to position [274, 0]
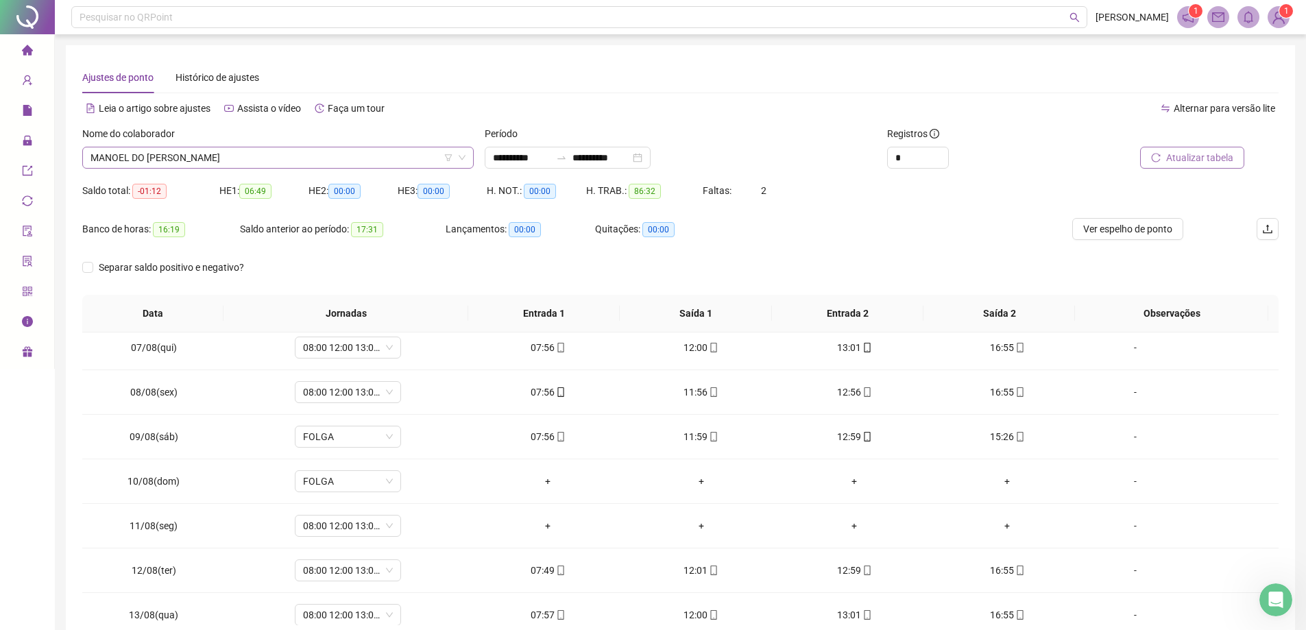
click at [463, 156] on icon "down" at bounding box center [462, 158] width 8 height 8
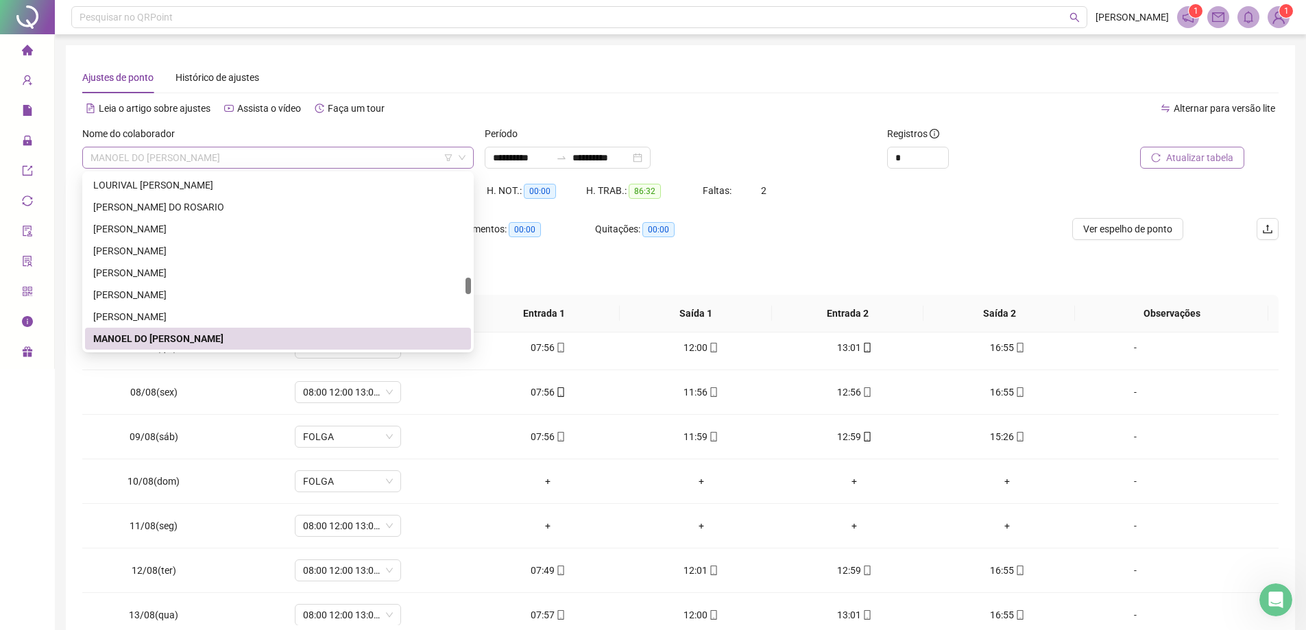
click at [358, 160] on span "MANOEL DO [PERSON_NAME]" at bounding box center [277, 157] width 375 height 21
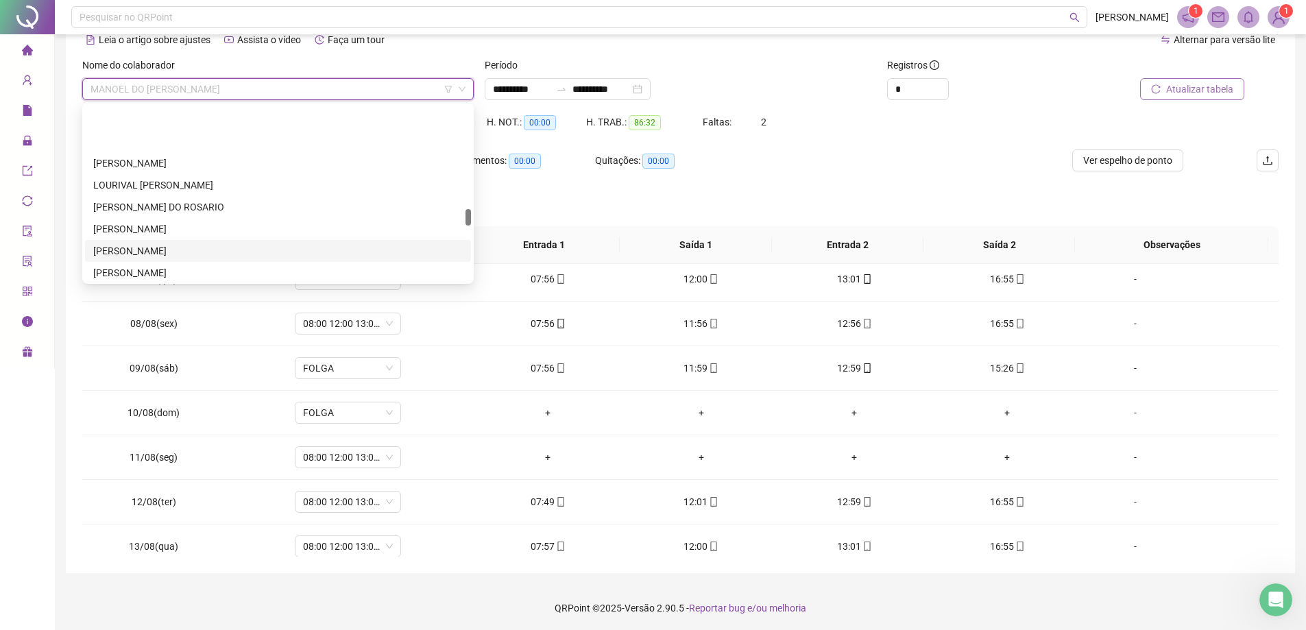
scroll to position [1165, 0]
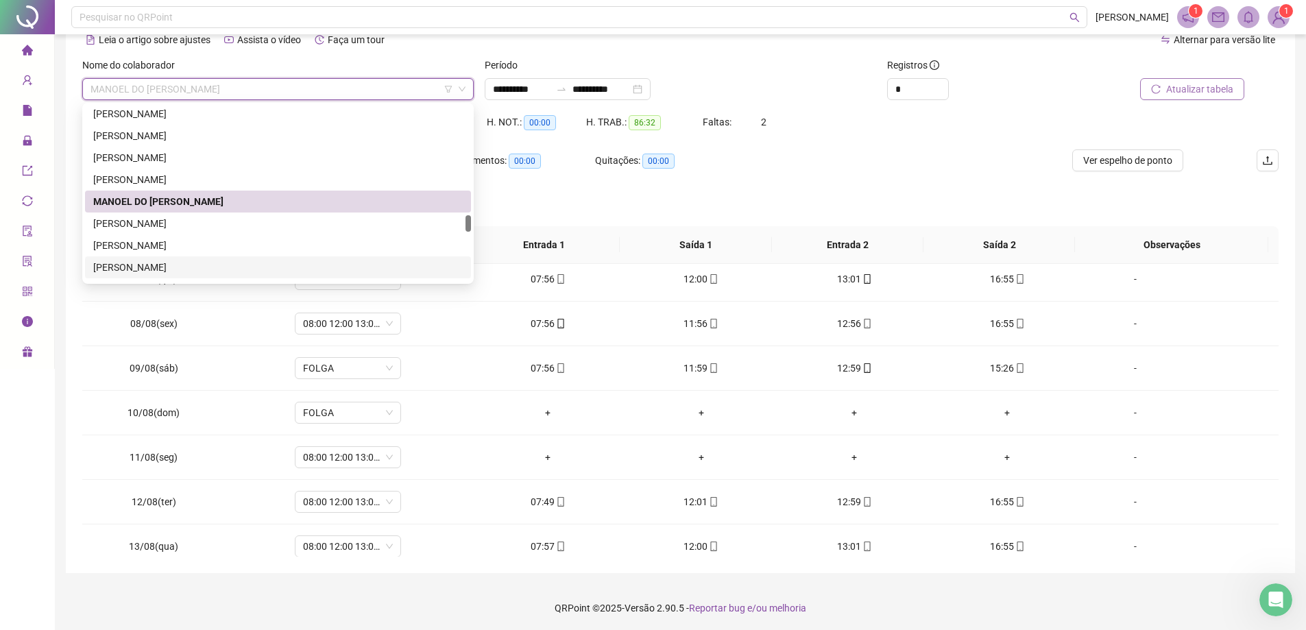
click at [291, 258] on div "[PERSON_NAME]" at bounding box center [278, 267] width 386 height 22
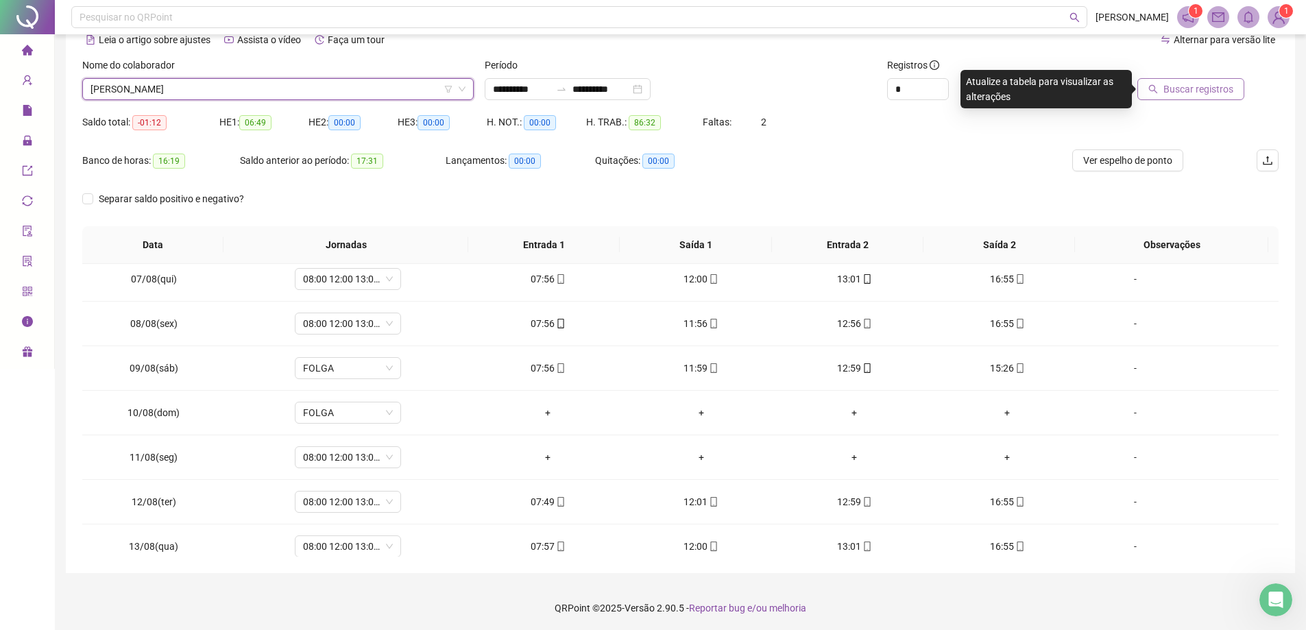
click at [642, 90] on span "Buscar registros" at bounding box center [1198, 89] width 70 height 15
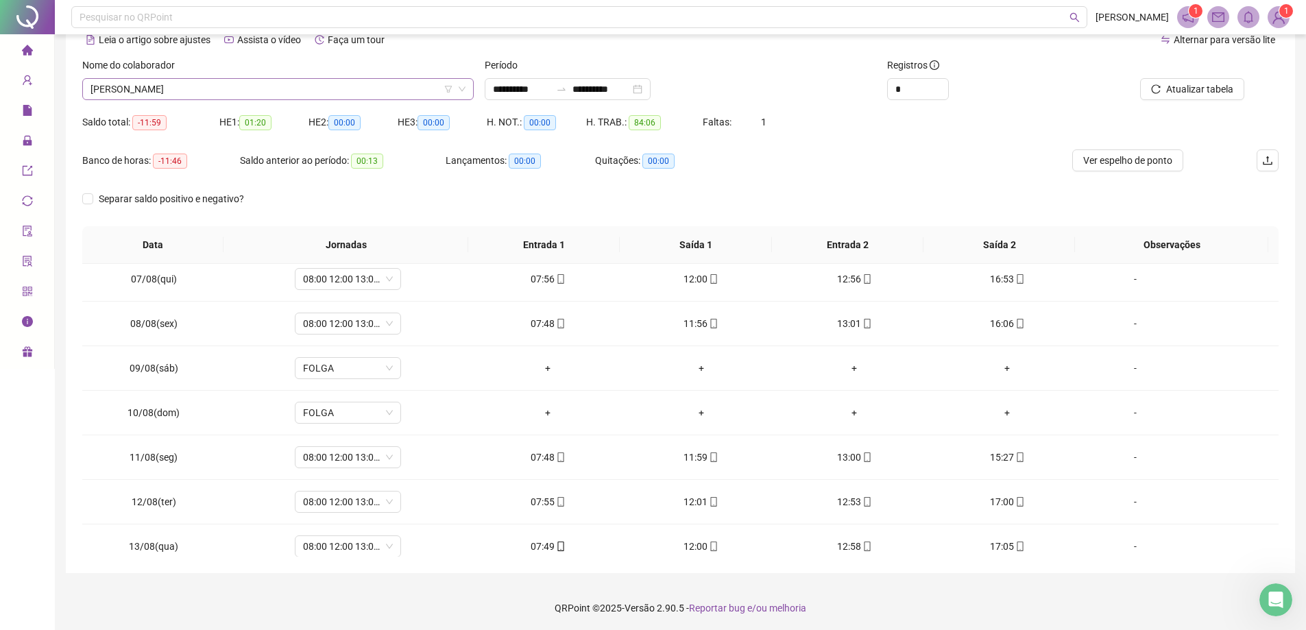
click at [349, 87] on span "[PERSON_NAME]" at bounding box center [277, 89] width 375 height 21
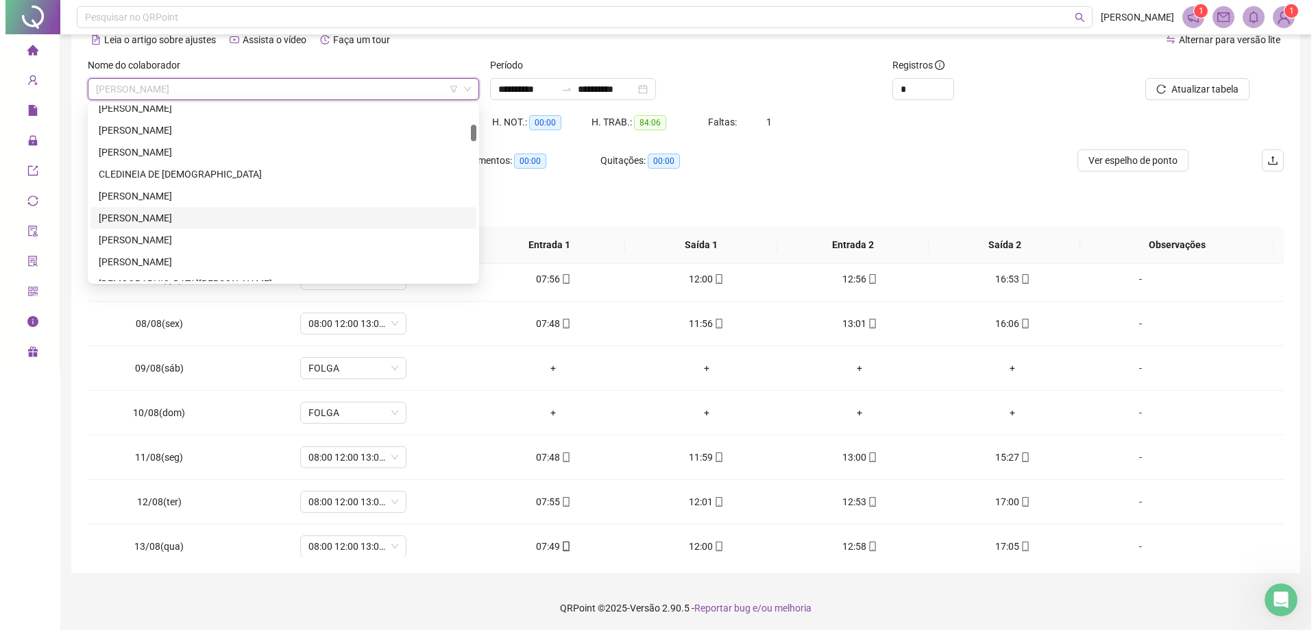
scroll to position [274, 0]
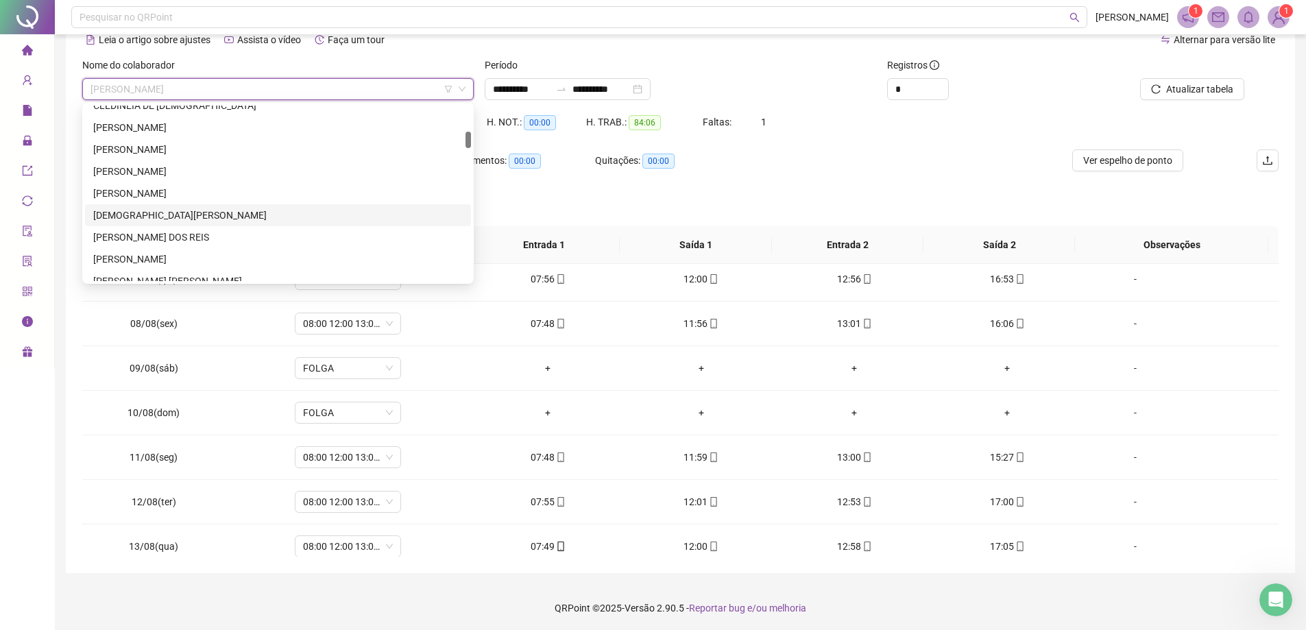
click at [242, 217] on div "[DEMOGRAPHIC_DATA][PERSON_NAME]" at bounding box center [277, 215] width 369 height 15
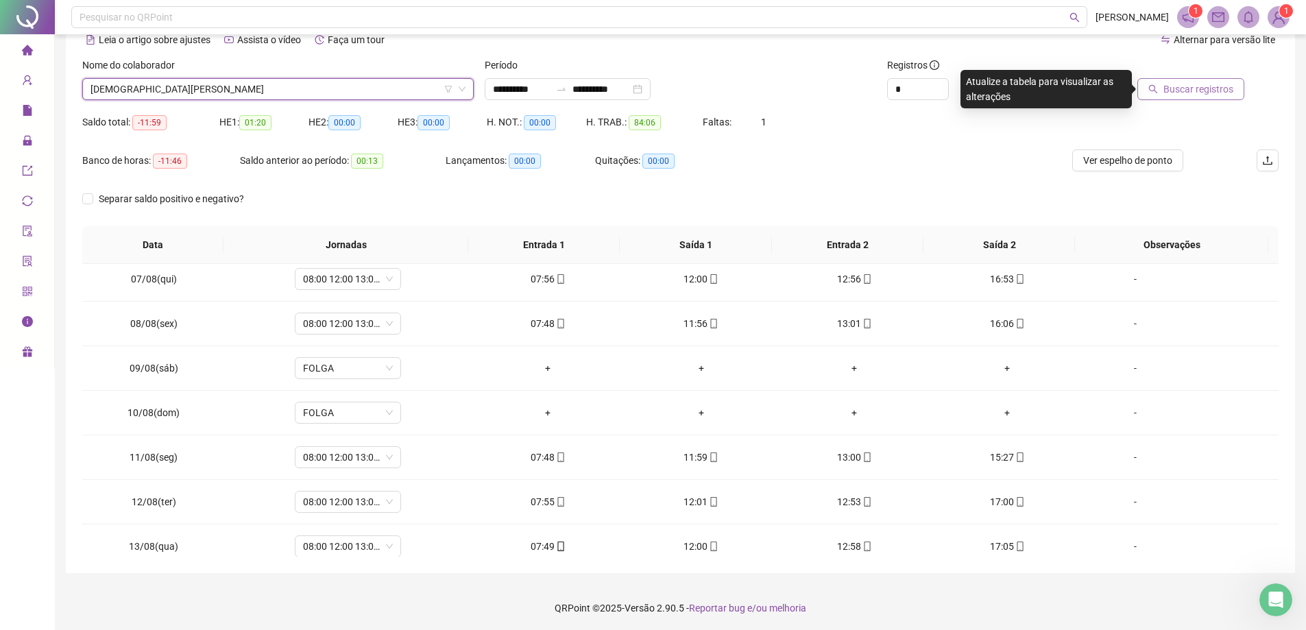
click at [642, 88] on span "Buscar registros" at bounding box center [1198, 89] width 70 height 15
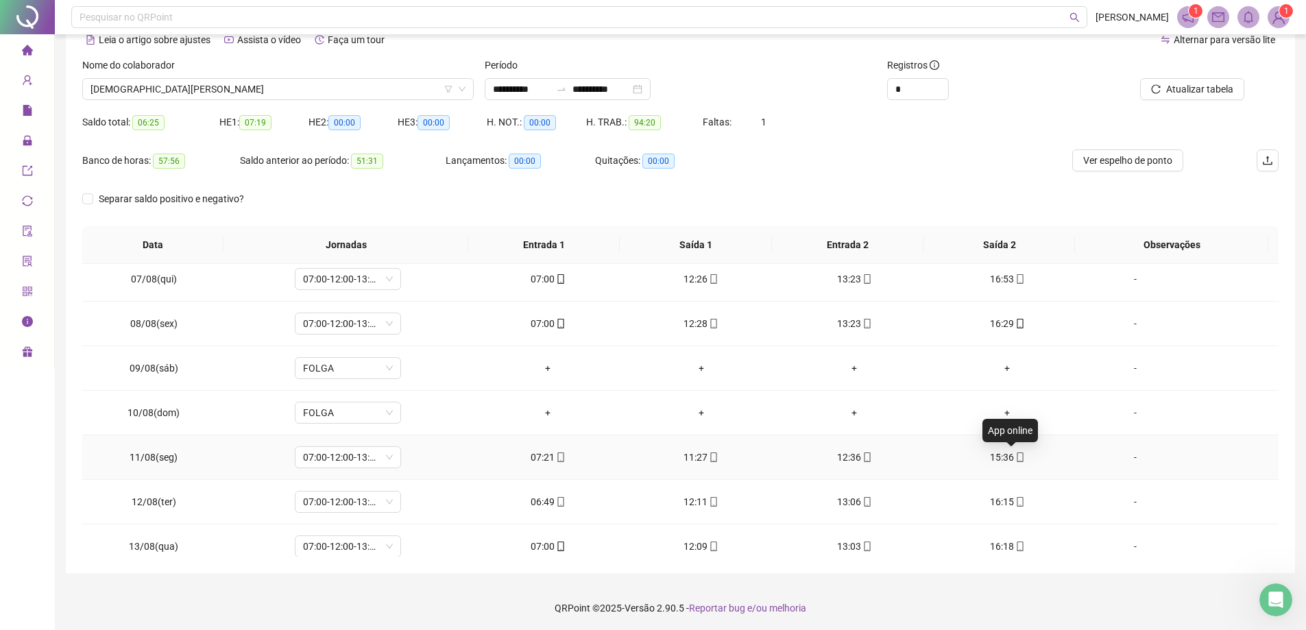
click at [642, 454] on icon "mobile" at bounding box center [1020, 457] width 10 height 10
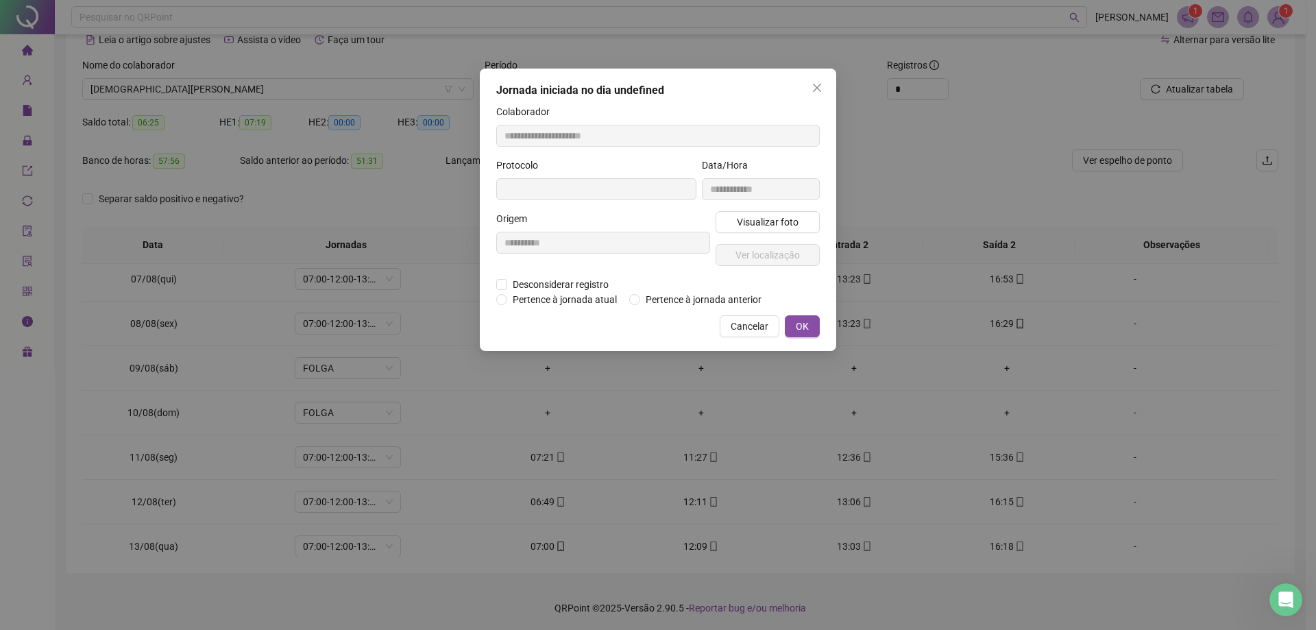
type input "**********"
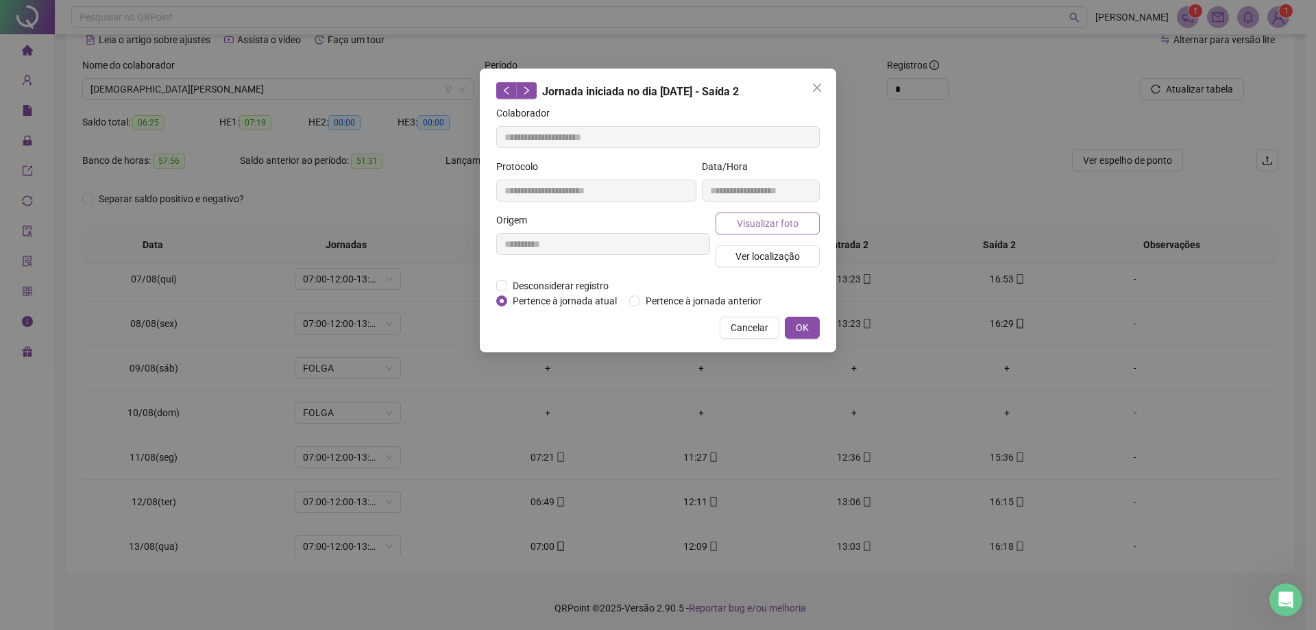
click at [642, 213] on button "Visualizar foto" at bounding box center [768, 223] width 104 height 22
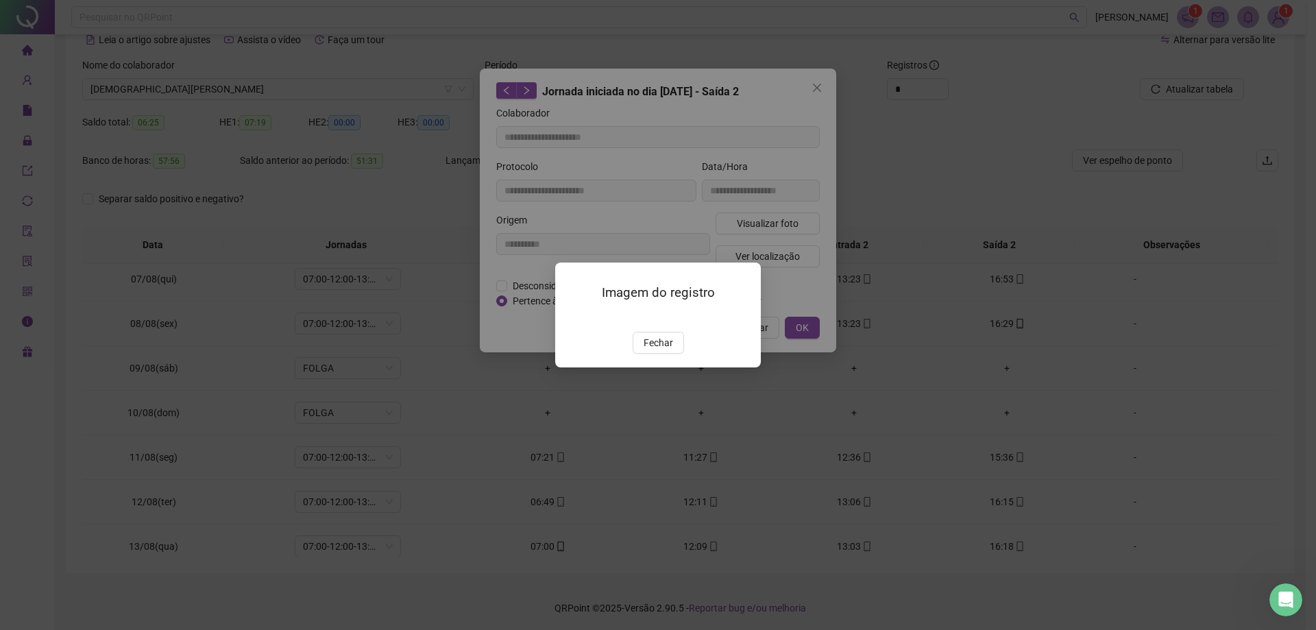
click at [572, 317] on img at bounding box center [572, 317] width 0 height 0
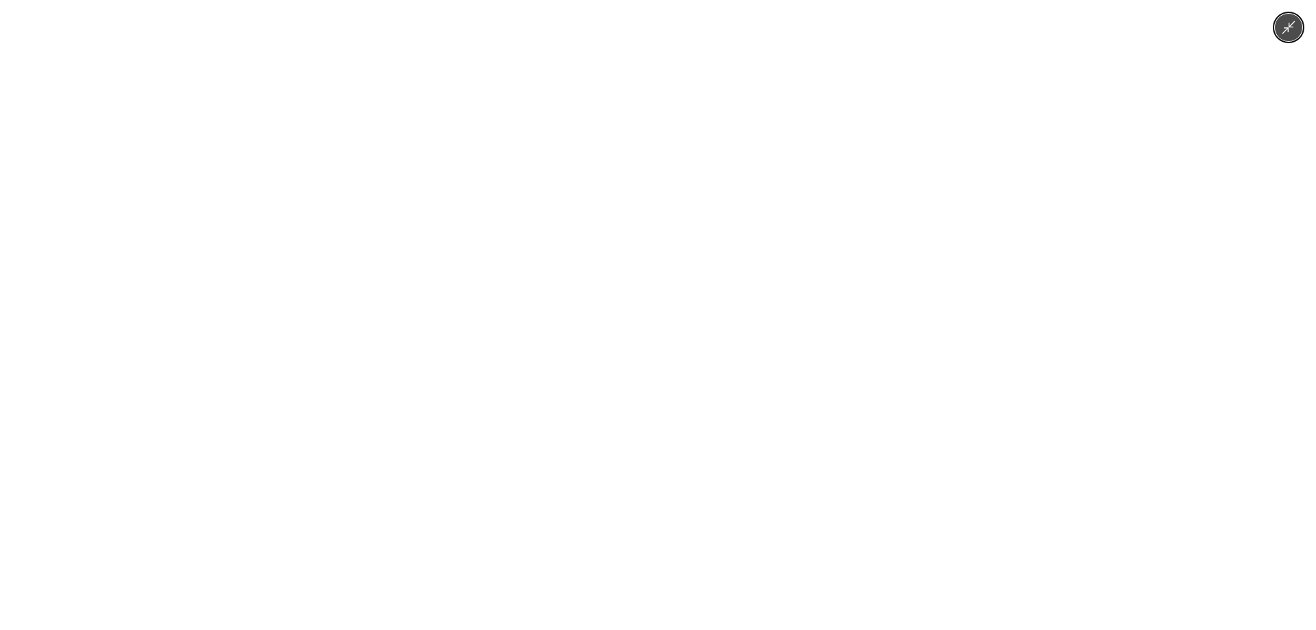
click at [642, 204] on div at bounding box center [658, 315] width 1316 height 630
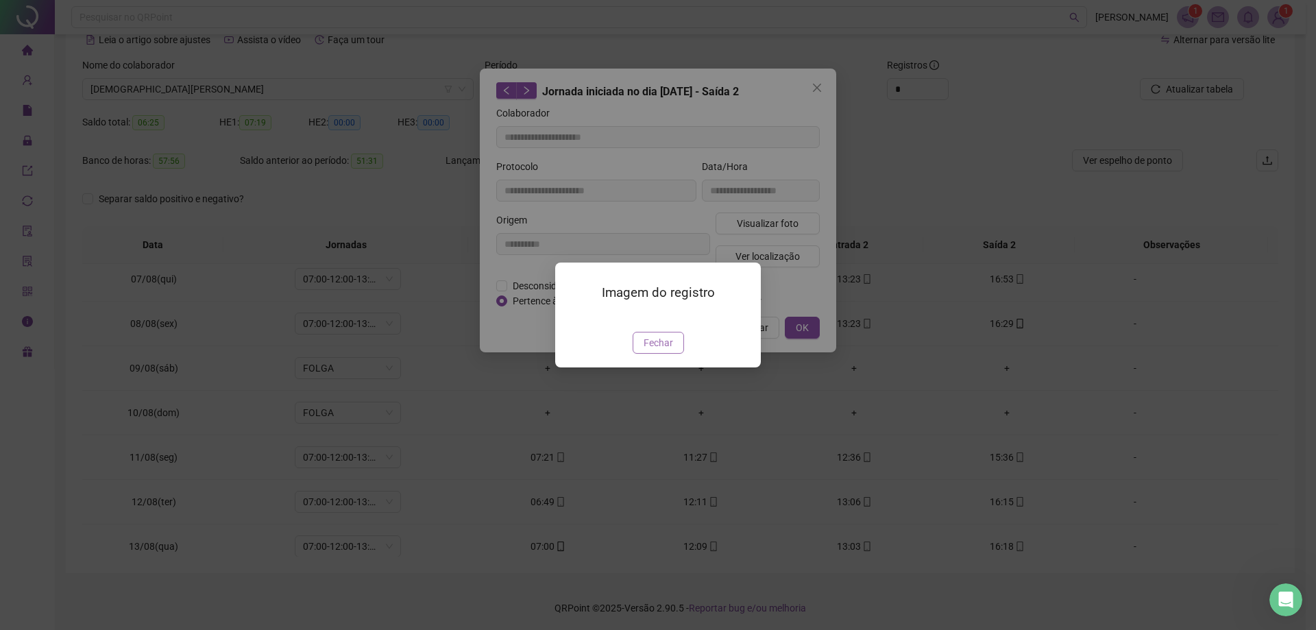
click at [642, 350] on span "Fechar" at bounding box center [658, 342] width 29 height 15
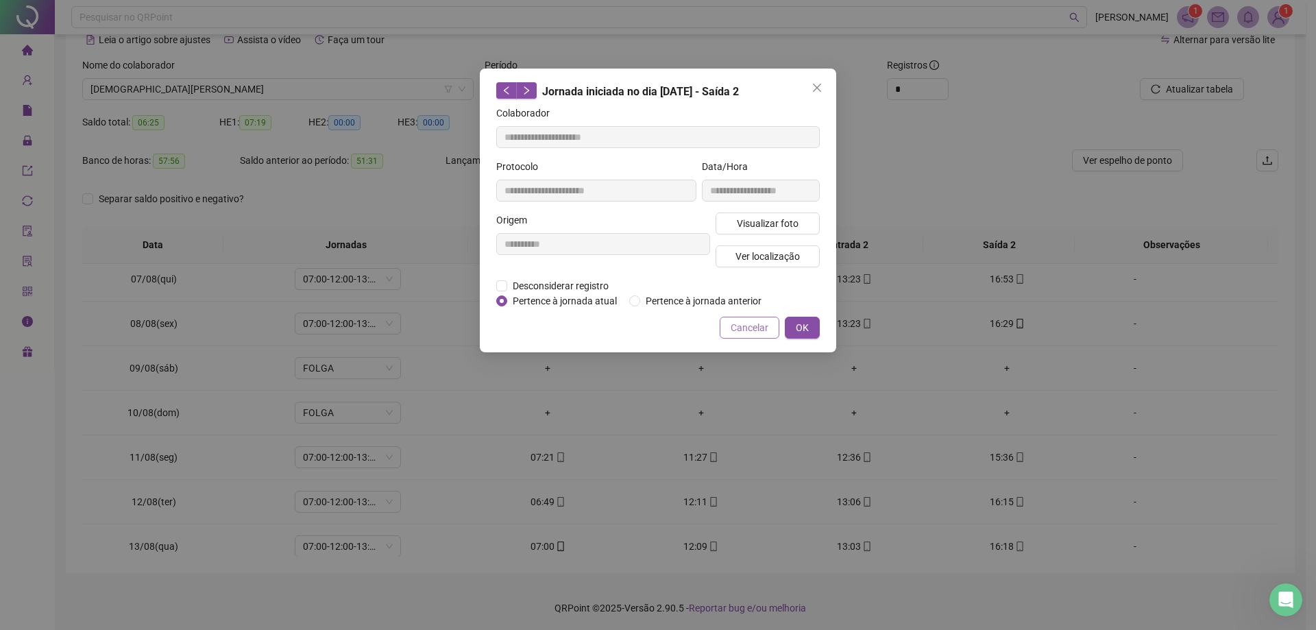
click at [642, 326] on span "Cancelar" at bounding box center [750, 327] width 38 height 15
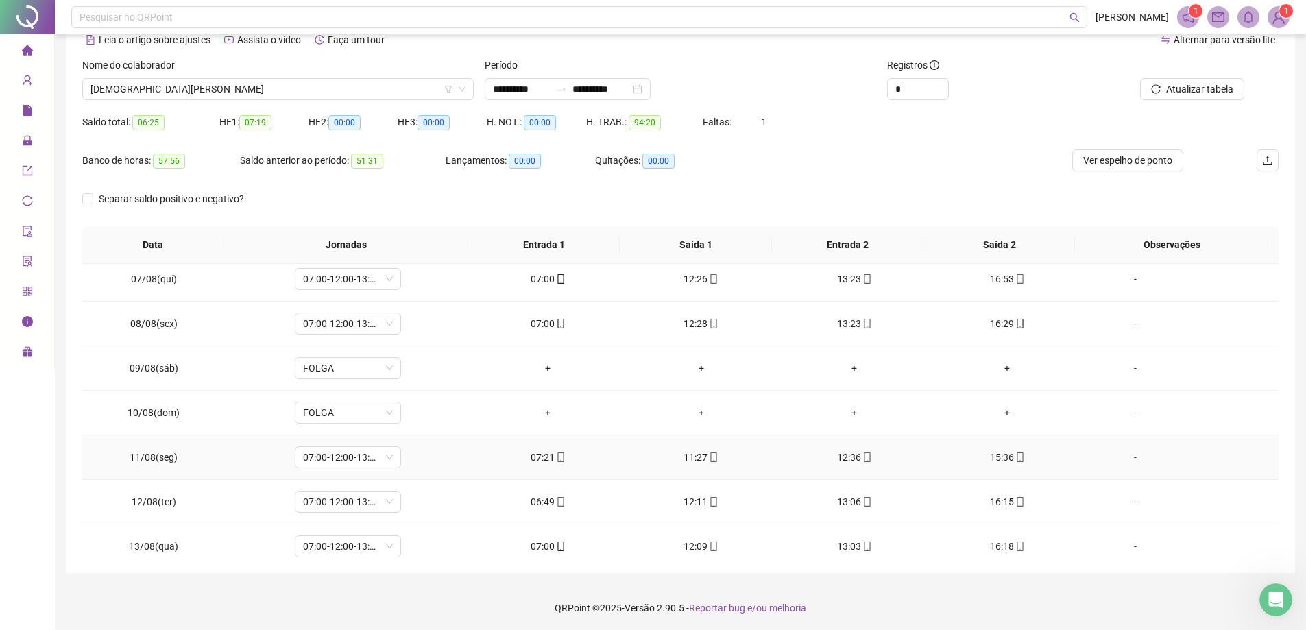
click at [563, 459] on div "07:21" at bounding box center [548, 457] width 131 height 15
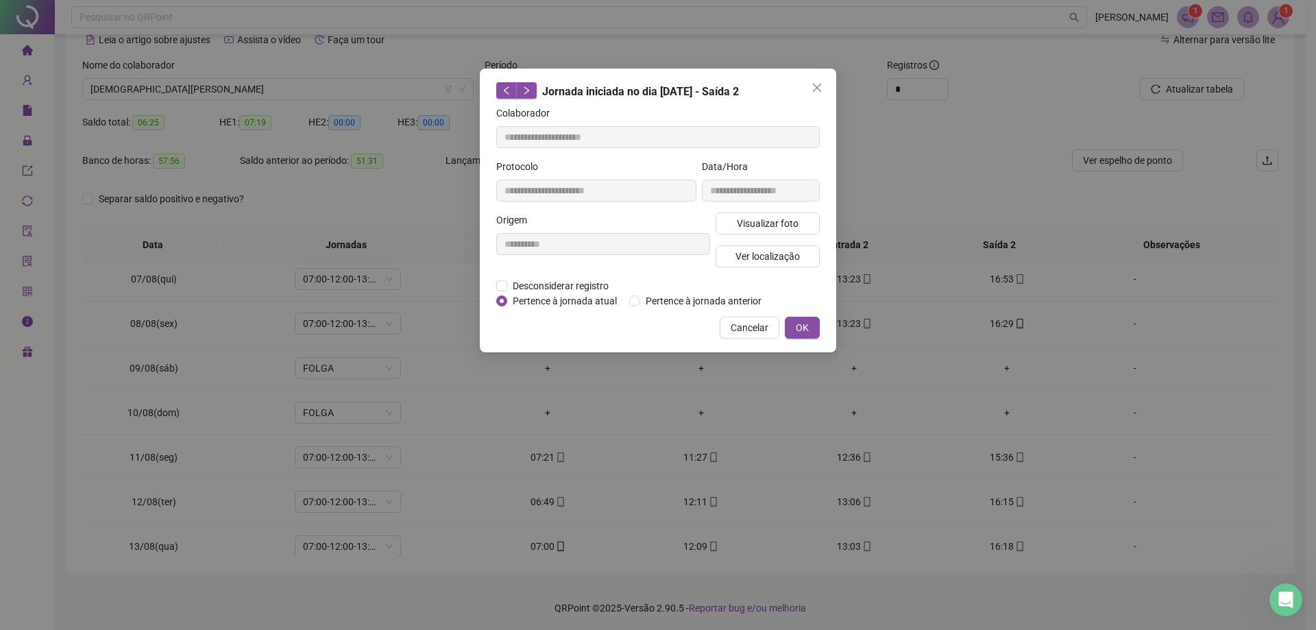
type input "**********"
click at [642, 219] on span "Visualizar foto" at bounding box center [768, 223] width 62 height 15
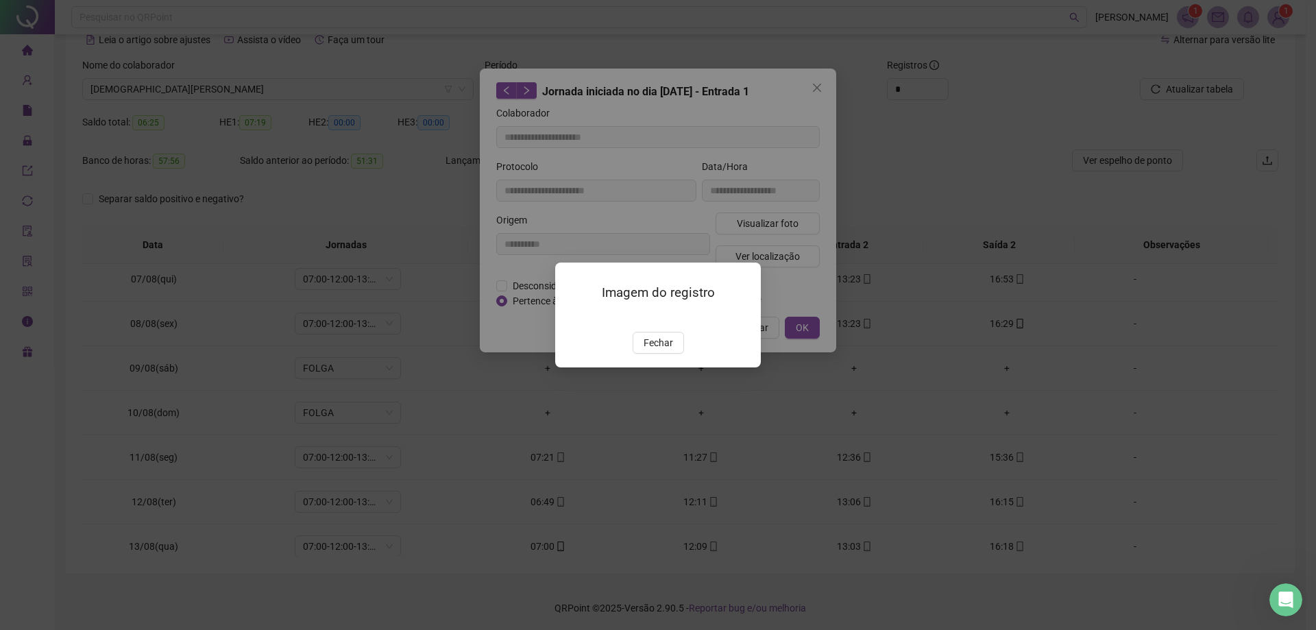
click at [572, 317] on img at bounding box center [572, 317] width 0 height 0
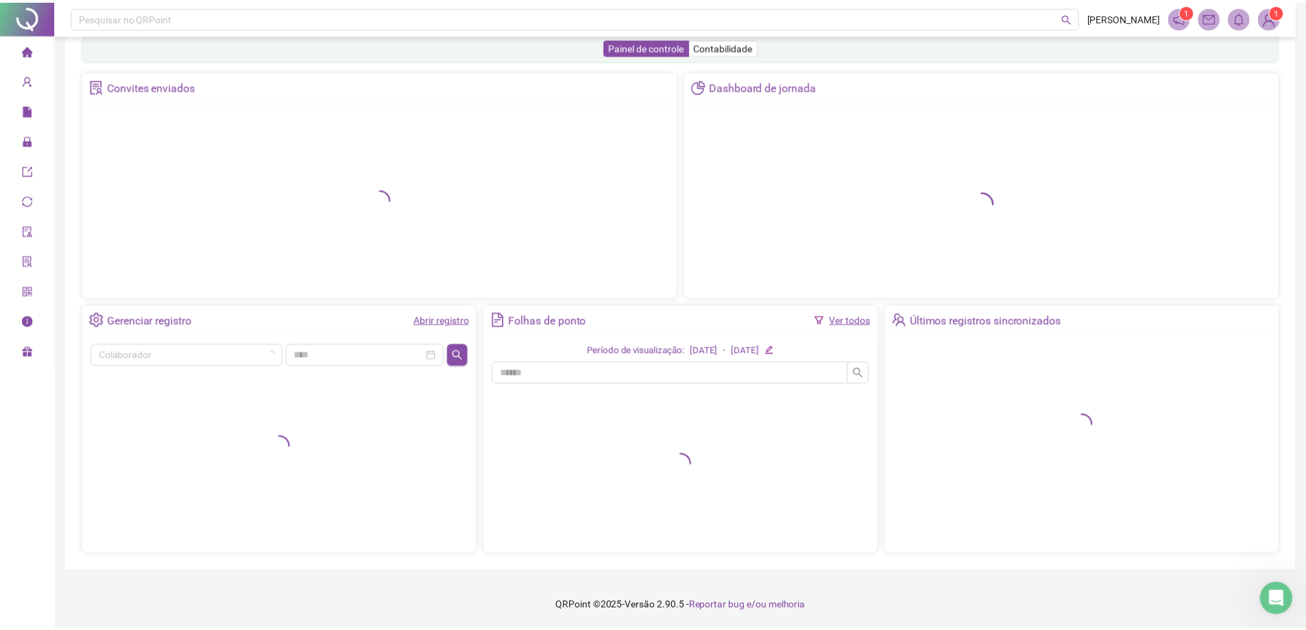
scroll to position [24, 0]
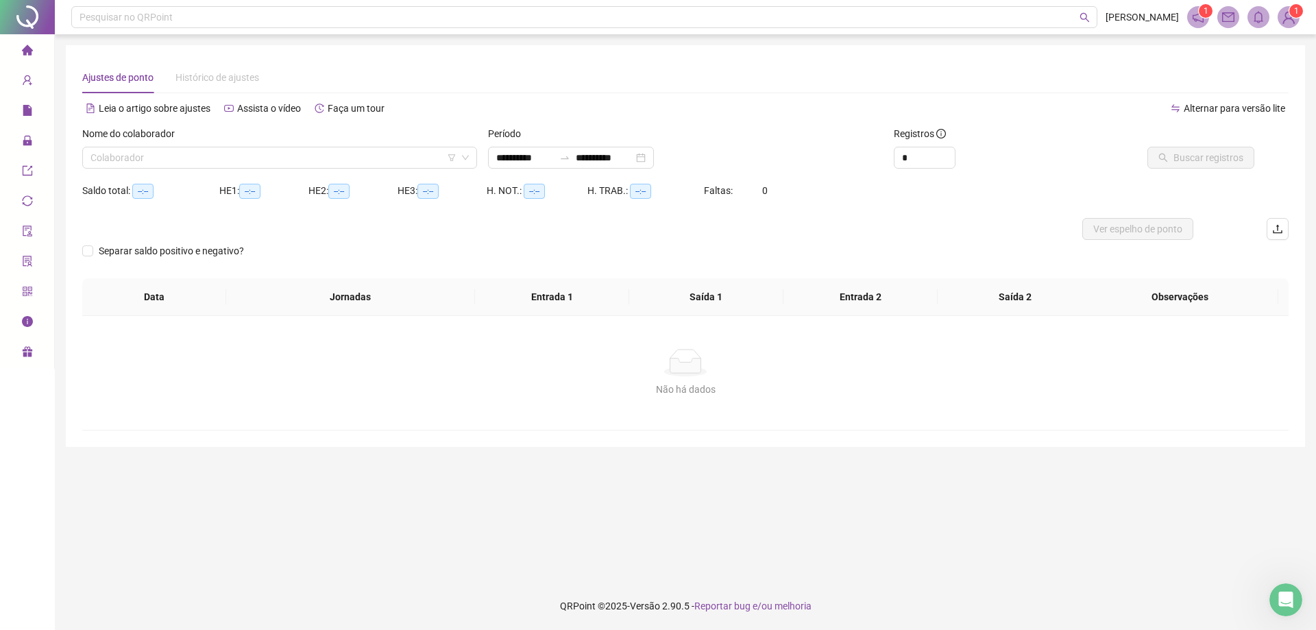
type input "**********"
click at [151, 151] on input "search" at bounding box center [273, 157] width 366 height 21
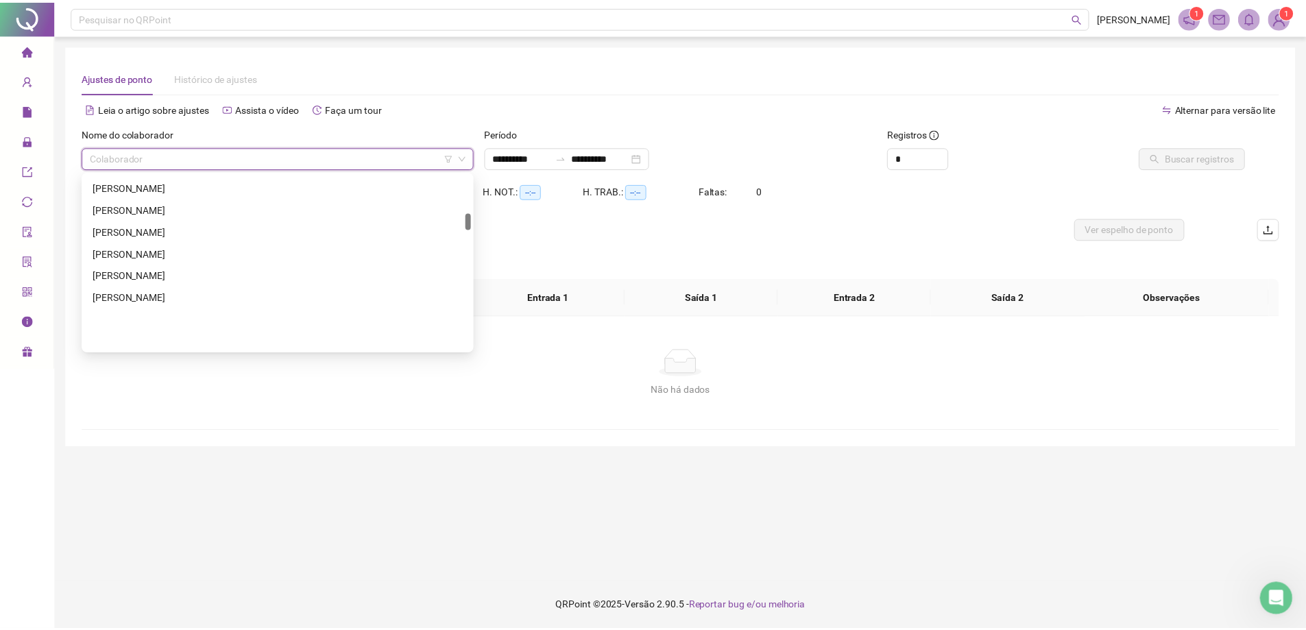
scroll to position [343, 0]
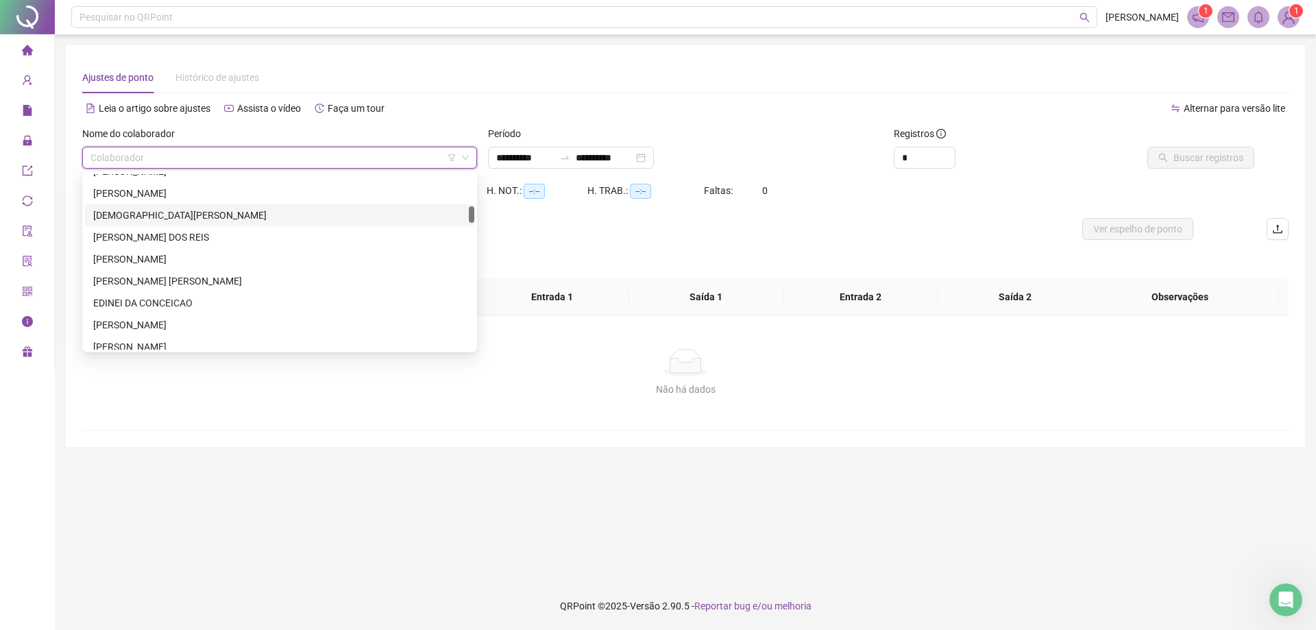
click at [212, 218] on div "[DEMOGRAPHIC_DATA][PERSON_NAME]" at bounding box center [279, 215] width 373 height 15
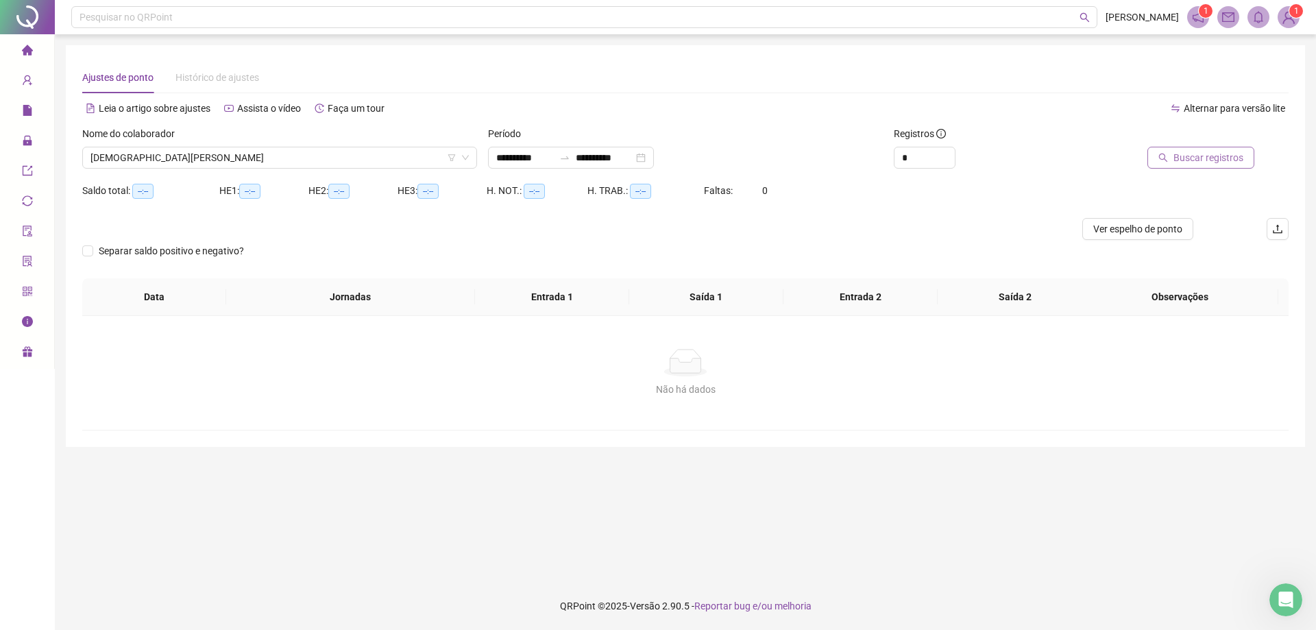
click at [642, 160] on button "Buscar registros" at bounding box center [1200, 158] width 107 height 22
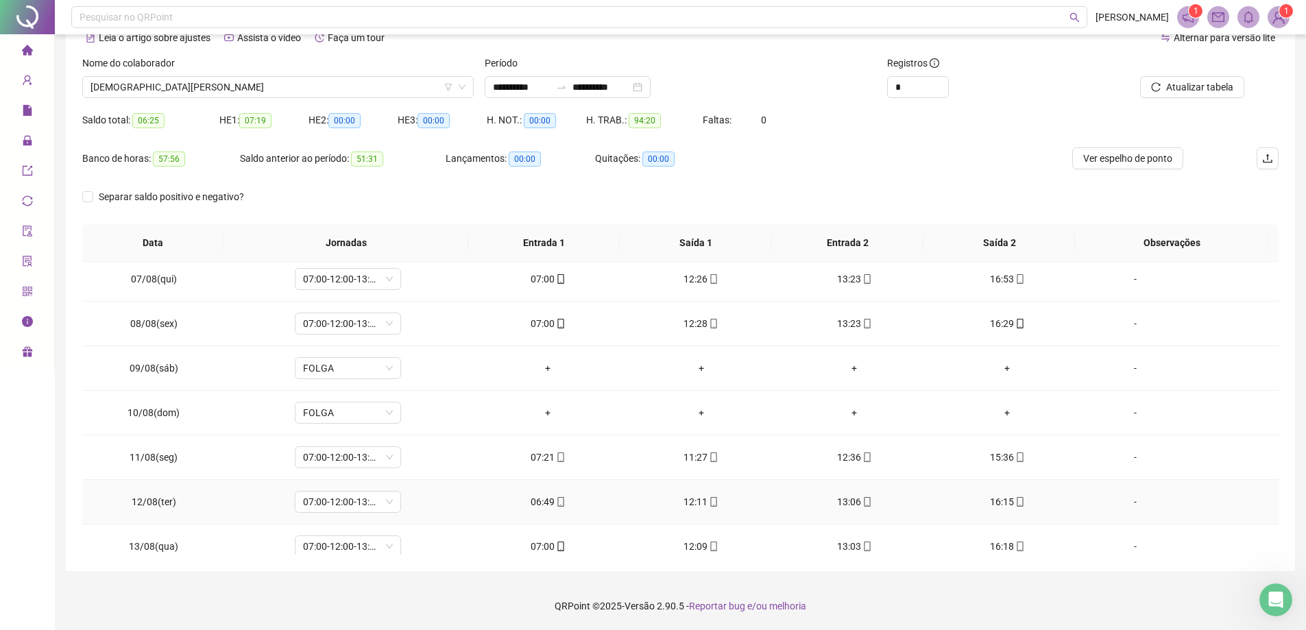
scroll to position [274, 0]
click at [642, 454] on div "11:27" at bounding box center [700, 455] width 131 height 15
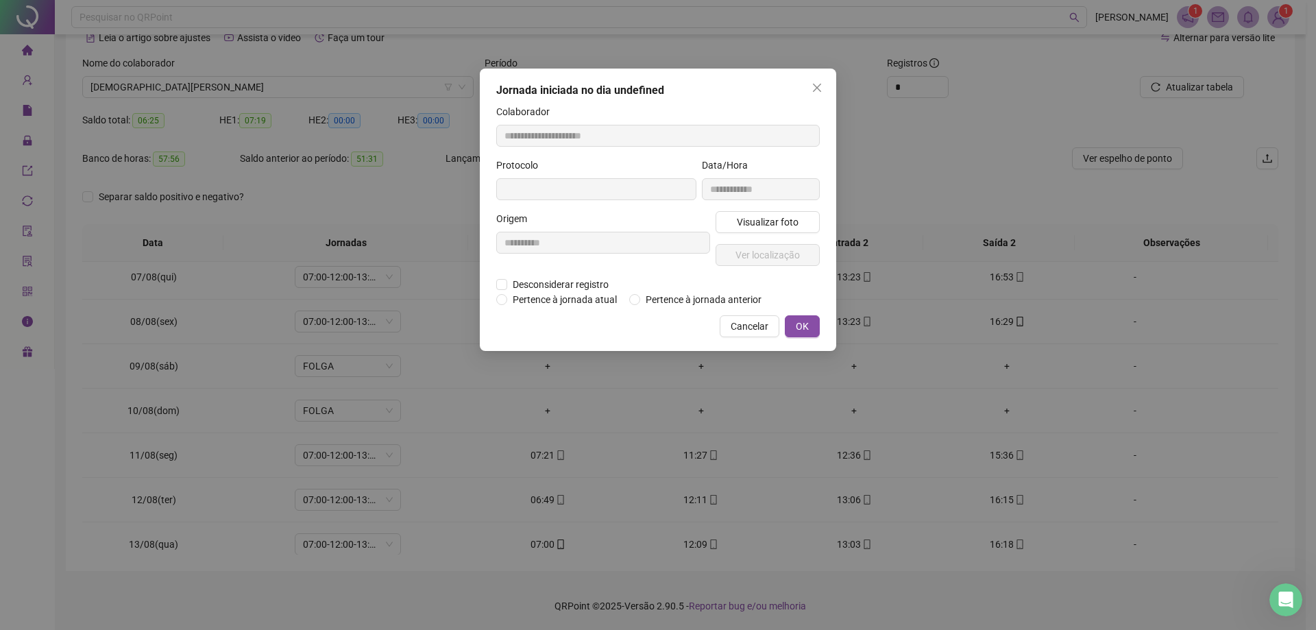
type input "**********"
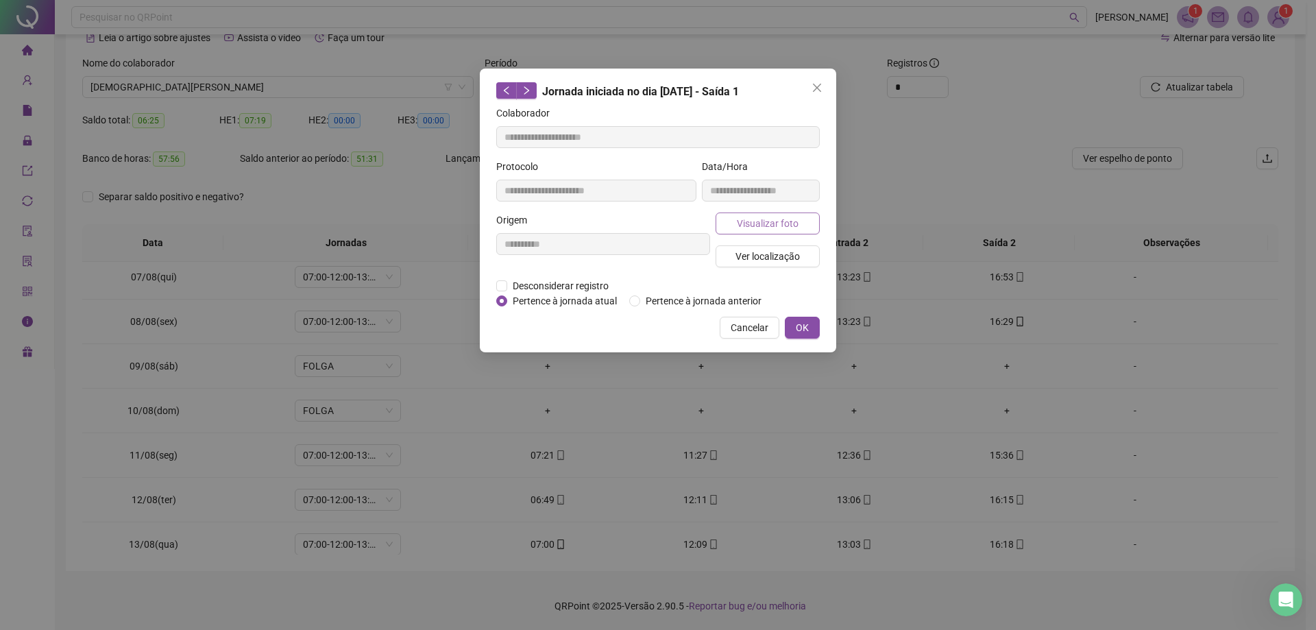
click at [642, 225] on span "Visualizar foto" at bounding box center [768, 223] width 62 height 15
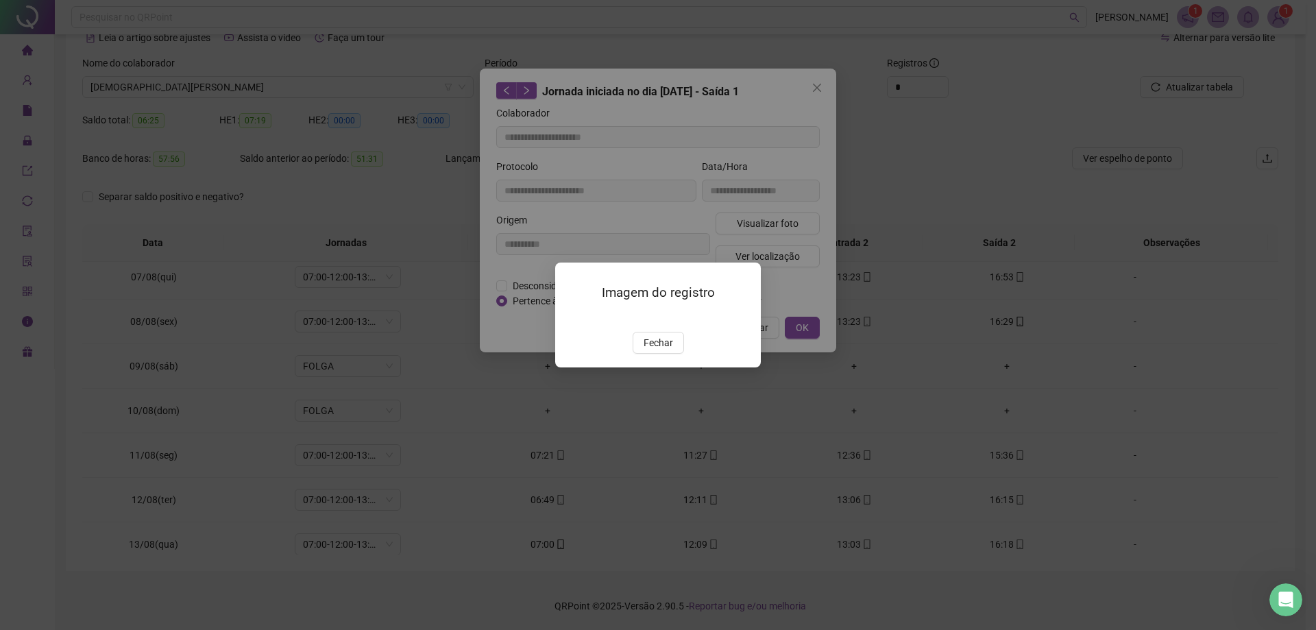
click at [572, 317] on img at bounding box center [572, 317] width 0 height 0
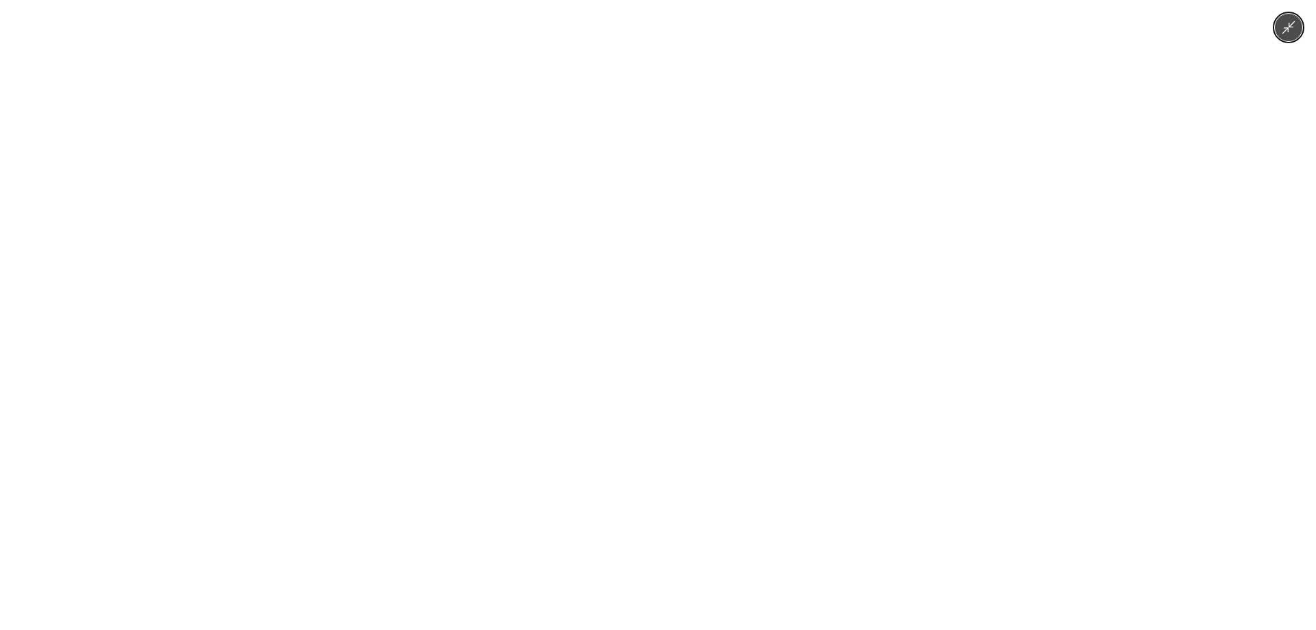
click at [642, 297] on div at bounding box center [658, 315] width 1316 height 630
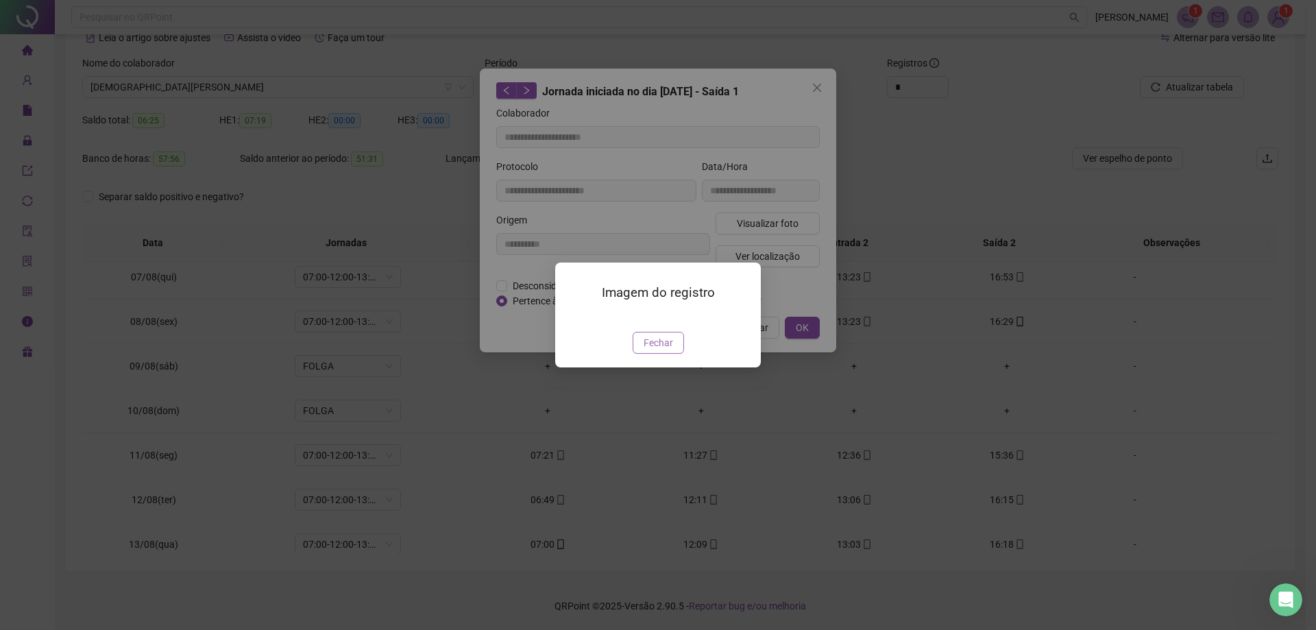
click at [642, 350] on span "Fechar" at bounding box center [658, 342] width 29 height 15
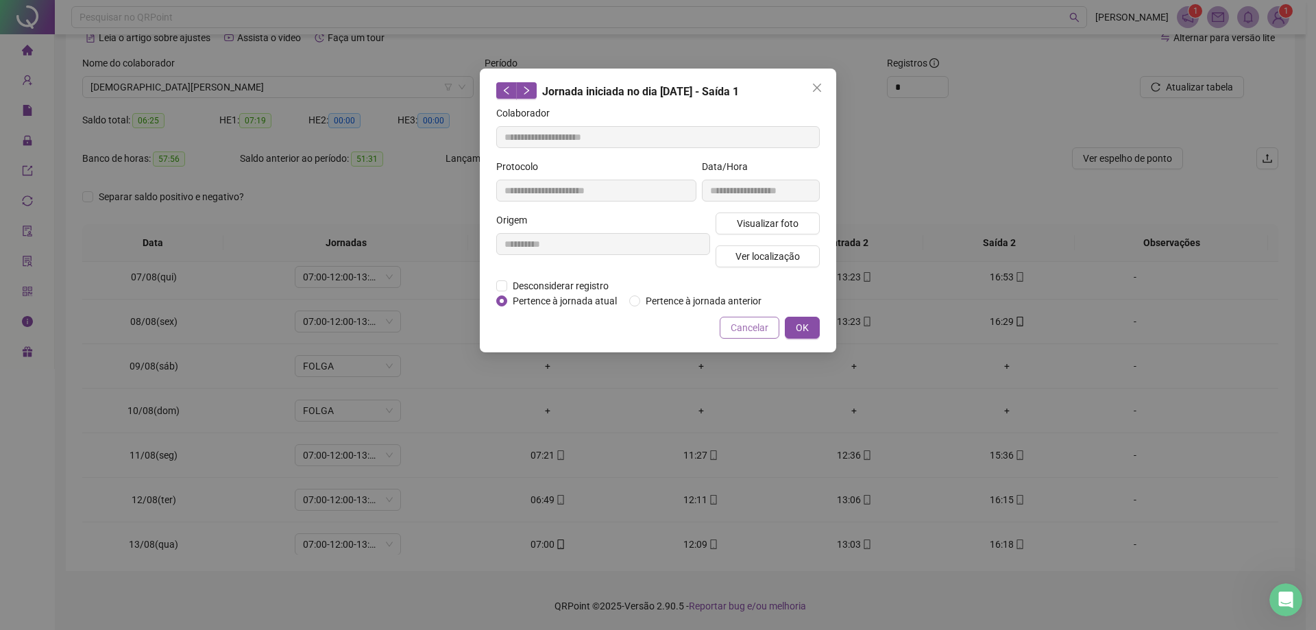
drag, startPoint x: 760, startPoint y: 319, endPoint x: 770, endPoint y: 362, distance: 43.7
click at [642, 320] on span "Cancelar" at bounding box center [750, 327] width 38 height 15
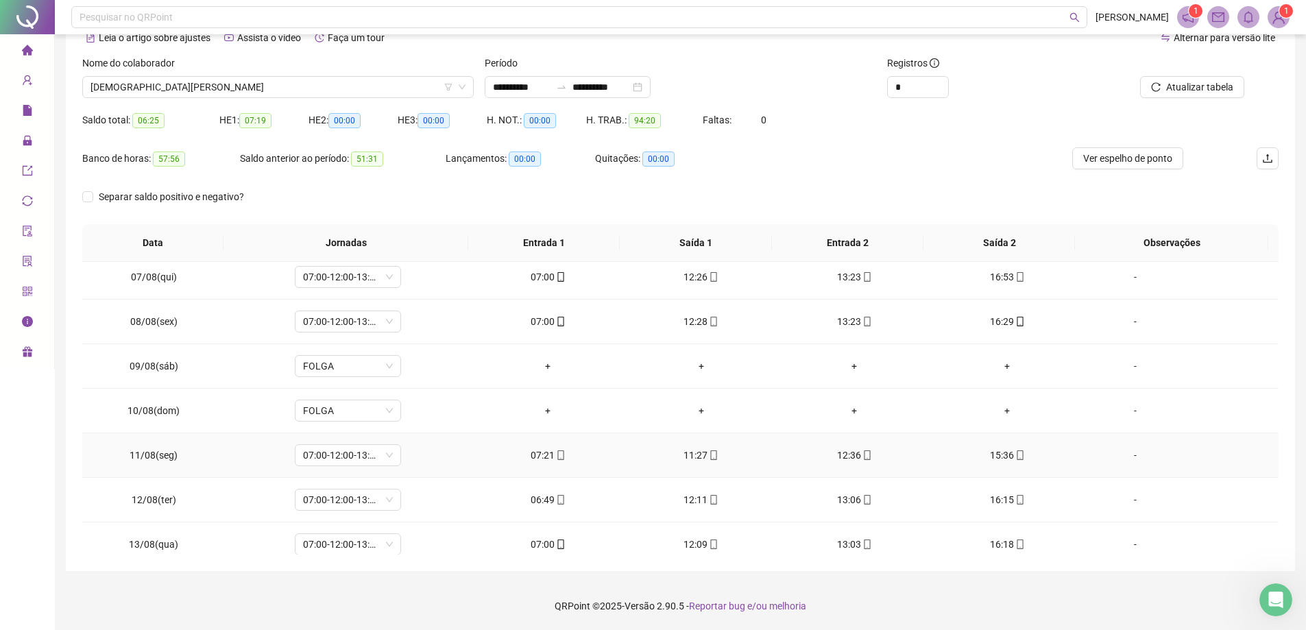
drag, startPoint x: 873, startPoint y: 452, endPoint x: 864, endPoint y: 454, distance: 9.0
click at [642, 453] on div "12:36" at bounding box center [853, 455] width 131 height 15
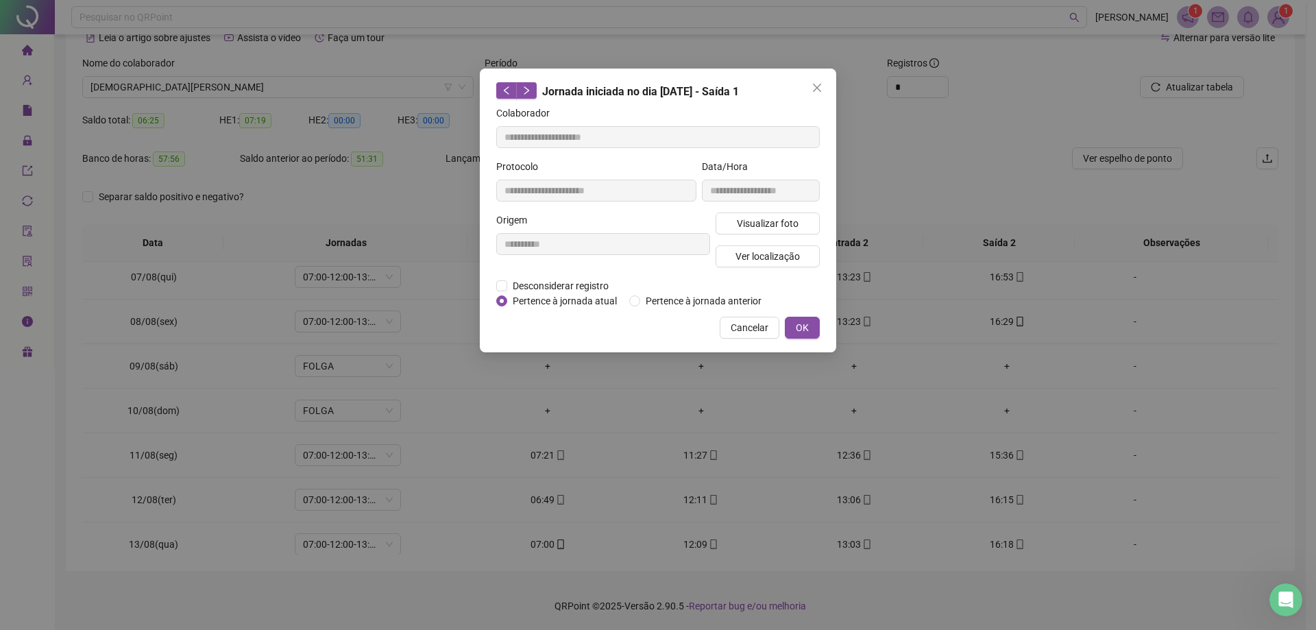
type input "**********"
click at [642, 222] on span "Visualizar foto" at bounding box center [768, 223] width 62 height 15
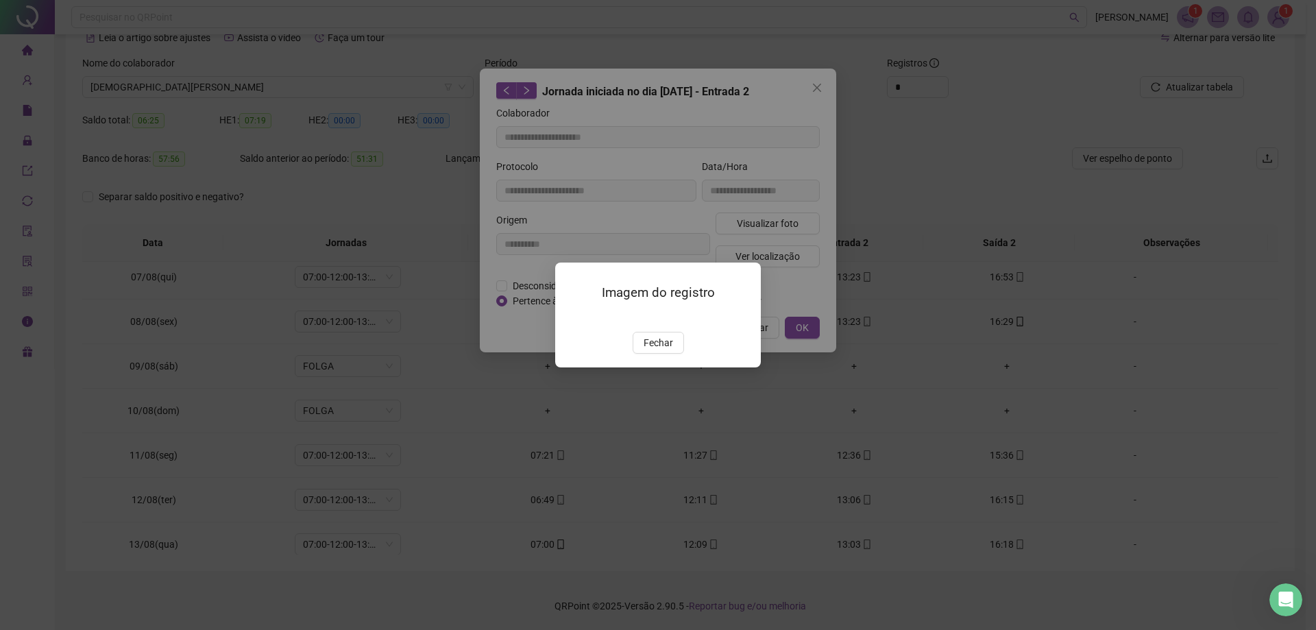
click at [572, 317] on img at bounding box center [572, 317] width 0 height 0
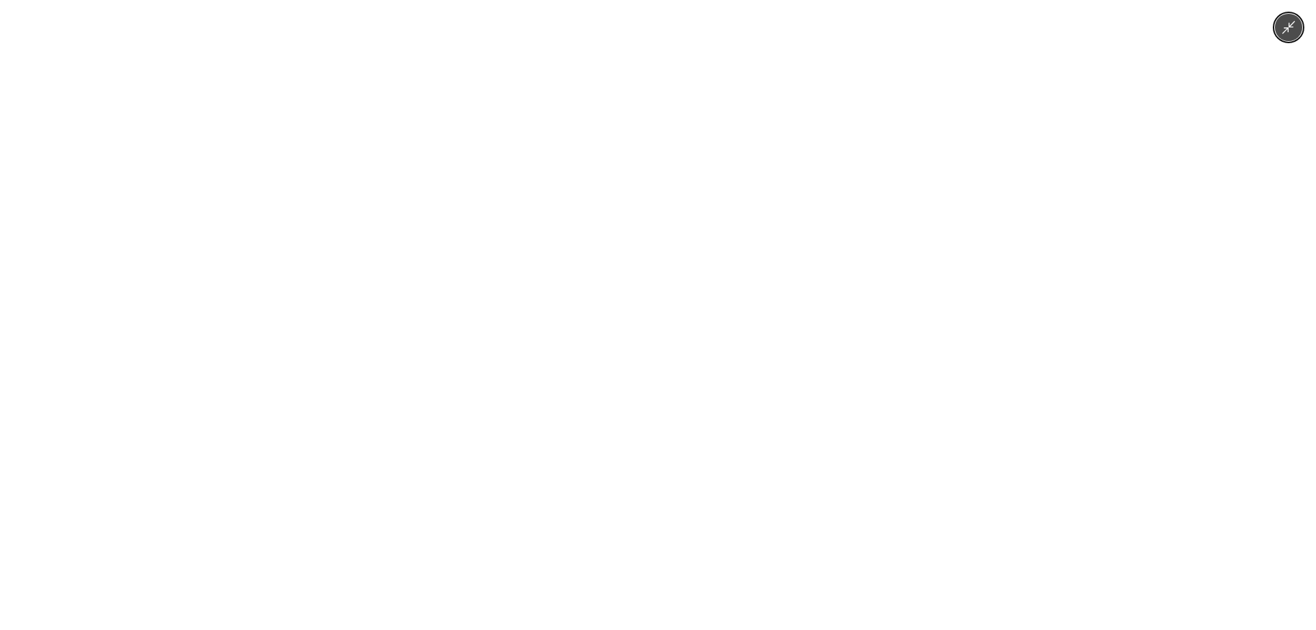
click at [642, 302] on div at bounding box center [658, 315] width 1316 height 630
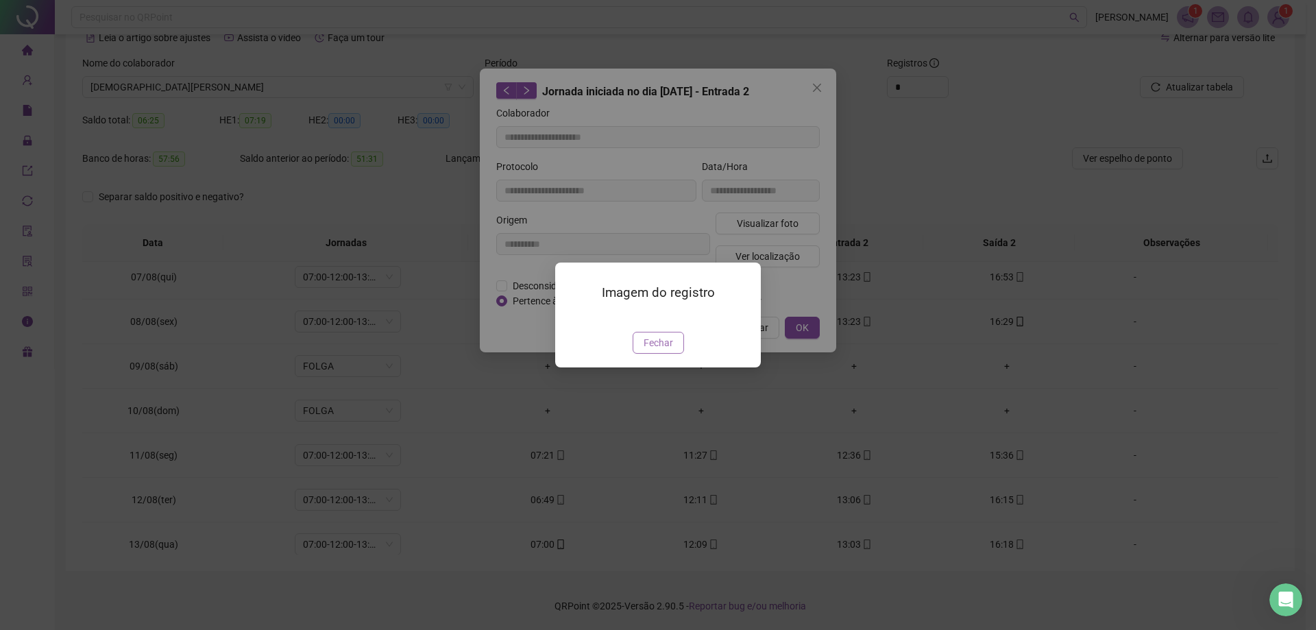
click at [642, 354] on button "Fechar" at bounding box center [658, 343] width 51 height 22
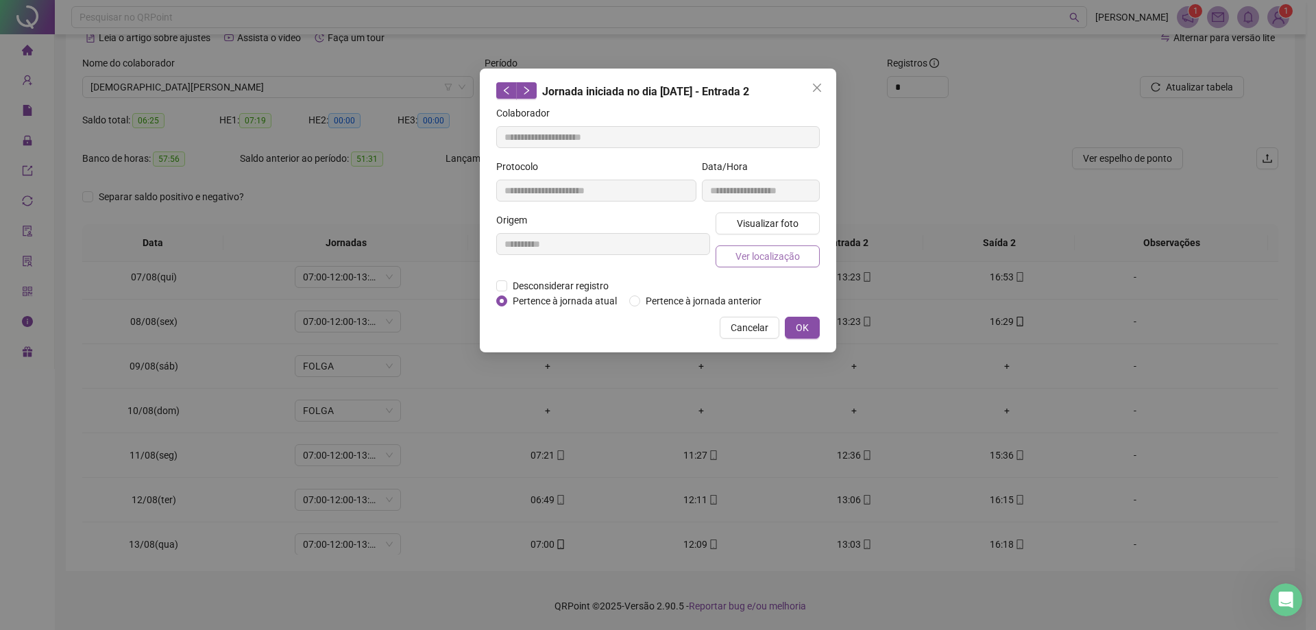
click at [642, 249] on button "Ver localização" at bounding box center [768, 256] width 104 height 22
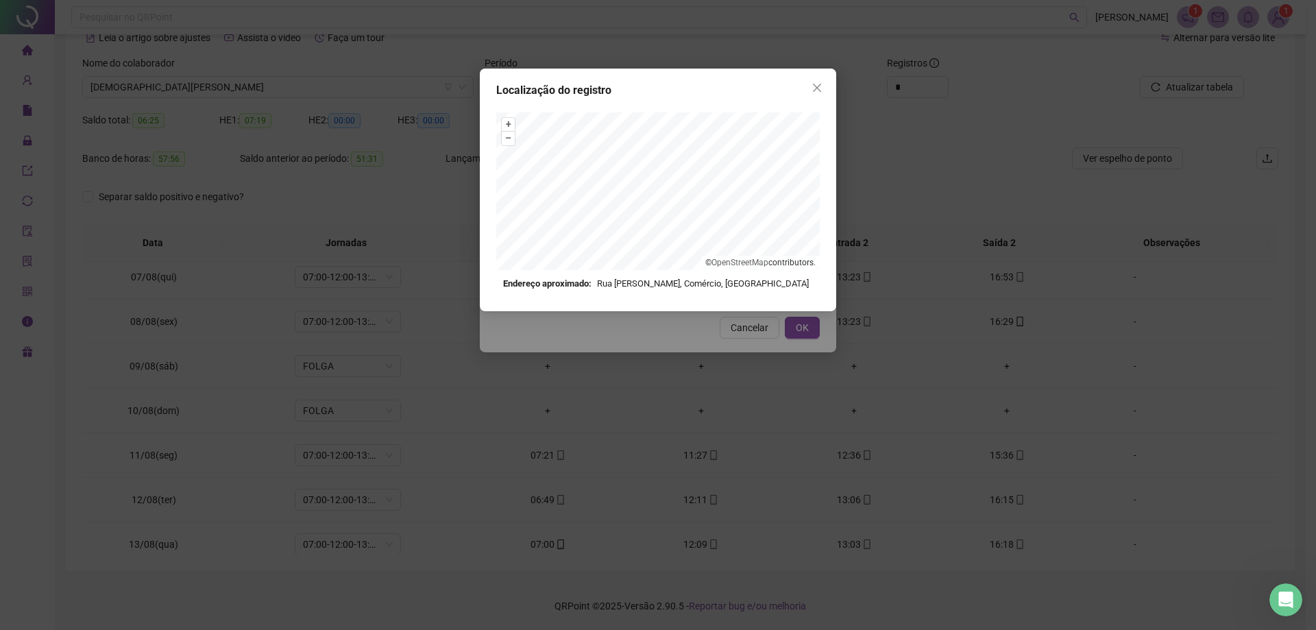
click at [642, 320] on div "Localização do registro + – ⇧ › © OpenStreetMap contributors. Endereço aproxima…" at bounding box center [658, 315] width 1316 height 630
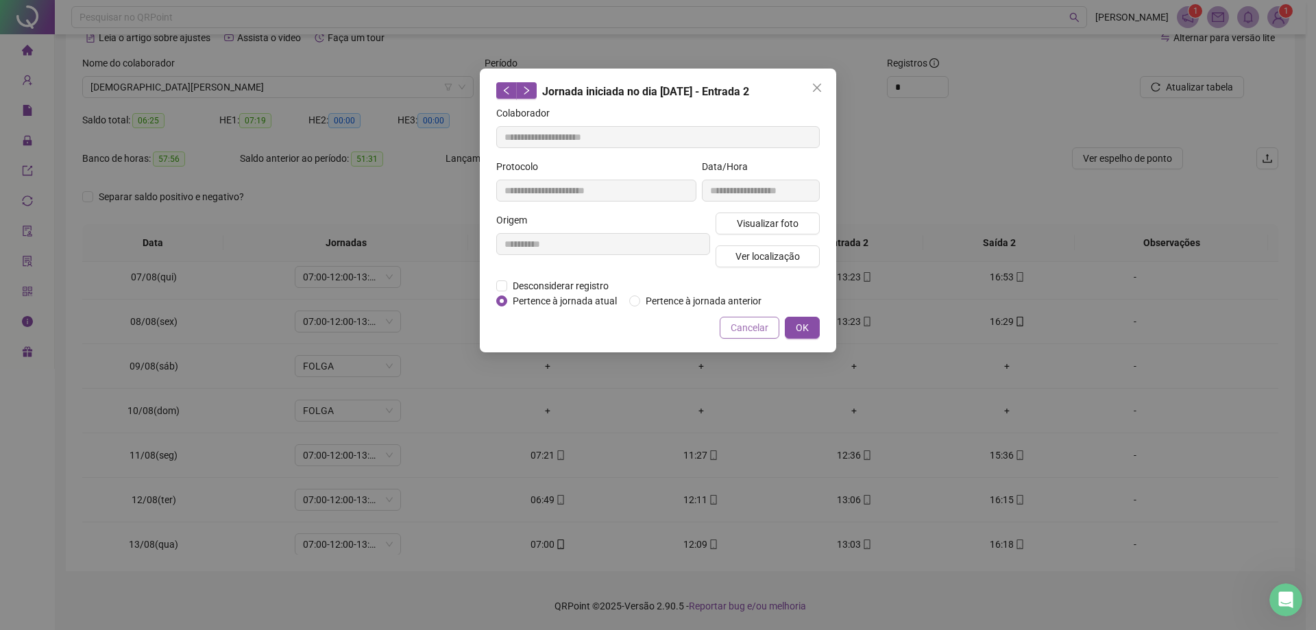
click at [642, 316] on div "**********" at bounding box center [658, 211] width 356 height 284
click at [642, 336] on button "Cancelar" at bounding box center [750, 328] width 60 height 22
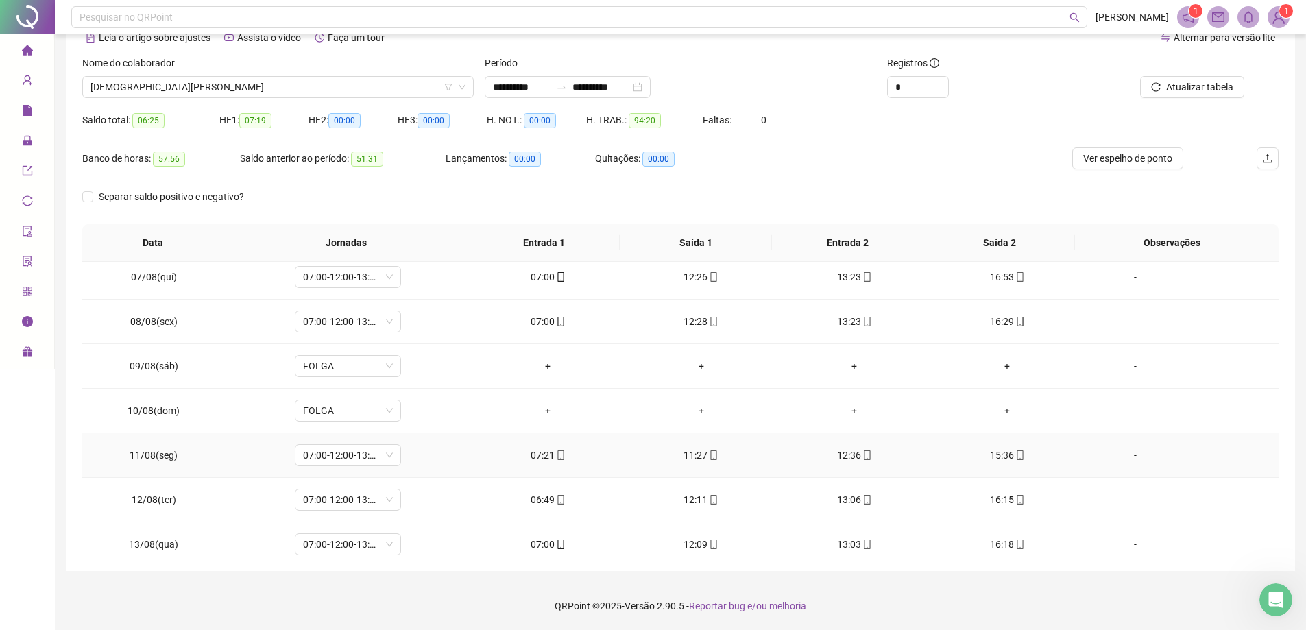
click at [642, 457] on div "15:36" at bounding box center [1007, 455] width 131 height 15
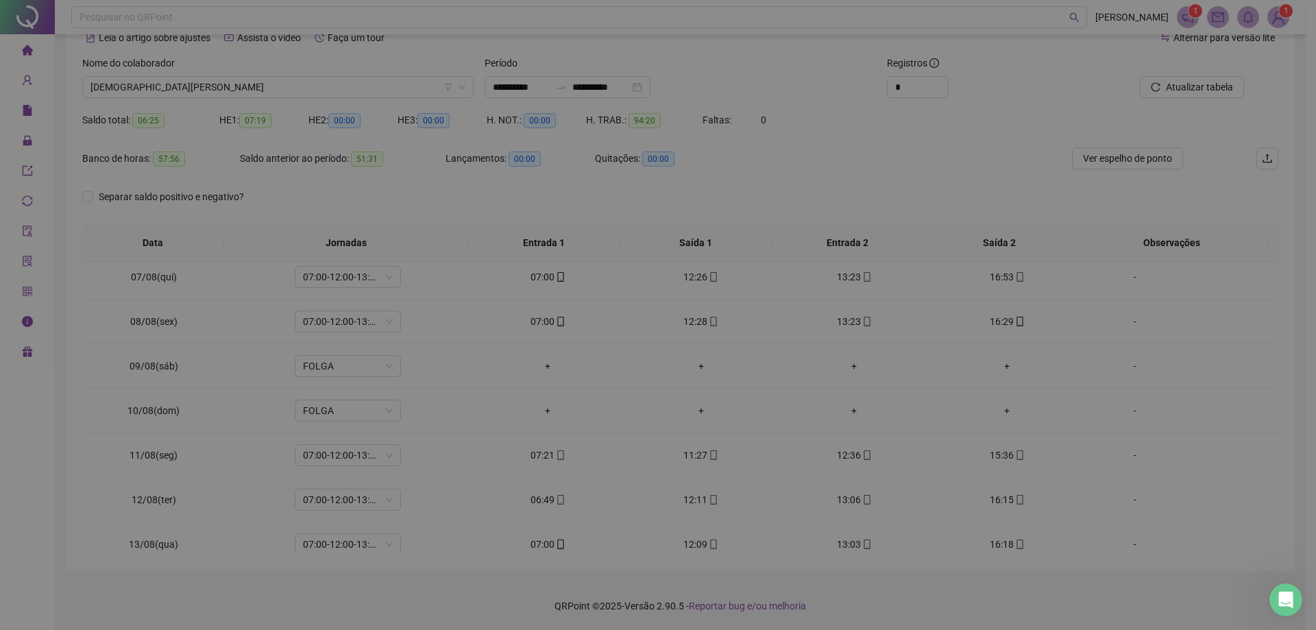
type input "**********"
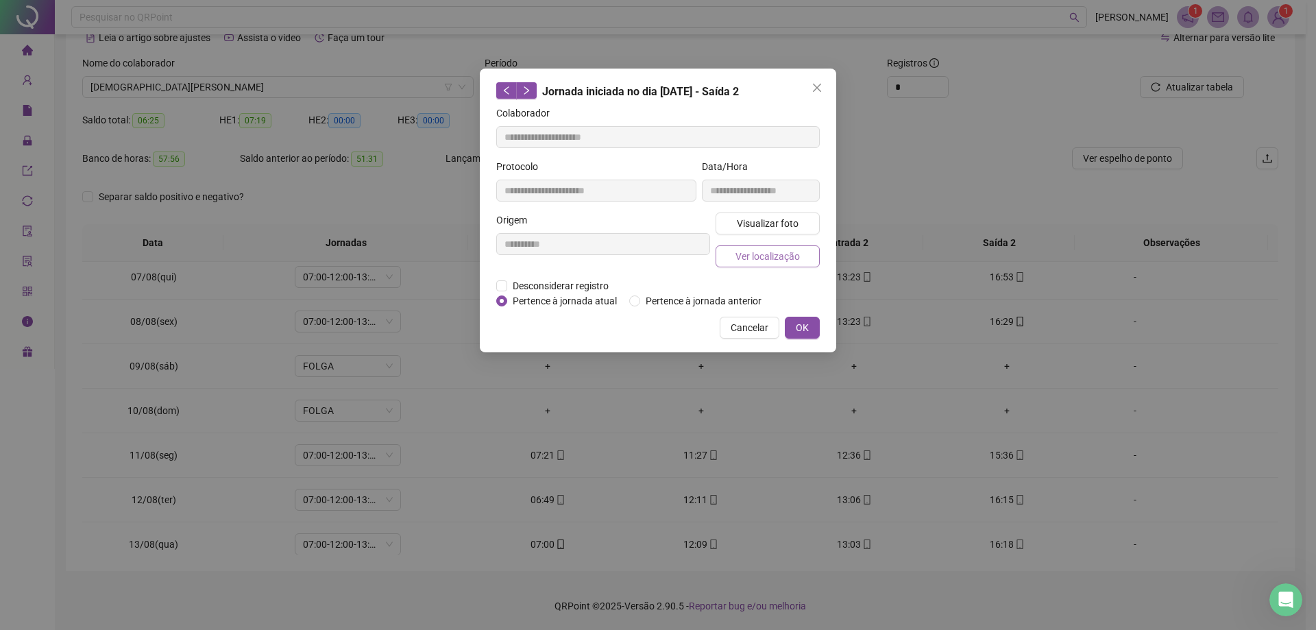
click at [642, 253] on span "Ver localização" at bounding box center [767, 256] width 64 height 15
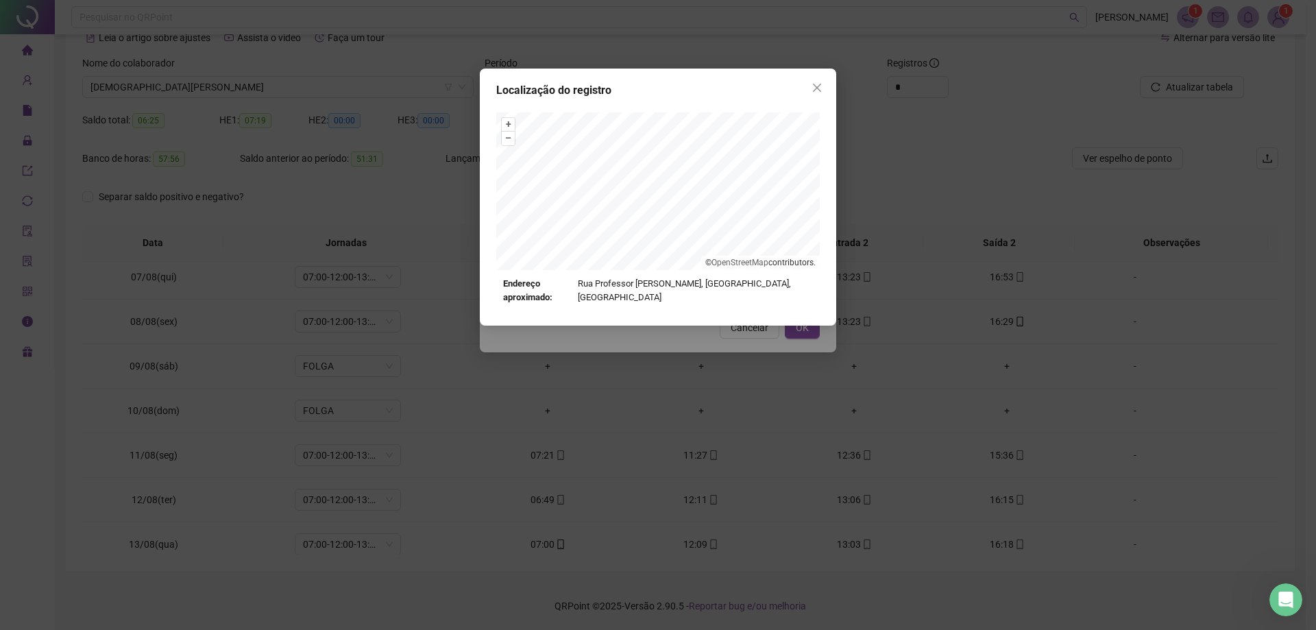
click at [642, 320] on div "Localização do registro + – ⇧ › © OpenStreetMap contributors. Endereço aproxima…" at bounding box center [658, 197] width 356 height 257
click at [642, 91] on icon "close" at bounding box center [817, 87] width 11 height 11
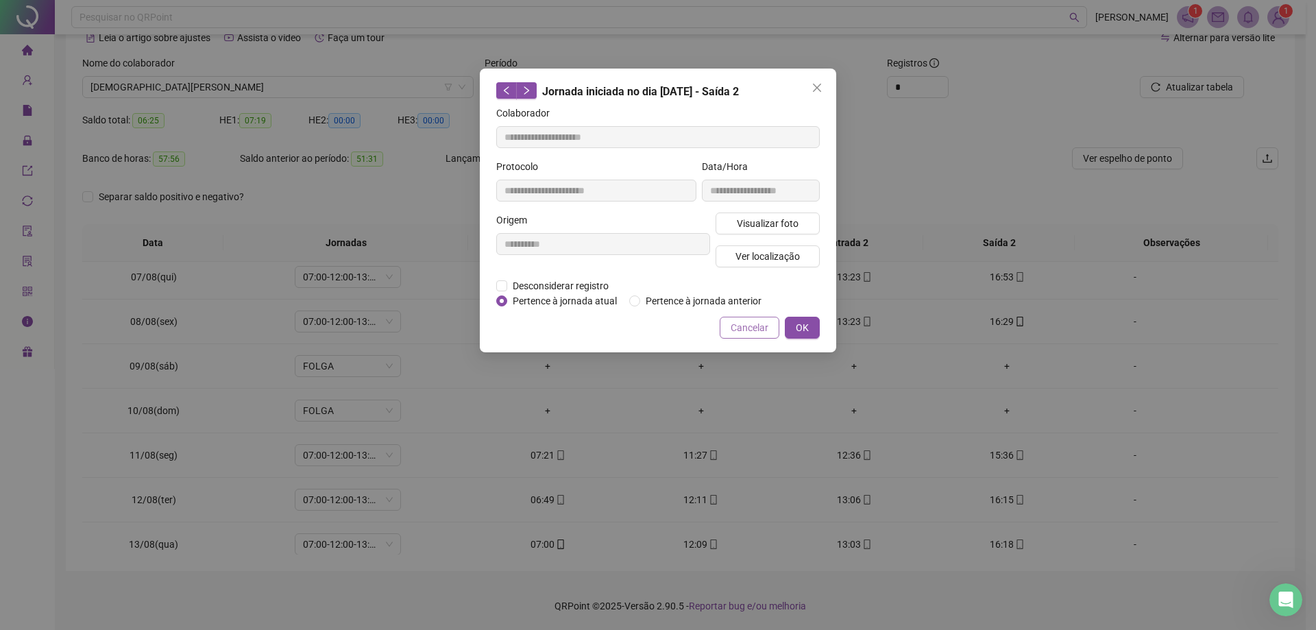
drag, startPoint x: 762, startPoint y: 319, endPoint x: 760, endPoint y: 286, distance: 33.6
click at [642, 320] on span "Cancelar" at bounding box center [750, 327] width 38 height 15
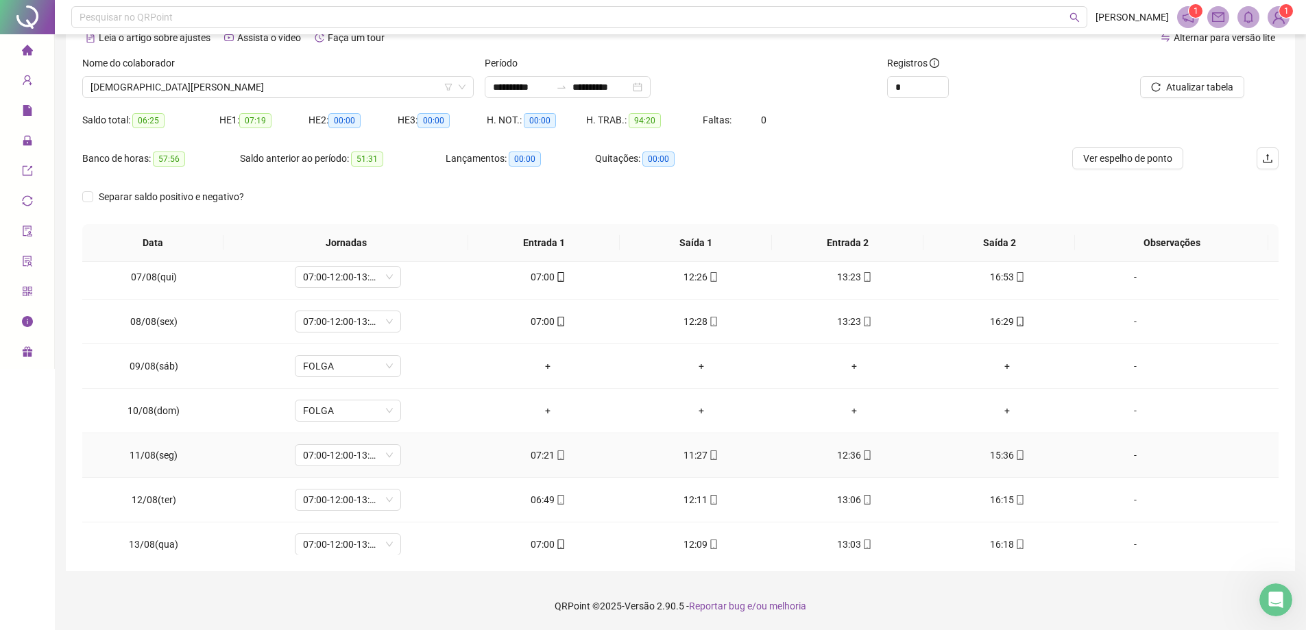
click at [642, 448] on div "15:36" at bounding box center [1007, 455] width 131 height 15
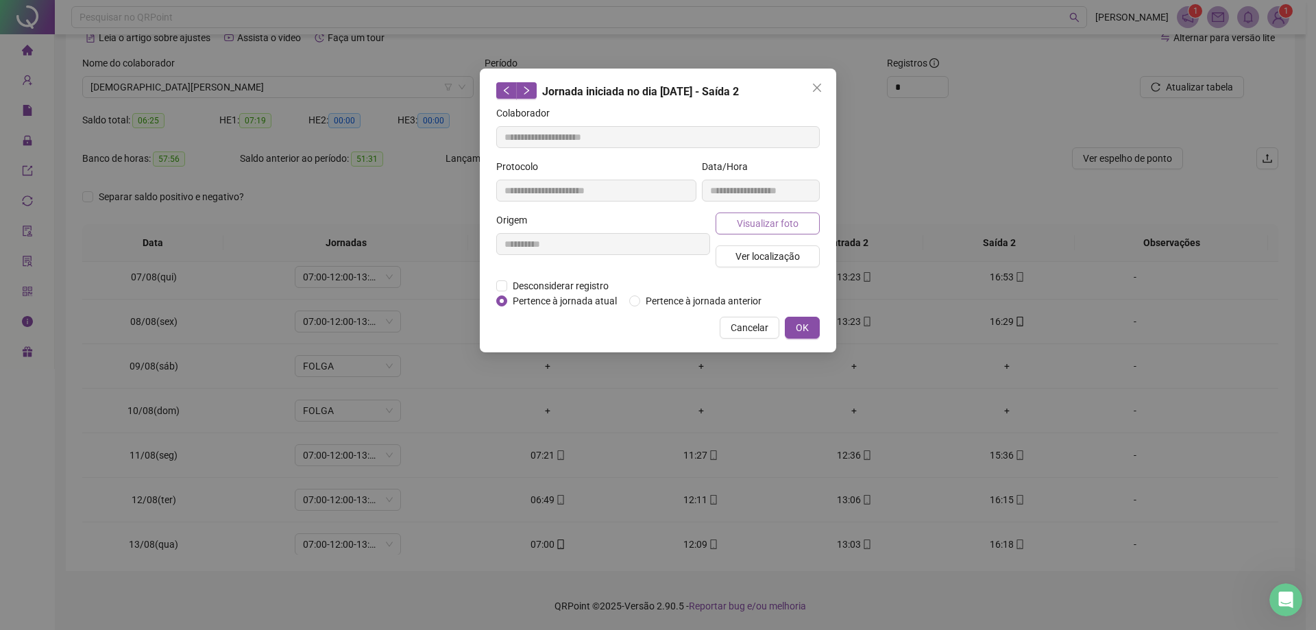
click at [642, 229] on span "Visualizar foto" at bounding box center [768, 223] width 62 height 15
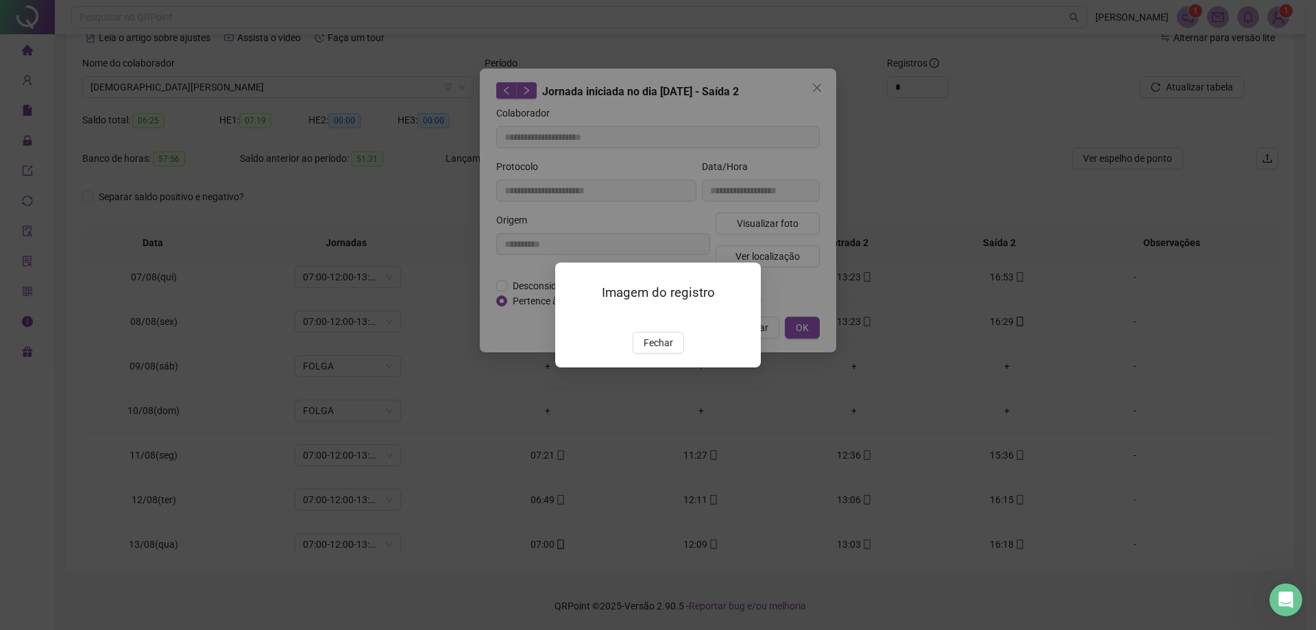
click at [572, 317] on img at bounding box center [572, 317] width 0 height 0
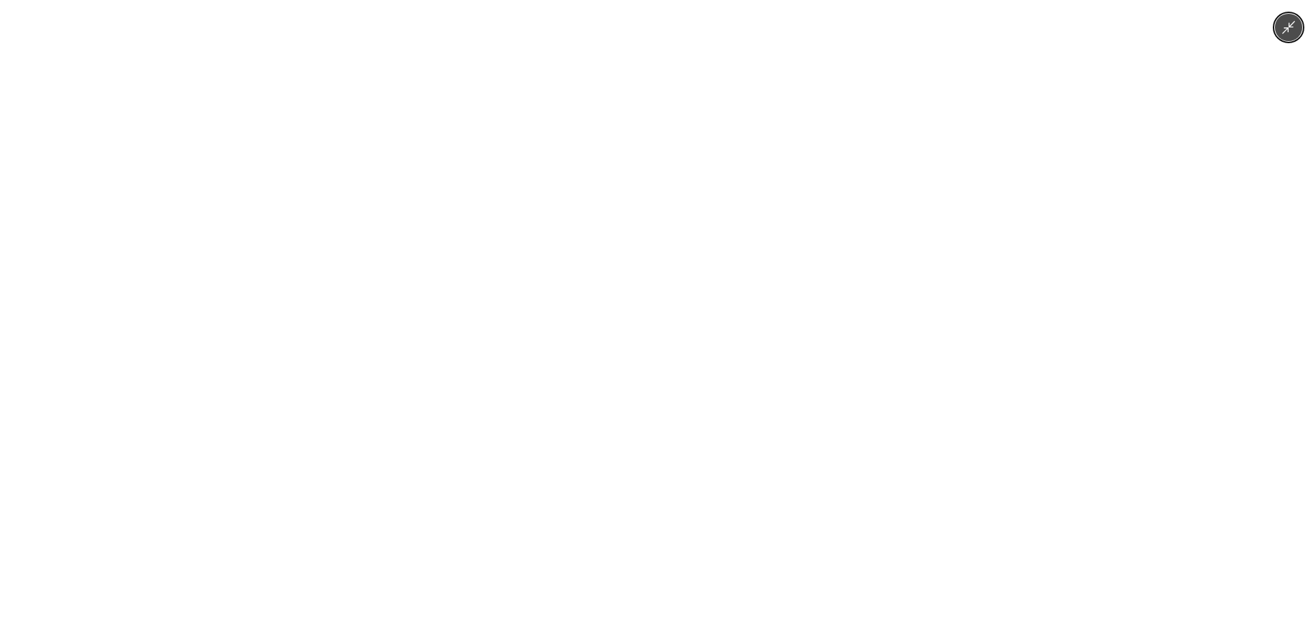
click at [328, 230] on div at bounding box center [658, 315] width 1316 height 630
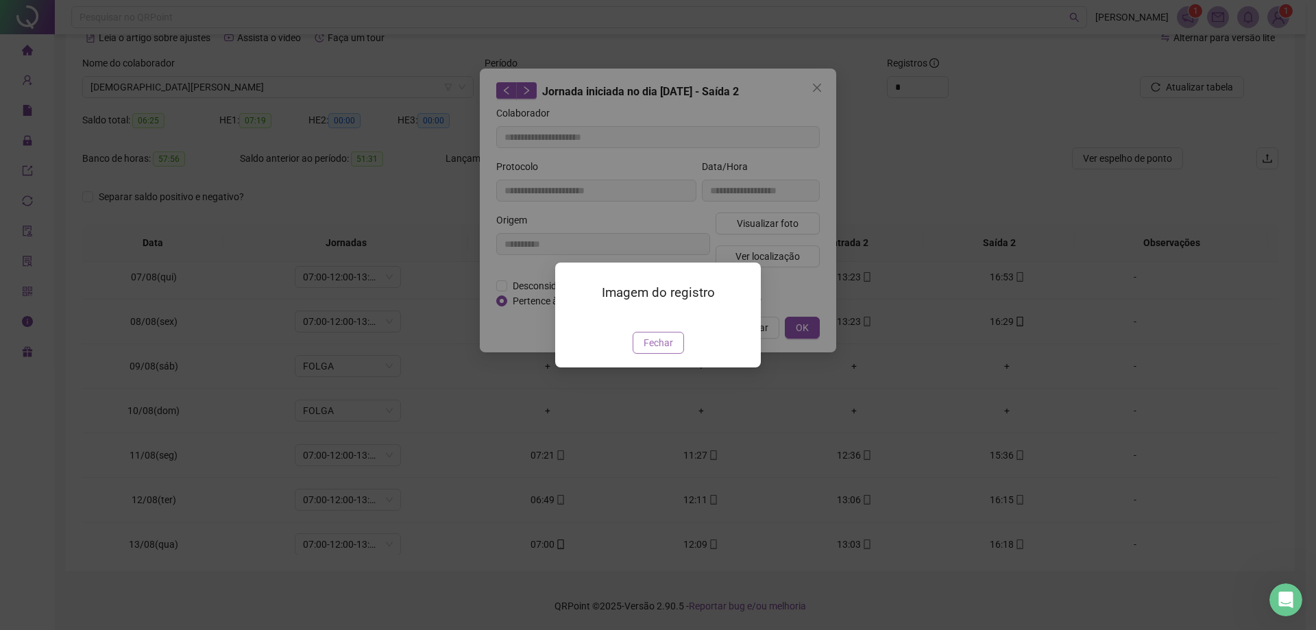
click at [642, 350] on span "Fechar" at bounding box center [658, 342] width 29 height 15
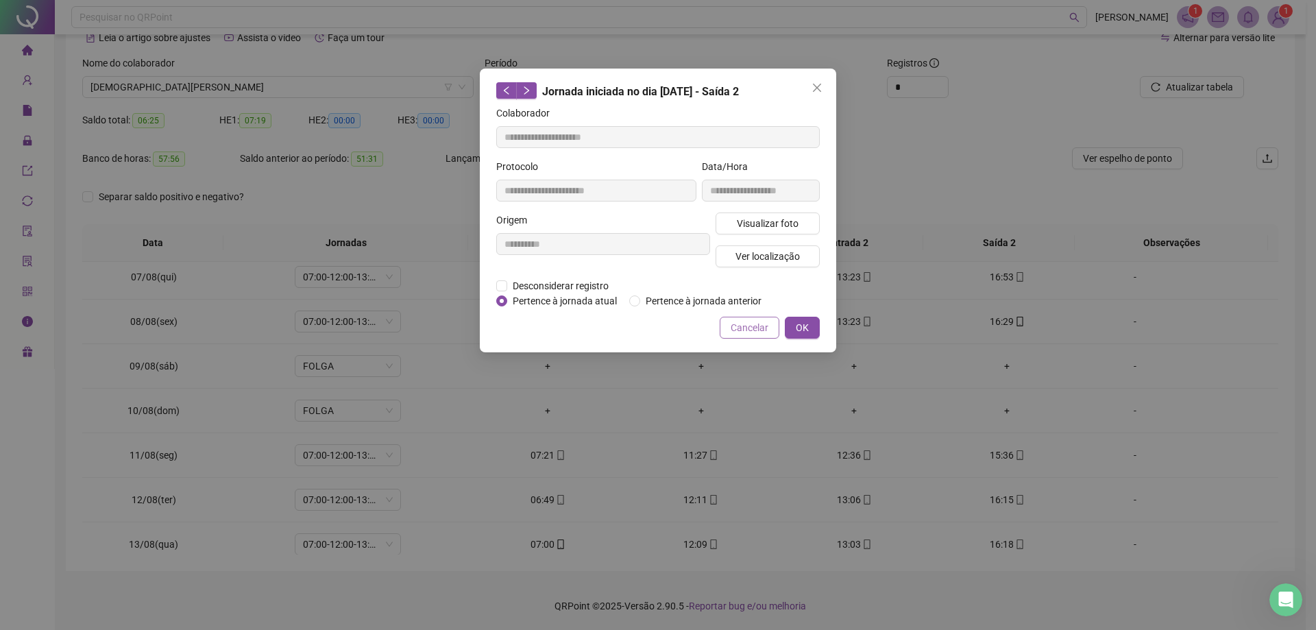
click at [642, 332] on span "Cancelar" at bounding box center [750, 327] width 38 height 15
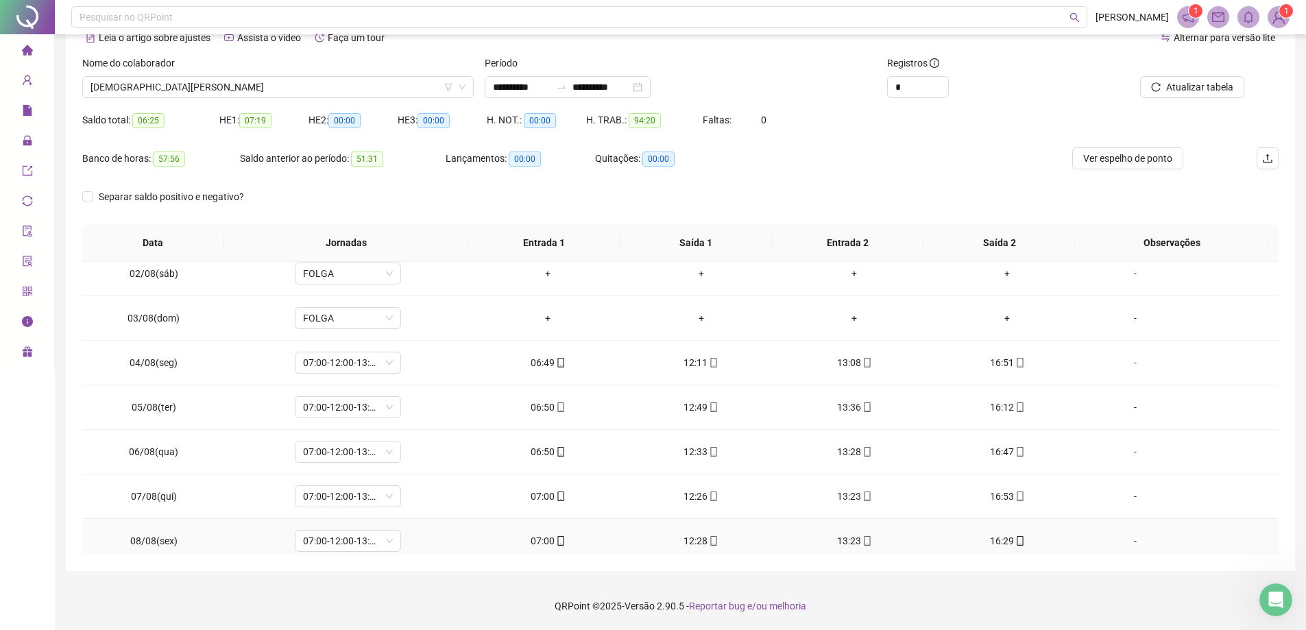
scroll to position [0, 0]
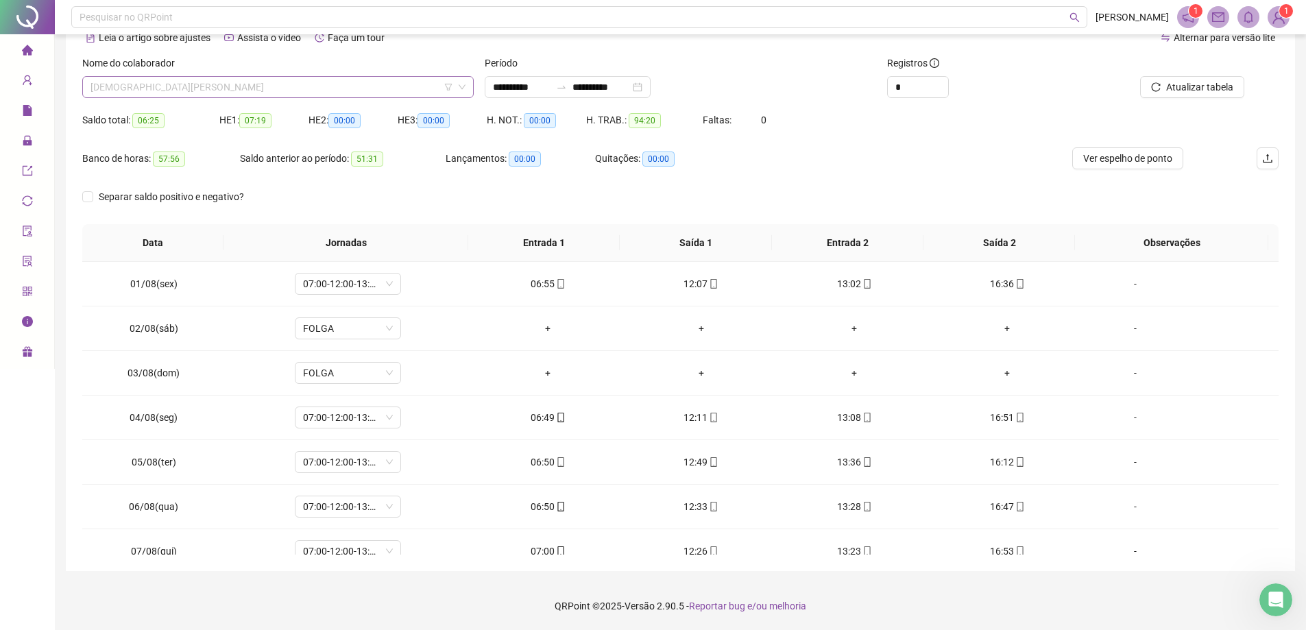
click at [263, 77] on span "[DEMOGRAPHIC_DATA][PERSON_NAME]" at bounding box center [277, 87] width 375 height 21
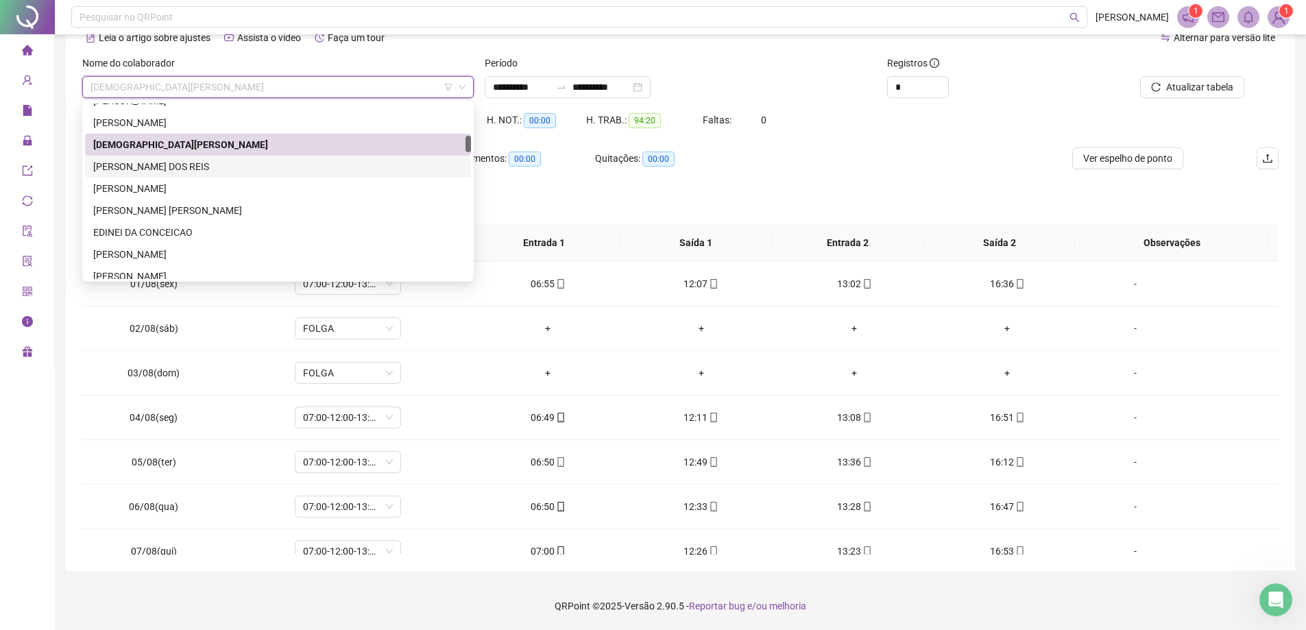
click at [263, 164] on div "[PERSON_NAME] DOS REIS" at bounding box center [277, 166] width 369 height 15
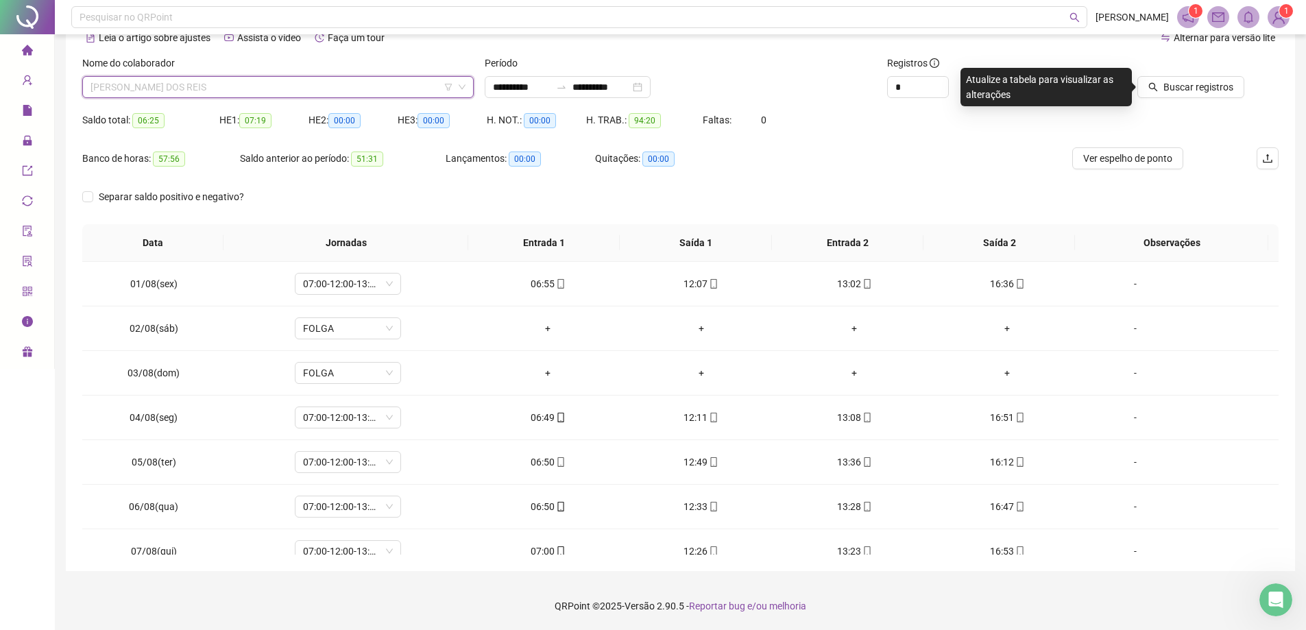
click at [285, 82] on span "[PERSON_NAME] DOS REIS" at bounding box center [277, 87] width 375 height 21
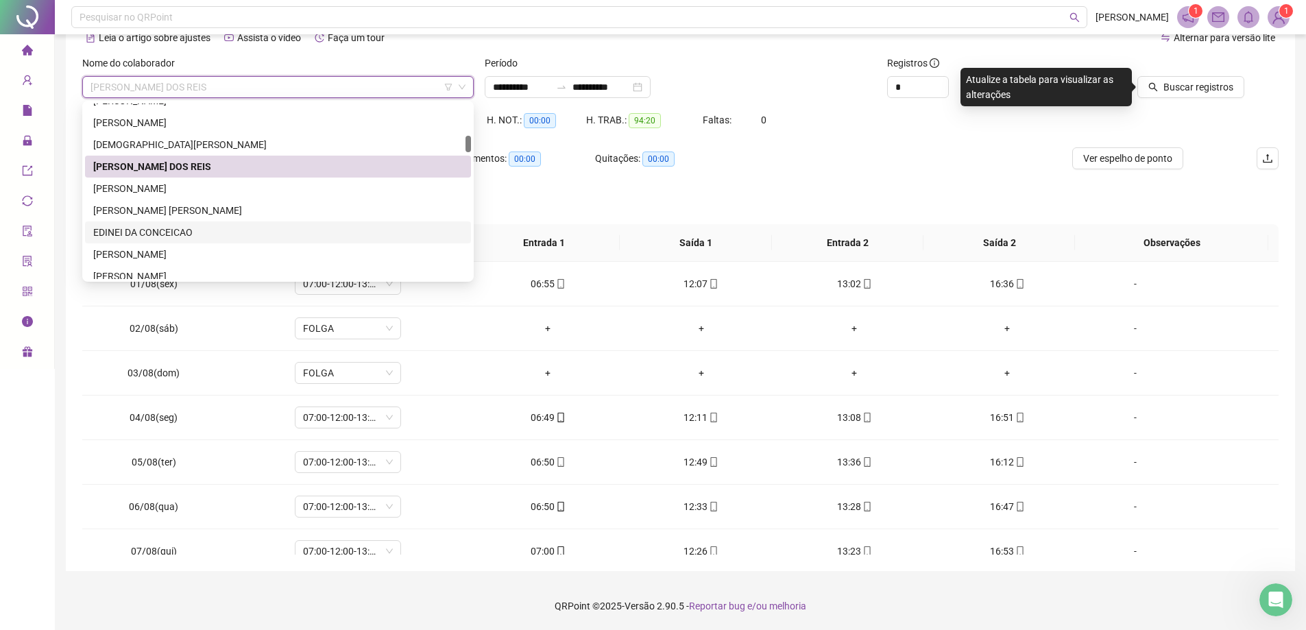
click at [289, 226] on div "EDINEI DA CONCEICAO" at bounding box center [277, 232] width 369 height 15
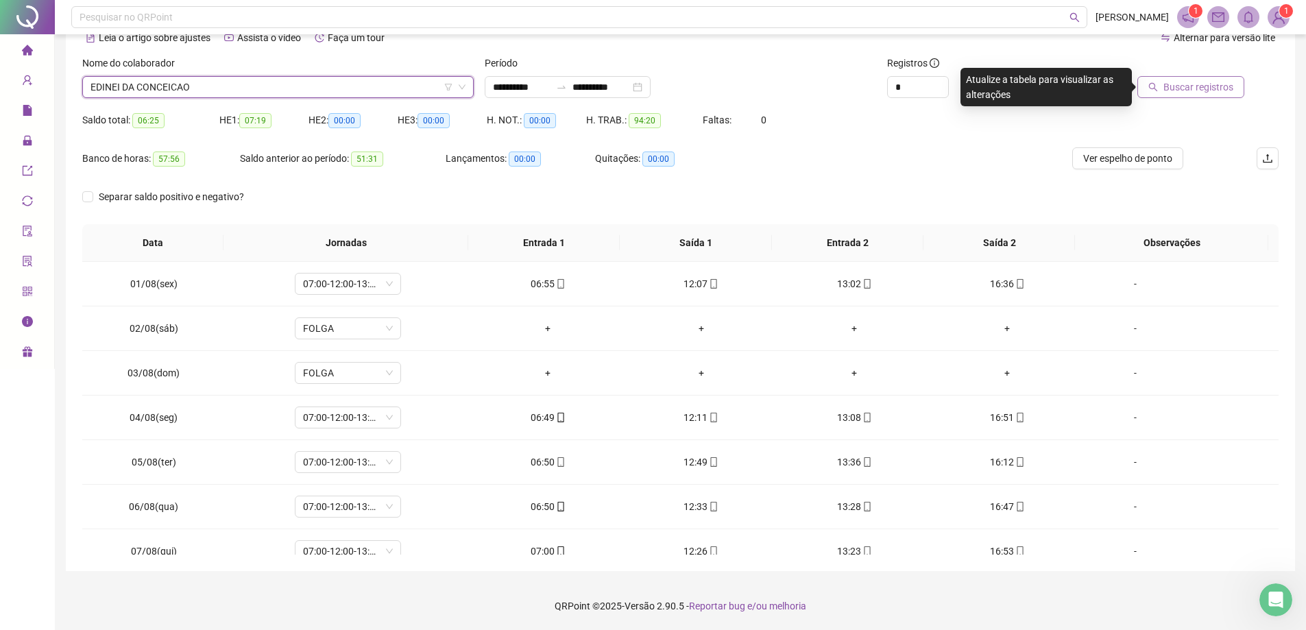
click at [642, 90] on span "Buscar registros" at bounding box center [1198, 87] width 70 height 15
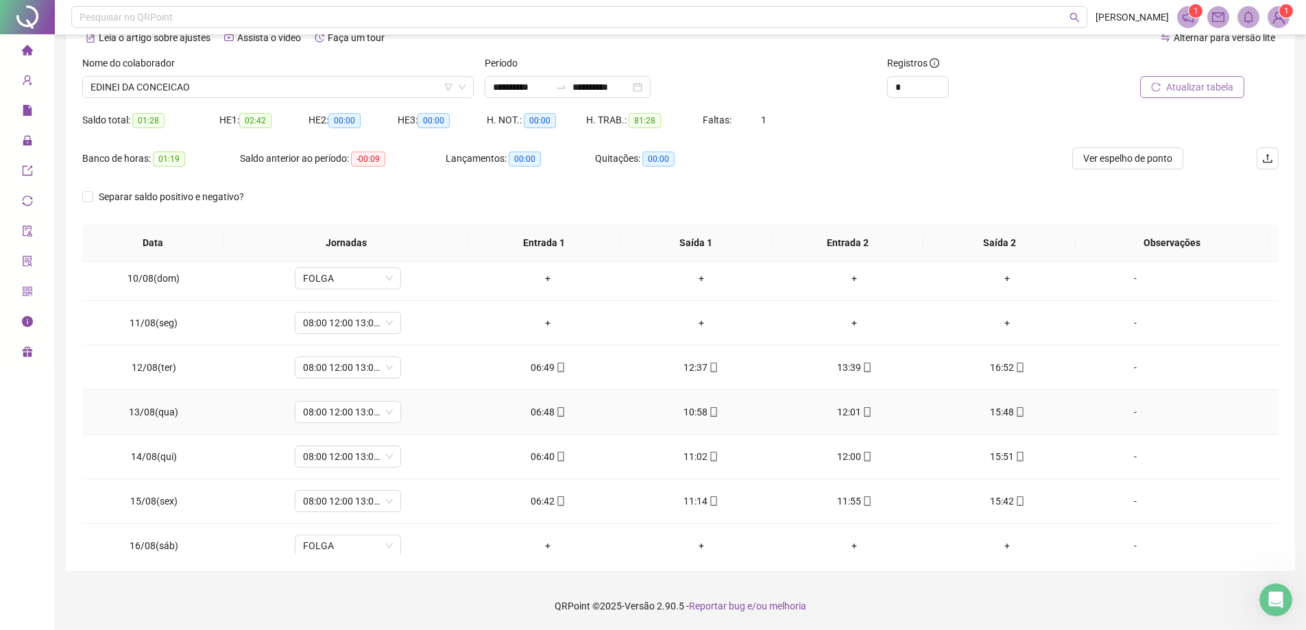
scroll to position [328, 0]
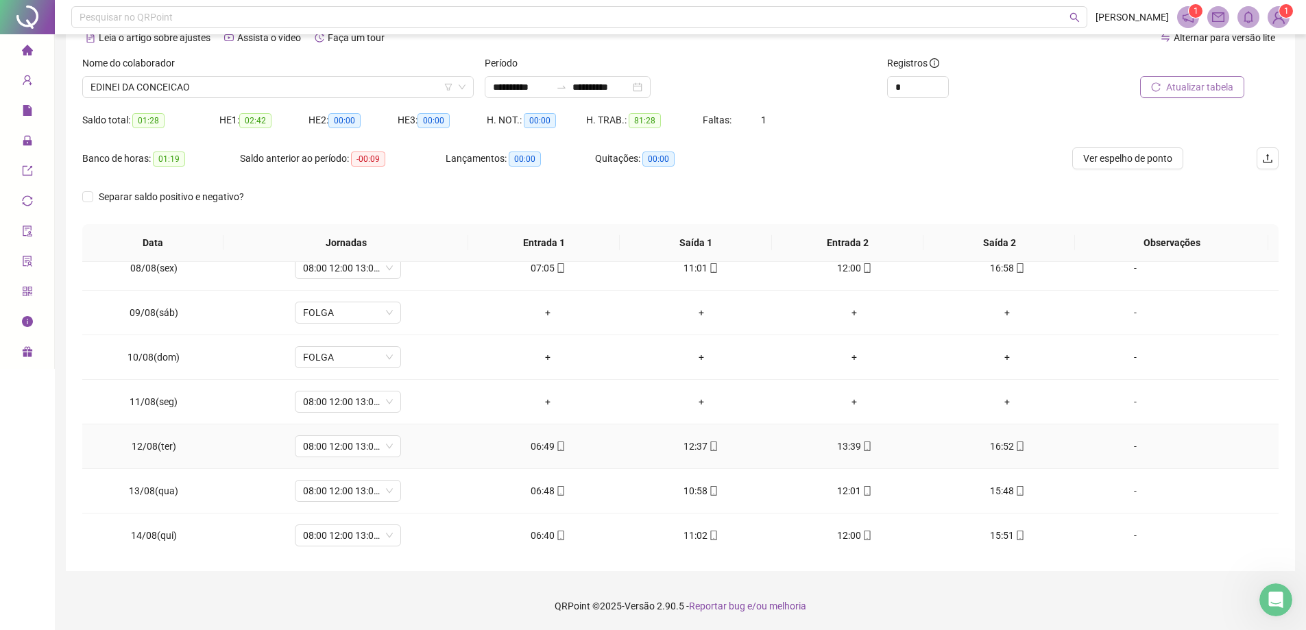
click at [642, 440] on div "16:52" at bounding box center [1007, 446] width 131 height 15
type input "**********"
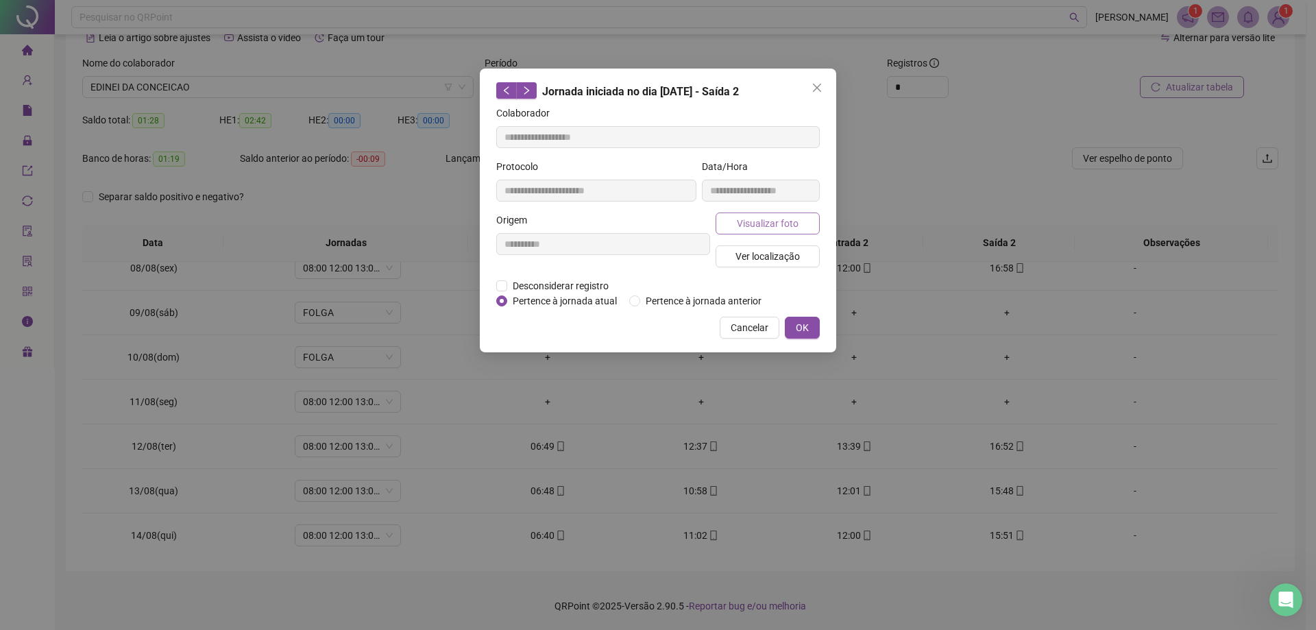
click at [642, 227] on button "Visualizar foto" at bounding box center [768, 223] width 104 height 22
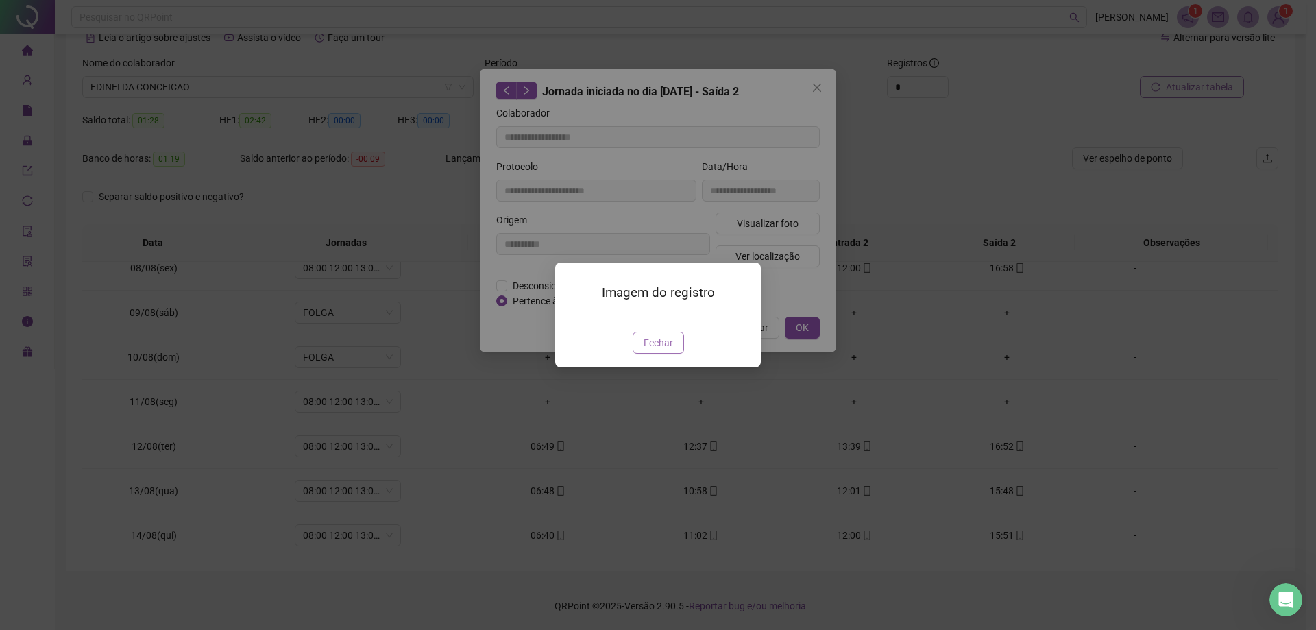
click at [642, 350] on span "Fechar" at bounding box center [658, 342] width 29 height 15
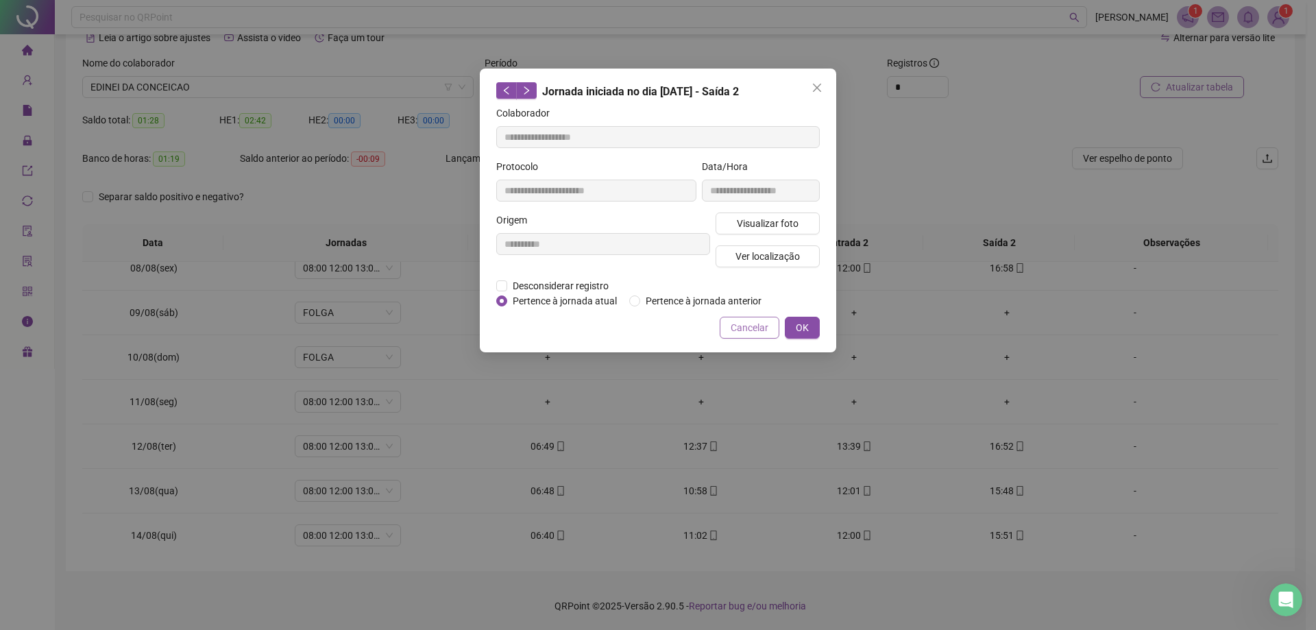
click at [642, 334] on span "Cancelar" at bounding box center [750, 327] width 38 height 15
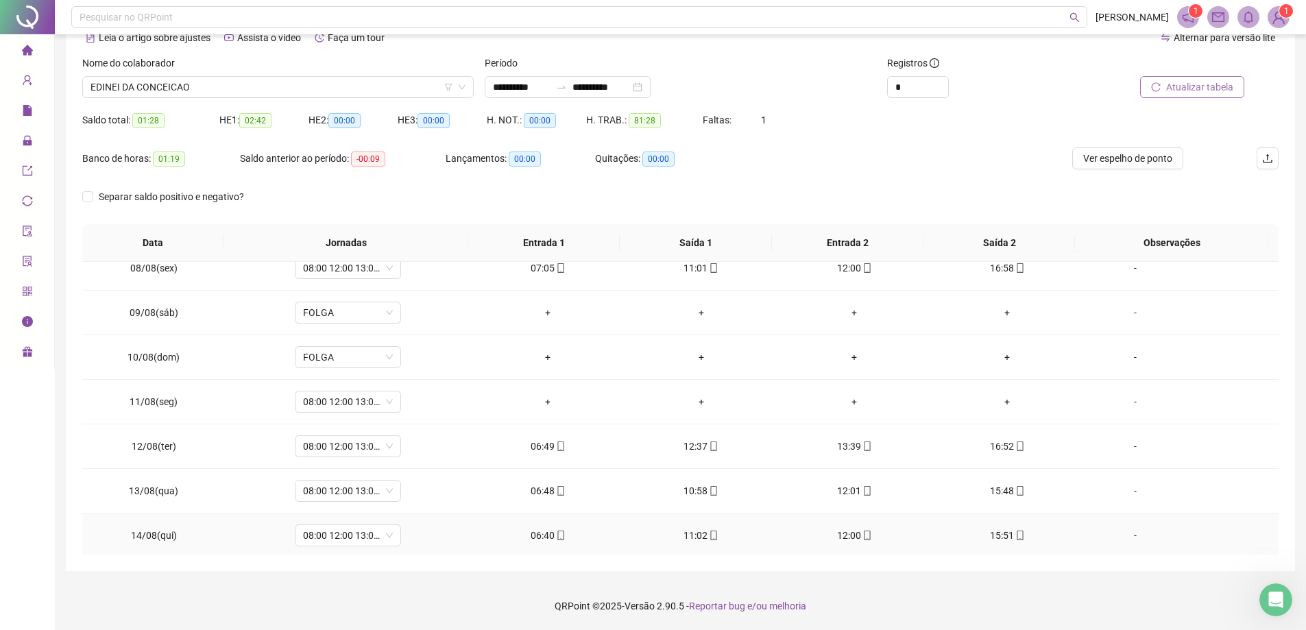
click at [642, 533] on div "15:51" at bounding box center [1007, 535] width 131 height 15
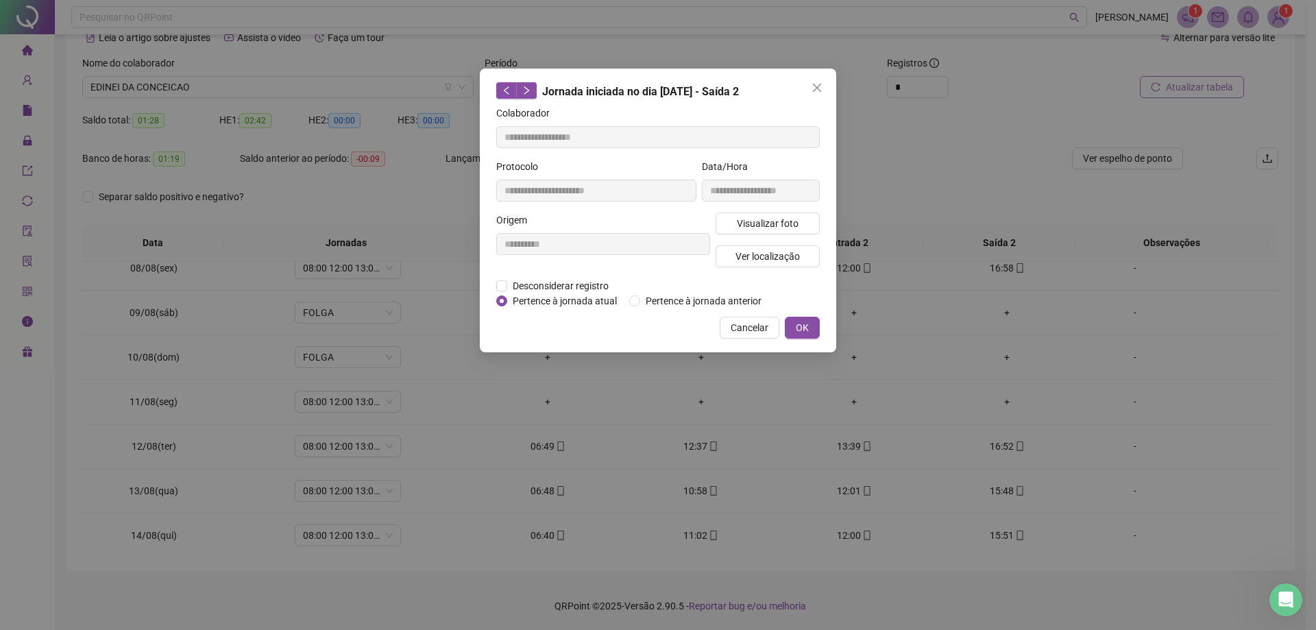
type input "**********"
click at [642, 259] on span "Ver localização" at bounding box center [767, 256] width 64 height 15
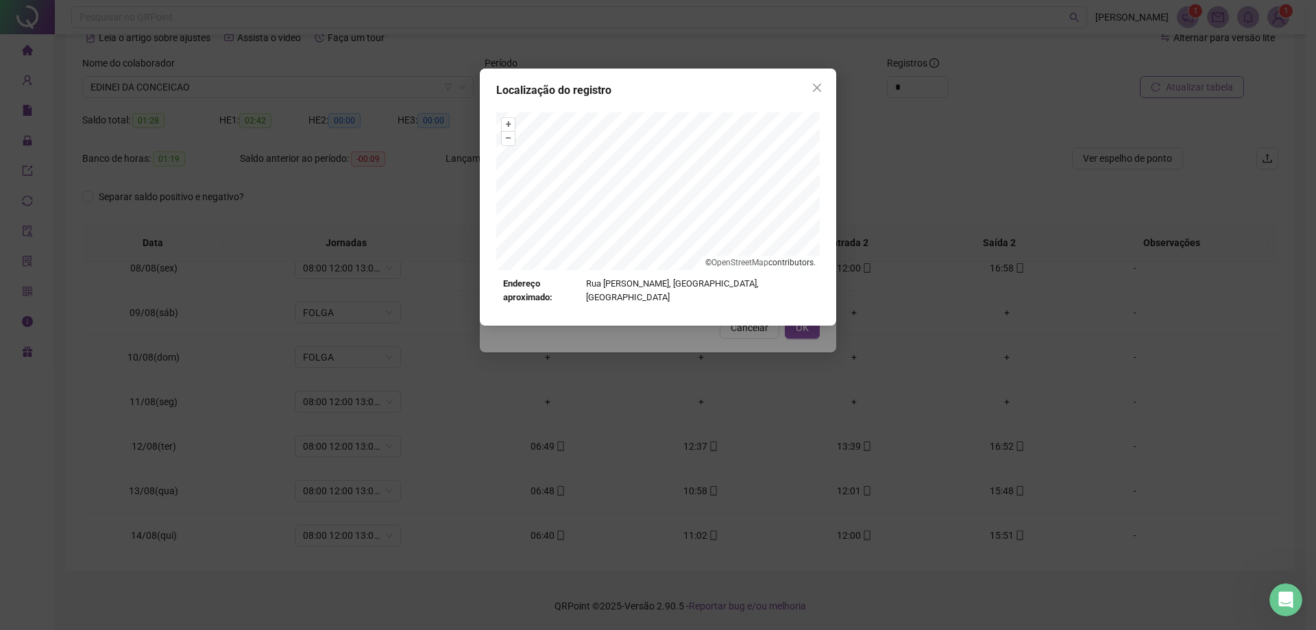
click at [642, 328] on div "Localização do registro + – ⇧ › © OpenStreetMap contributors. Endereço aproxima…" at bounding box center [658, 315] width 1316 height 630
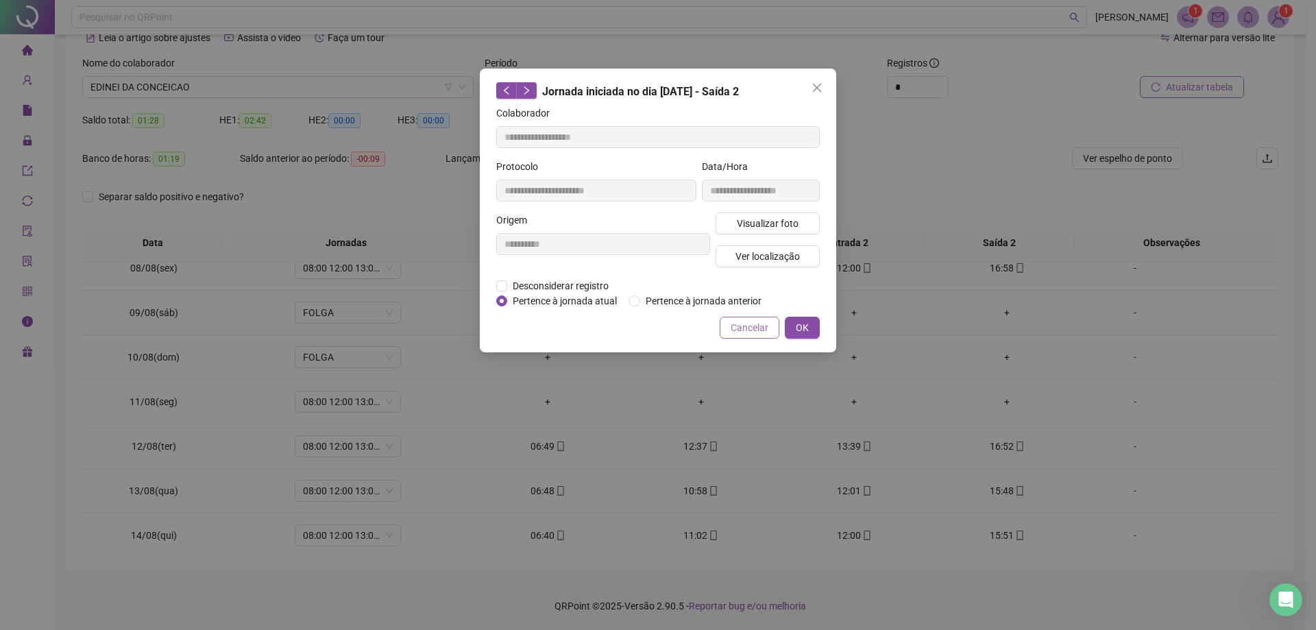
click at [642, 326] on span "Cancelar" at bounding box center [750, 327] width 38 height 15
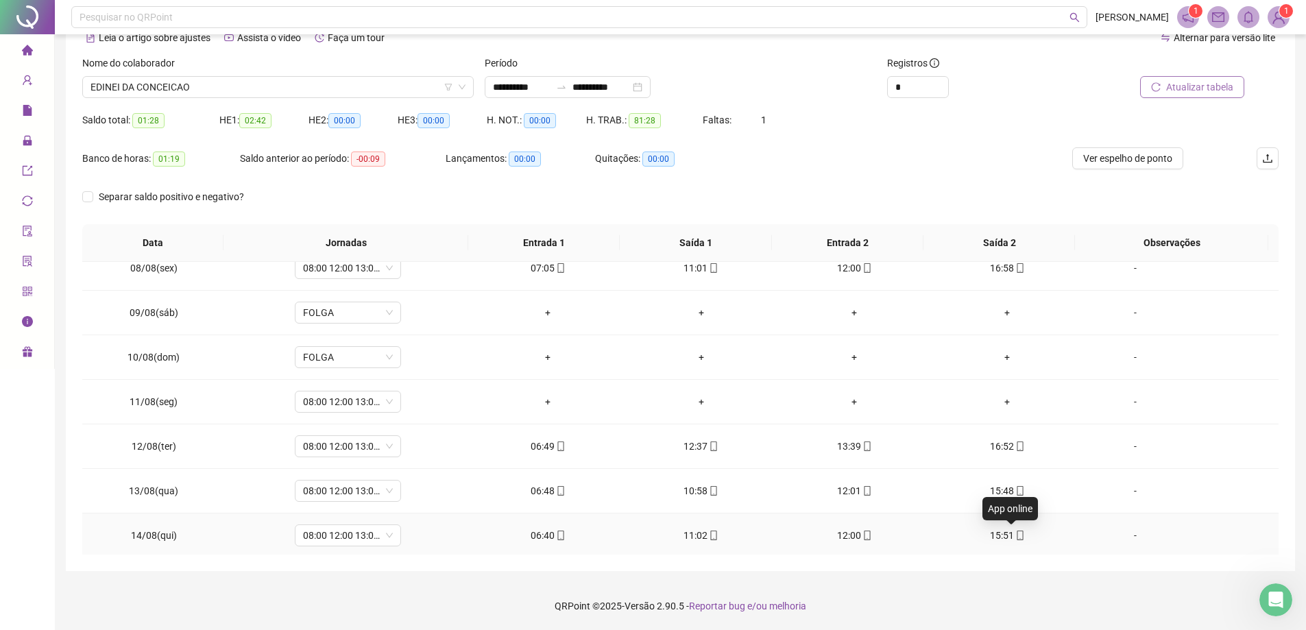
click at [642, 532] on span "mobile" at bounding box center [1019, 536] width 11 height 10
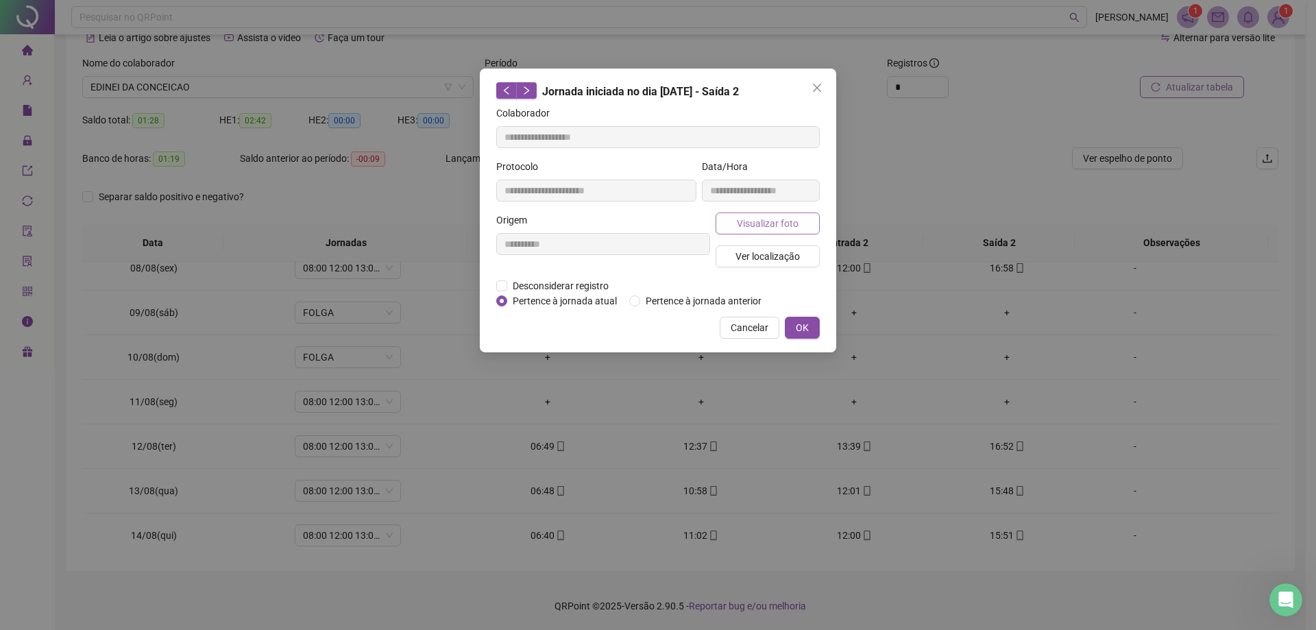
click at [642, 221] on span "Visualizar foto" at bounding box center [768, 223] width 62 height 15
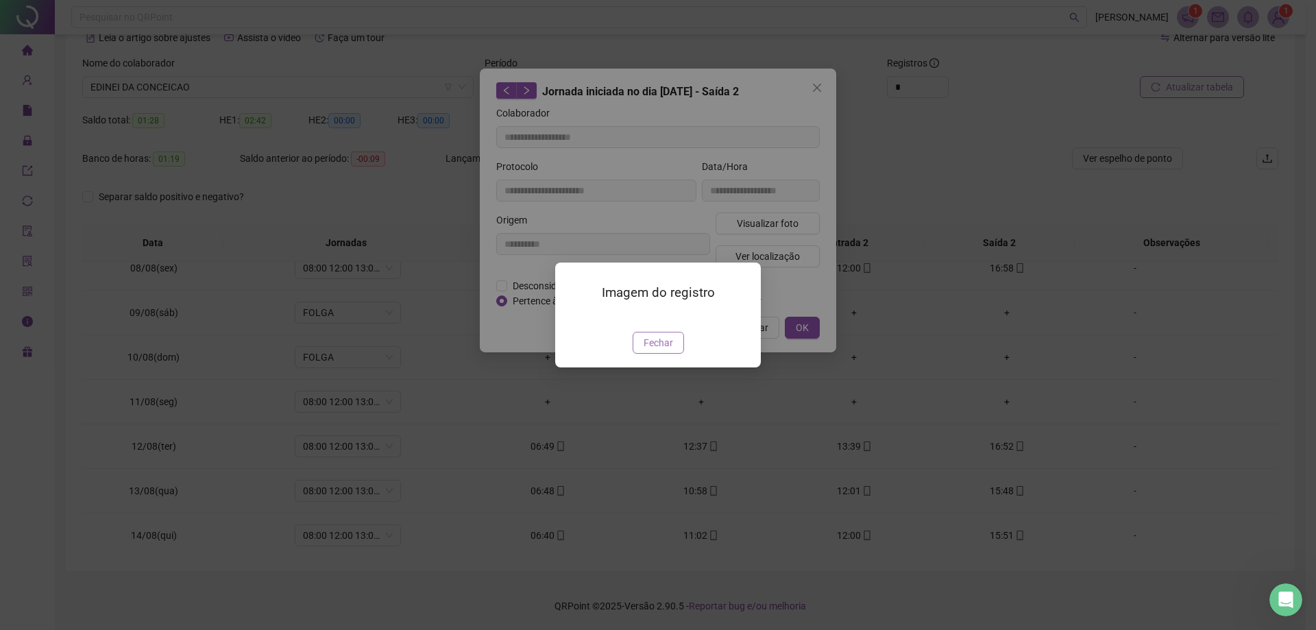
click at [642, 350] on span "Fechar" at bounding box center [658, 342] width 29 height 15
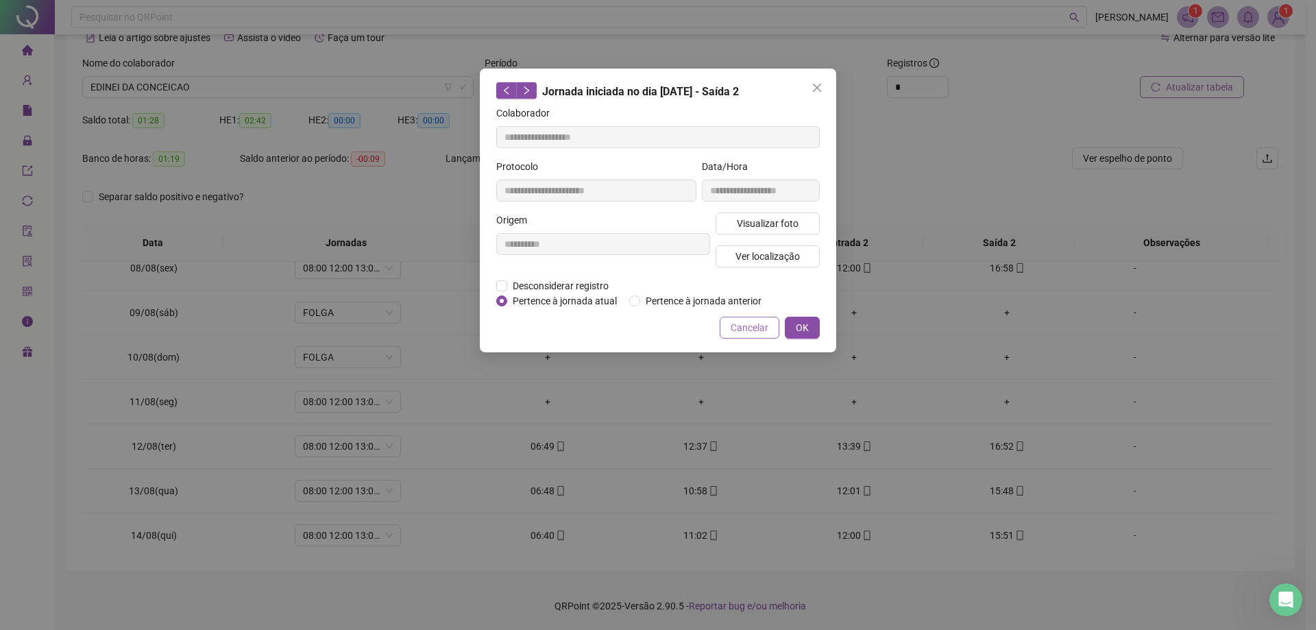
click at [642, 330] on span "Cancelar" at bounding box center [750, 327] width 38 height 15
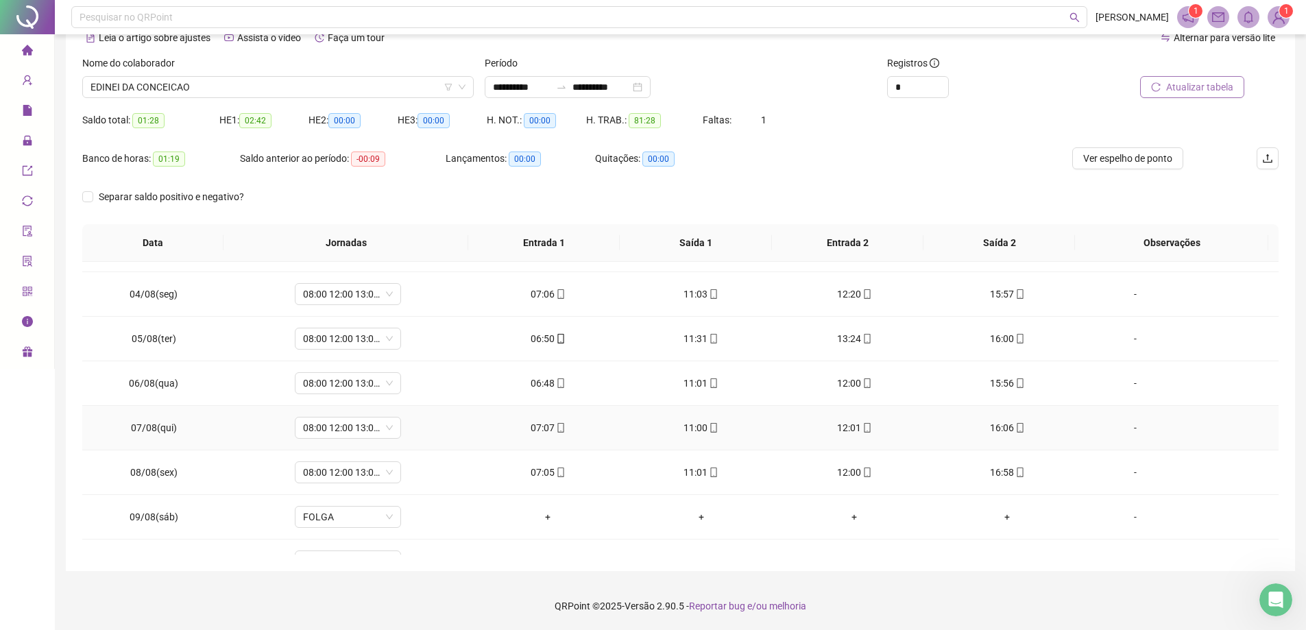
scroll to position [122, 0]
click at [642, 299] on div "15:57" at bounding box center [1007, 295] width 131 height 15
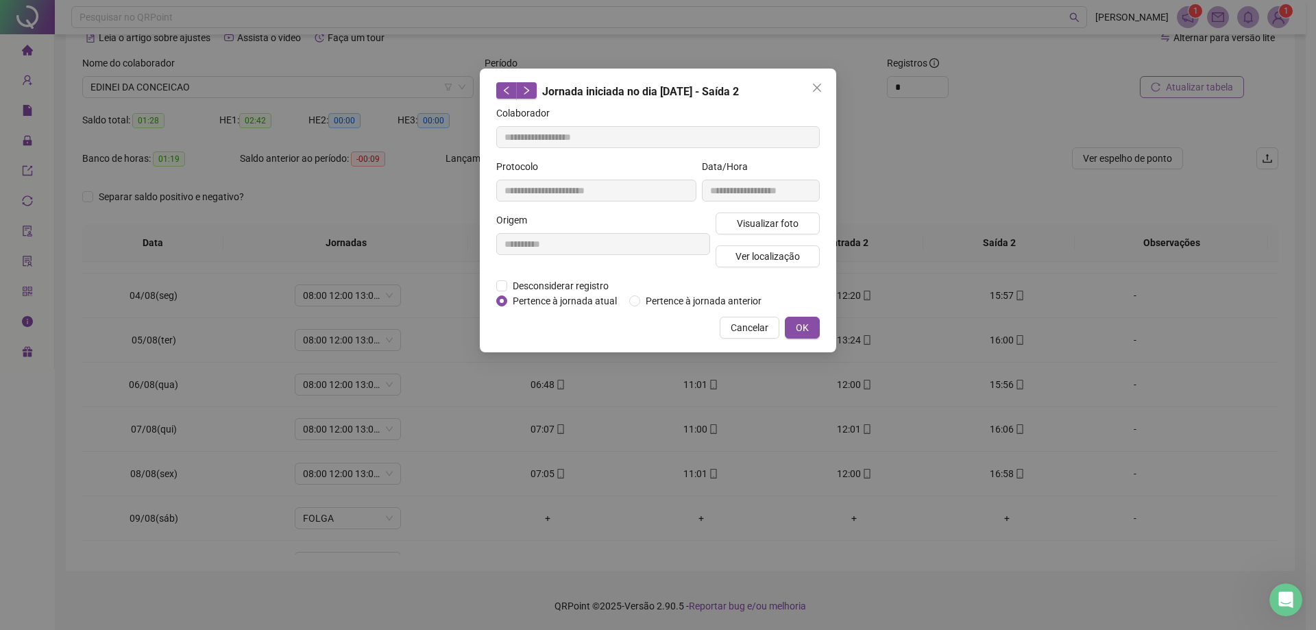
type input "**********"
click at [642, 223] on span "Visualizar foto" at bounding box center [768, 223] width 62 height 15
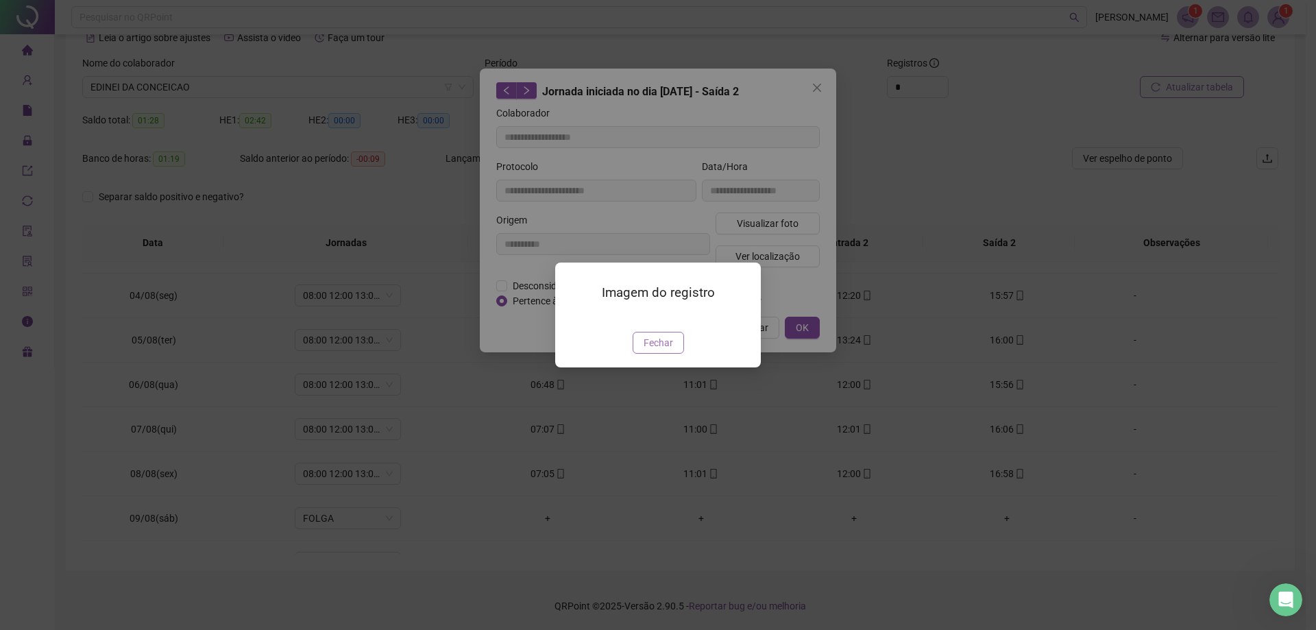
click at [642, 350] on span "Fechar" at bounding box center [658, 342] width 29 height 15
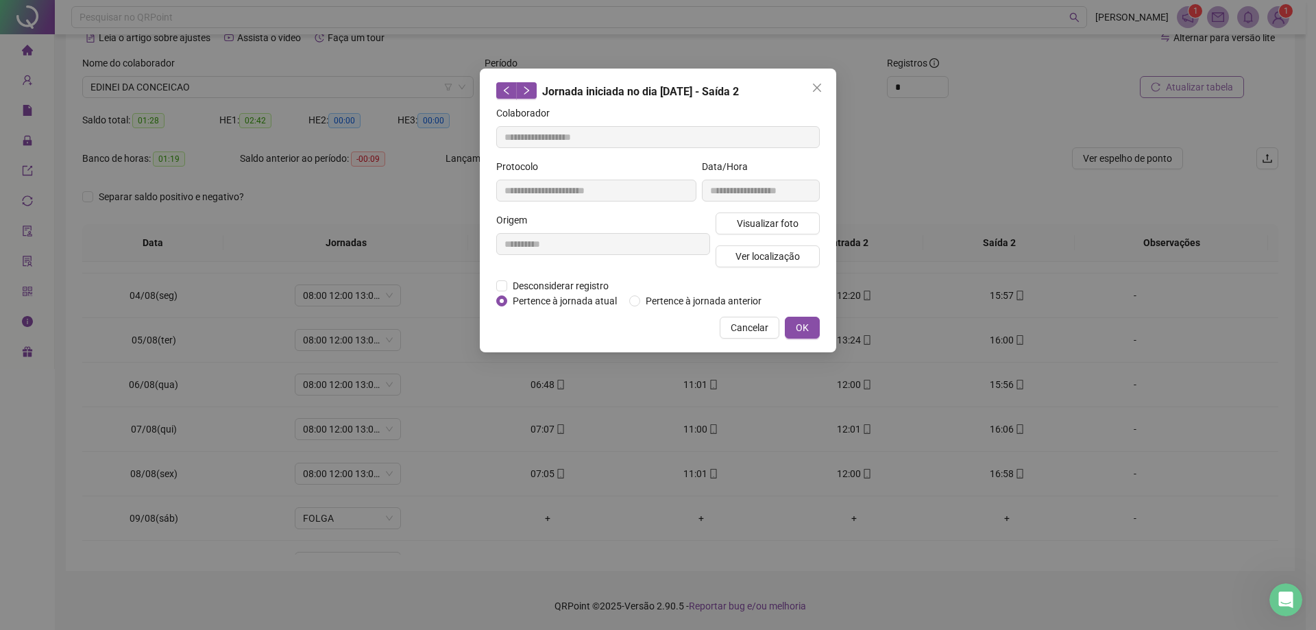
click at [642, 309] on div "**********" at bounding box center [658, 211] width 356 height 284
click at [642, 322] on span "Cancelar" at bounding box center [750, 327] width 38 height 15
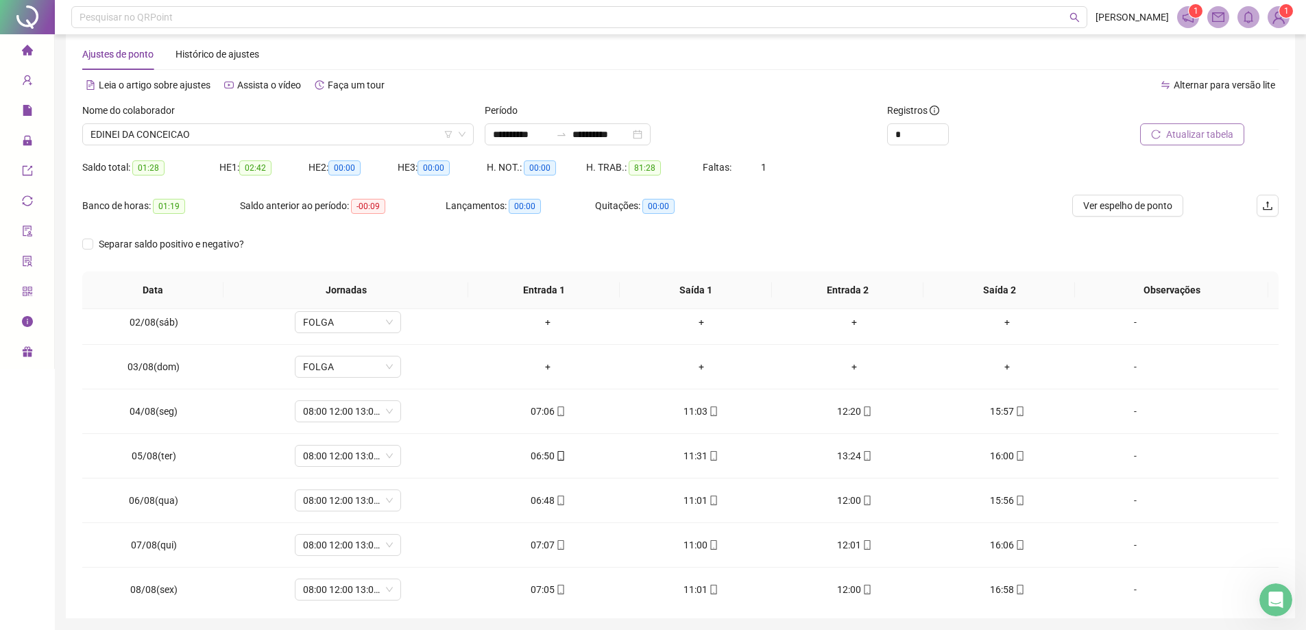
scroll to position [0, 0]
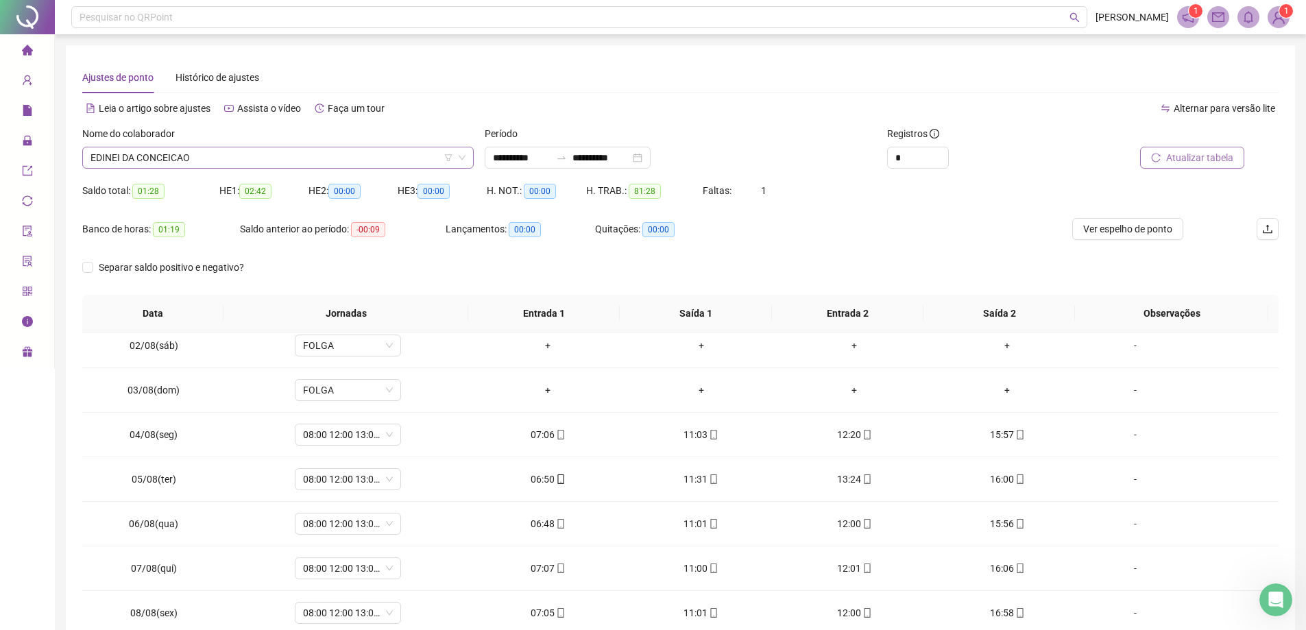
click at [160, 161] on span "EDINEI DA CONCEICAO" at bounding box center [277, 157] width 375 height 21
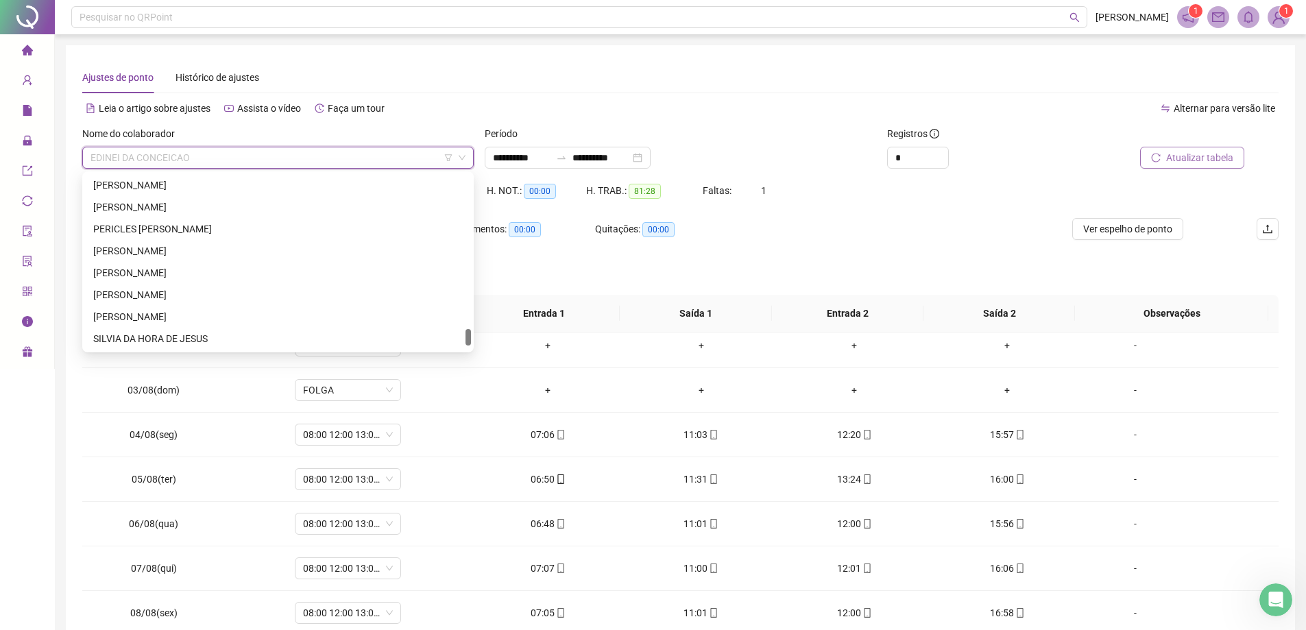
scroll to position [1689, 0]
drag, startPoint x: 230, startPoint y: 314, endPoint x: 300, endPoint y: 293, distance: 73.5
click at [229, 314] on div "[PERSON_NAME]" at bounding box center [277, 316] width 369 height 15
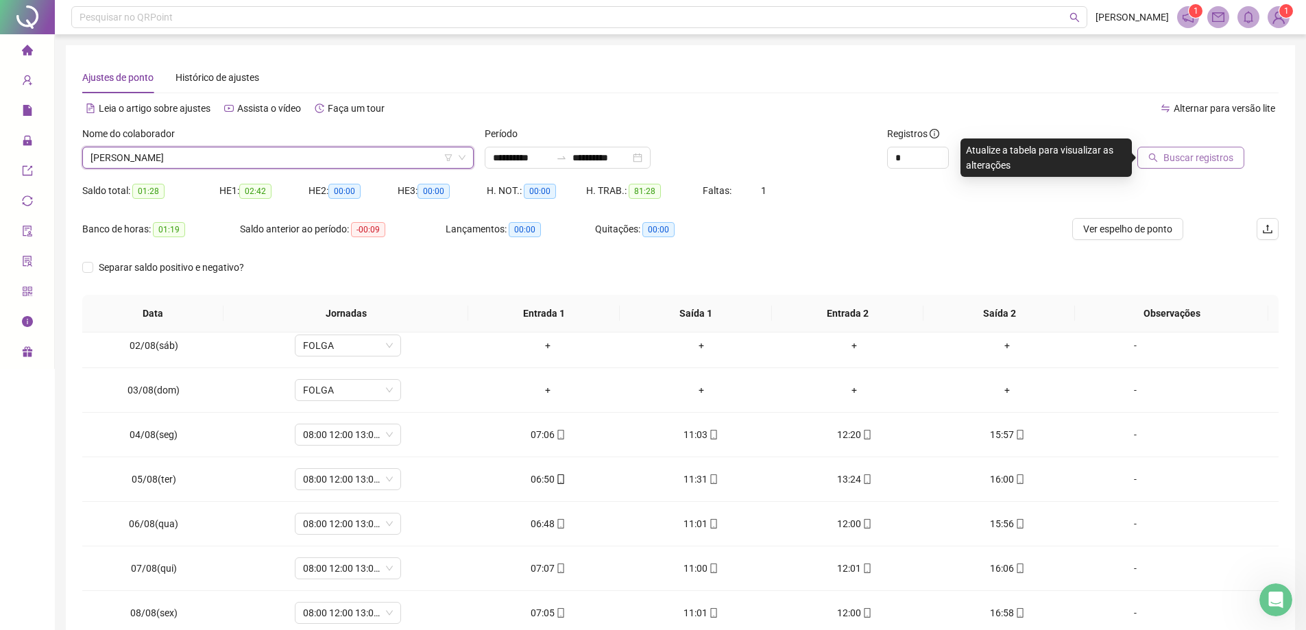
click at [642, 154] on span "Buscar registros" at bounding box center [1198, 157] width 70 height 15
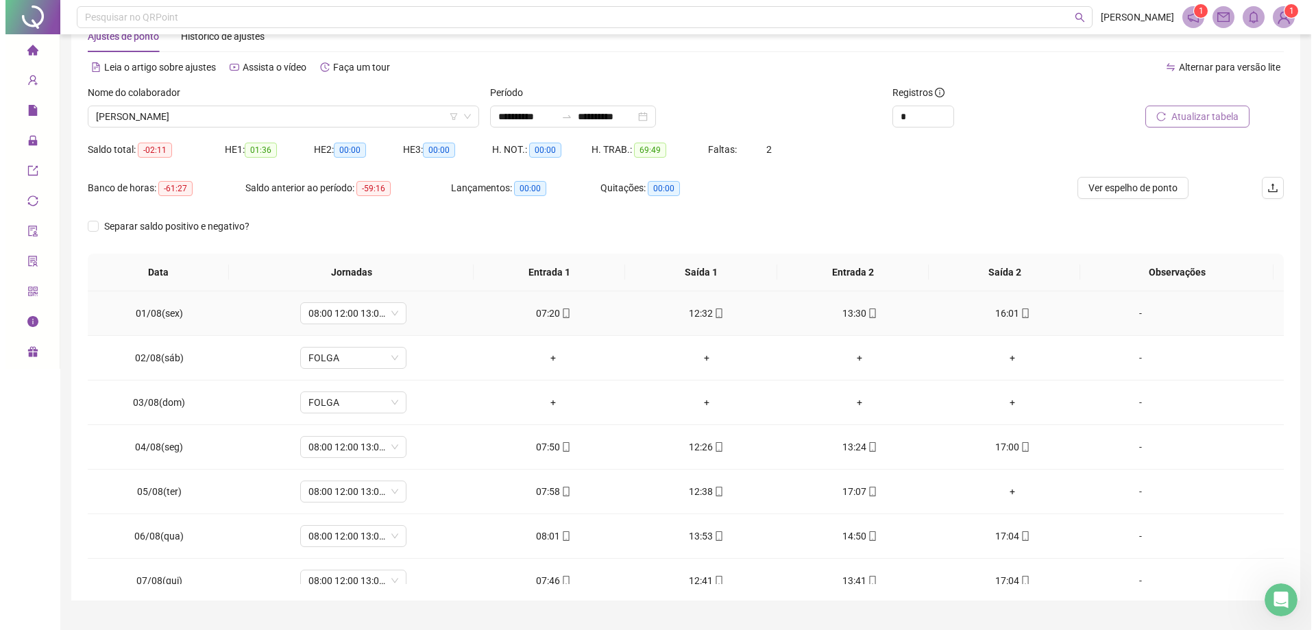
scroll to position [0, 0]
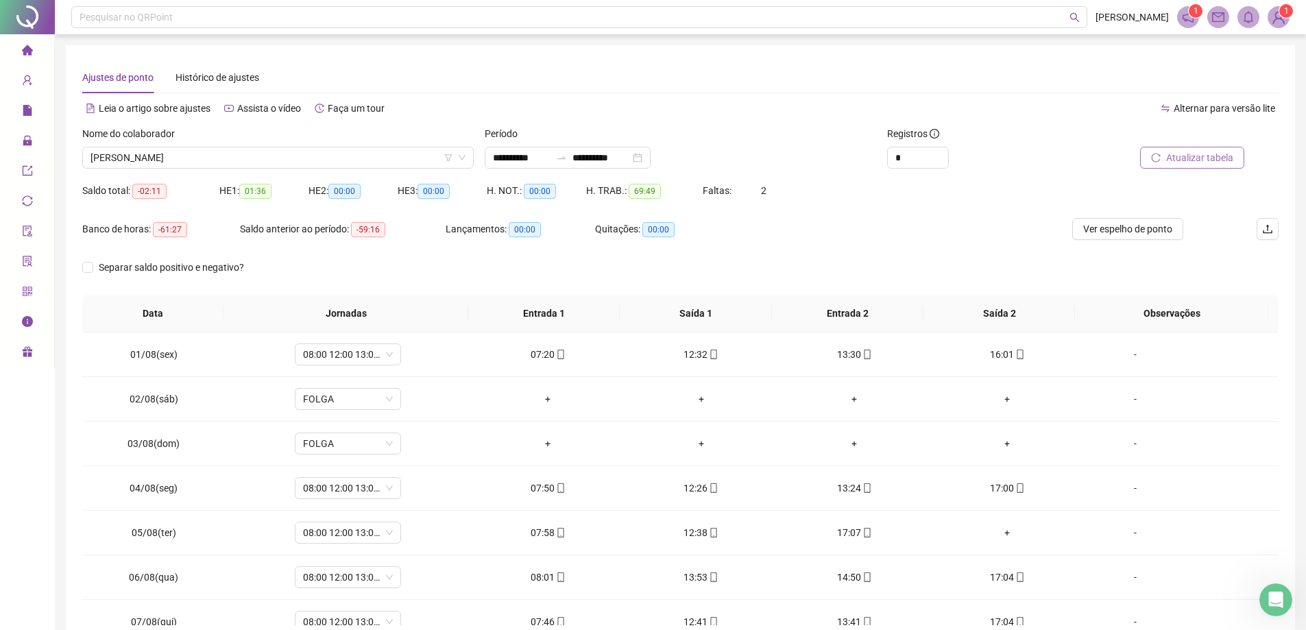
click at [33, 45] on div "Página inicial" at bounding box center [27, 51] width 11 height 29
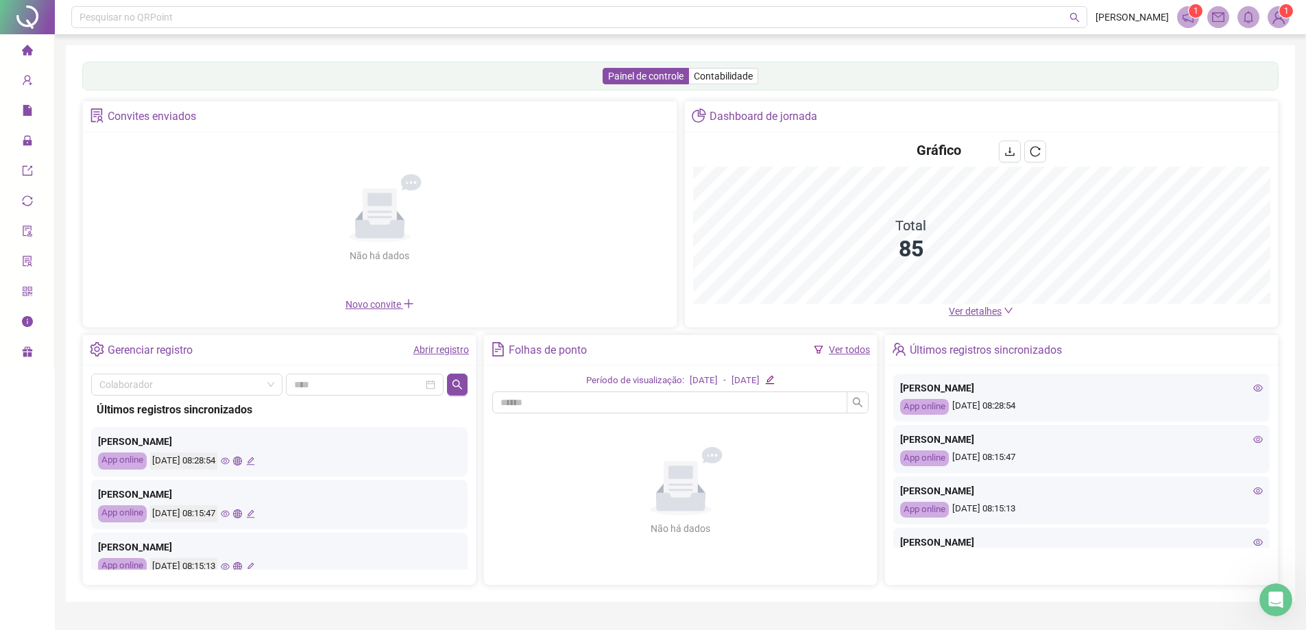
click at [642, 308] on span "Ver detalhes" at bounding box center [975, 311] width 53 height 11
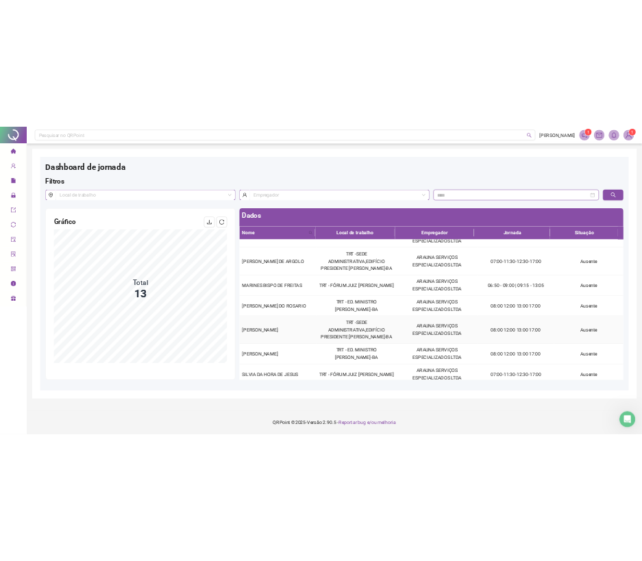
scroll to position [301, 0]
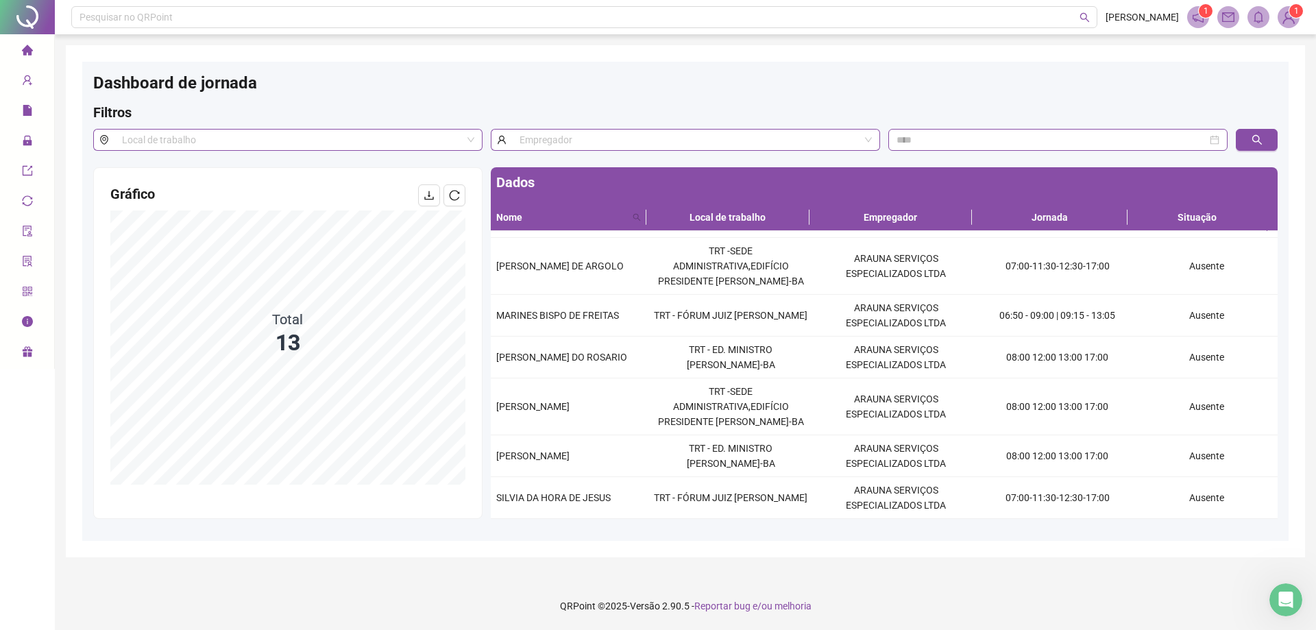
click at [35, 47] on li "Página inicial" at bounding box center [27, 50] width 49 height 27
